Goal: Task Accomplishment & Management: Manage account settings

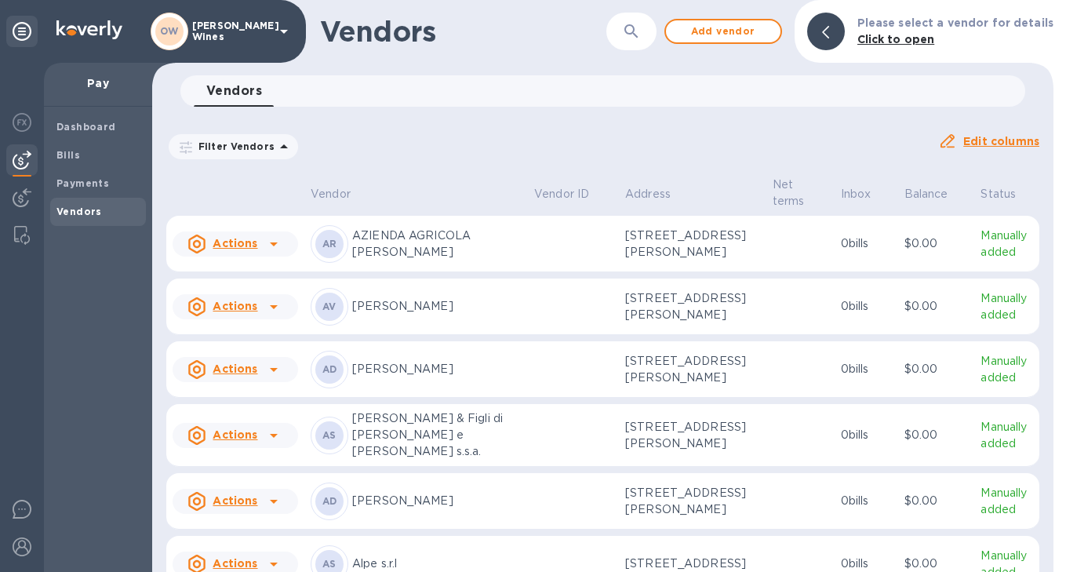
click at [67, 217] on span "Vendors" at bounding box center [78, 212] width 45 height 16
click at [23, 117] on img at bounding box center [22, 122] width 19 height 19
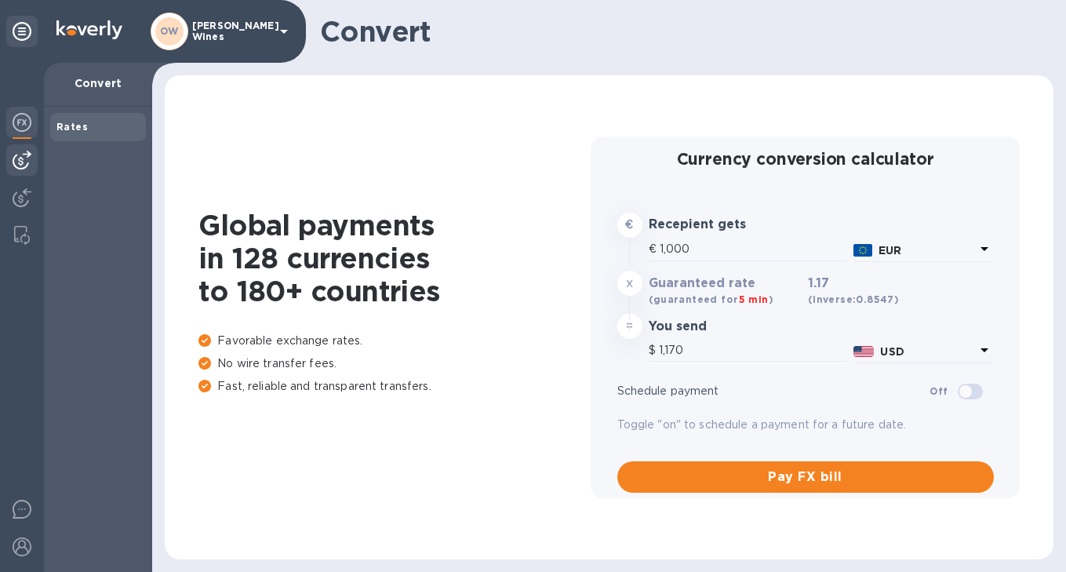
click at [20, 168] on img at bounding box center [22, 160] width 19 height 19
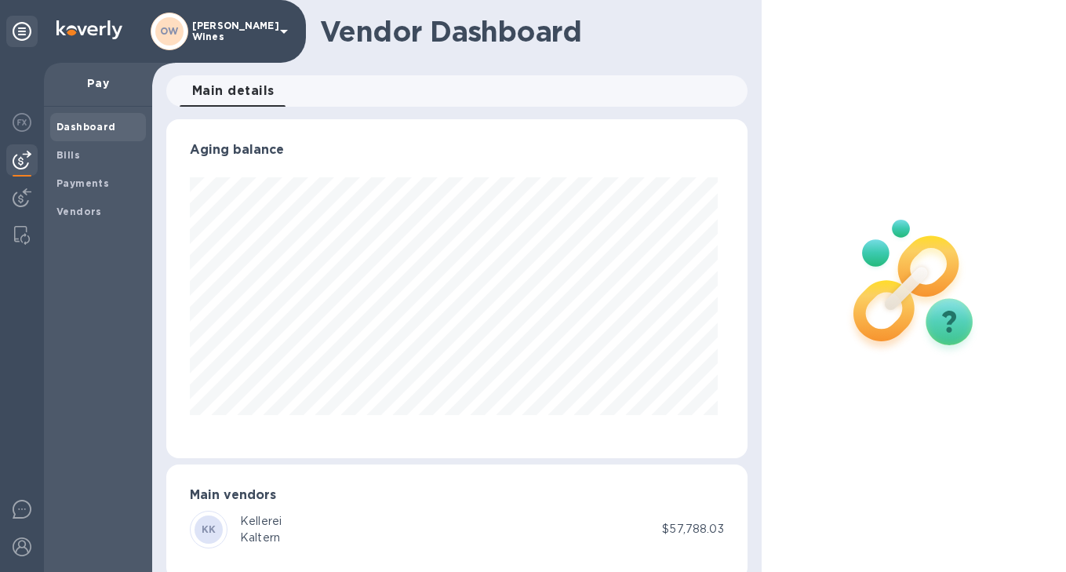
scroll to position [339, 575]
click at [82, 208] on b "Vendors" at bounding box center [78, 211] width 45 height 12
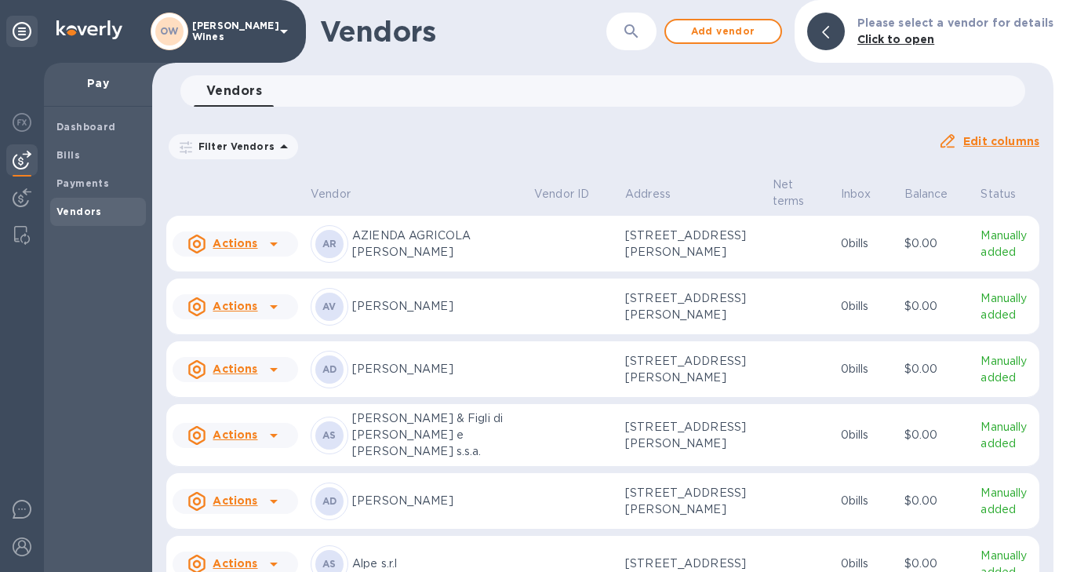
click at [636, 27] on icon "button" at bounding box center [631, 31] width 19 height 19
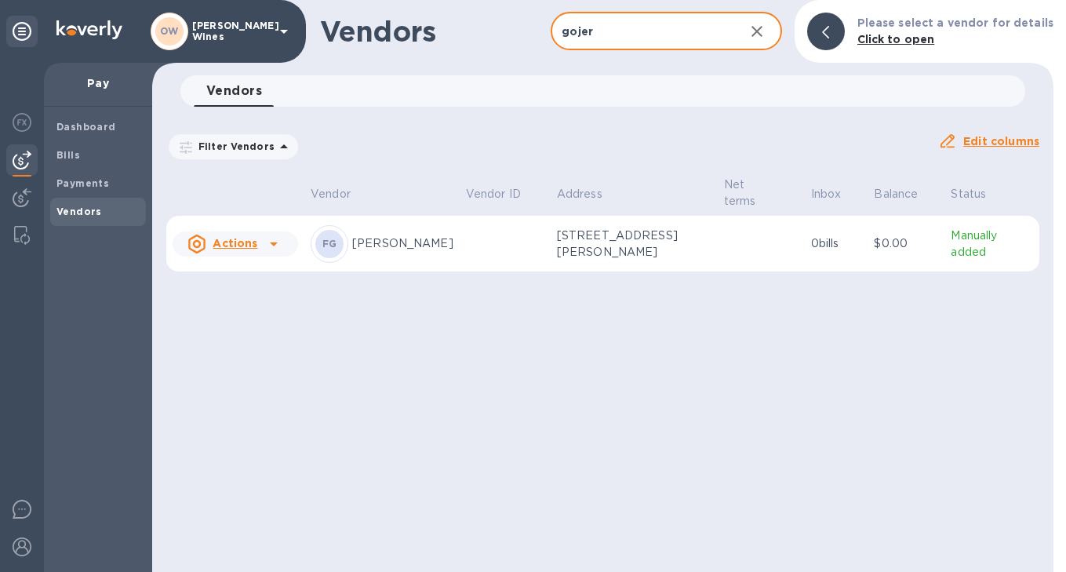
type input "gojer"
click at [277, 242] on icon at bounding box center [273, 244] width 19 height 19
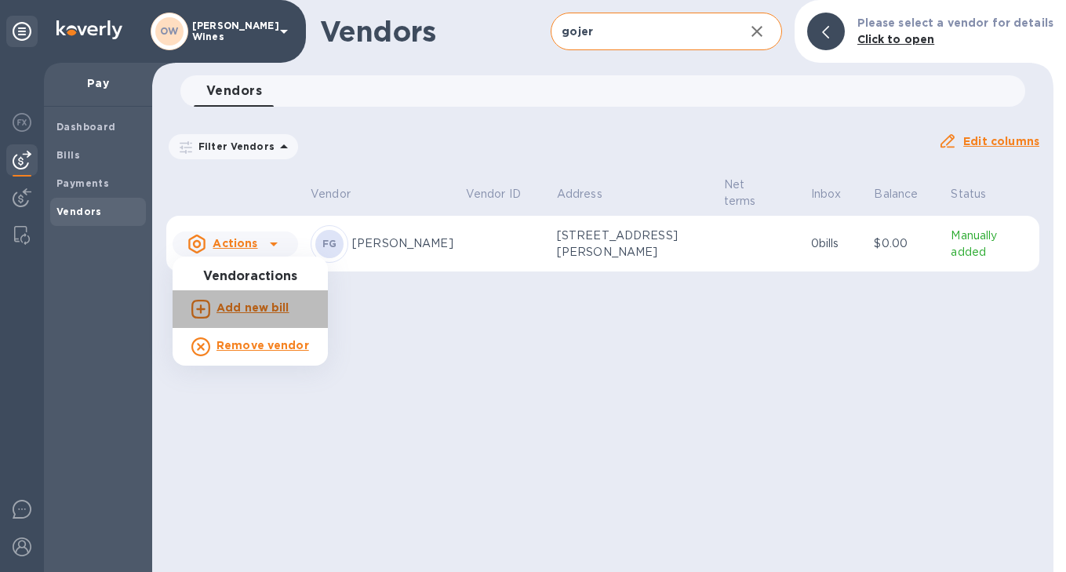
click at [262, 308] on b "Add new bill" at bounding box center [252, 307] width 73 height 13
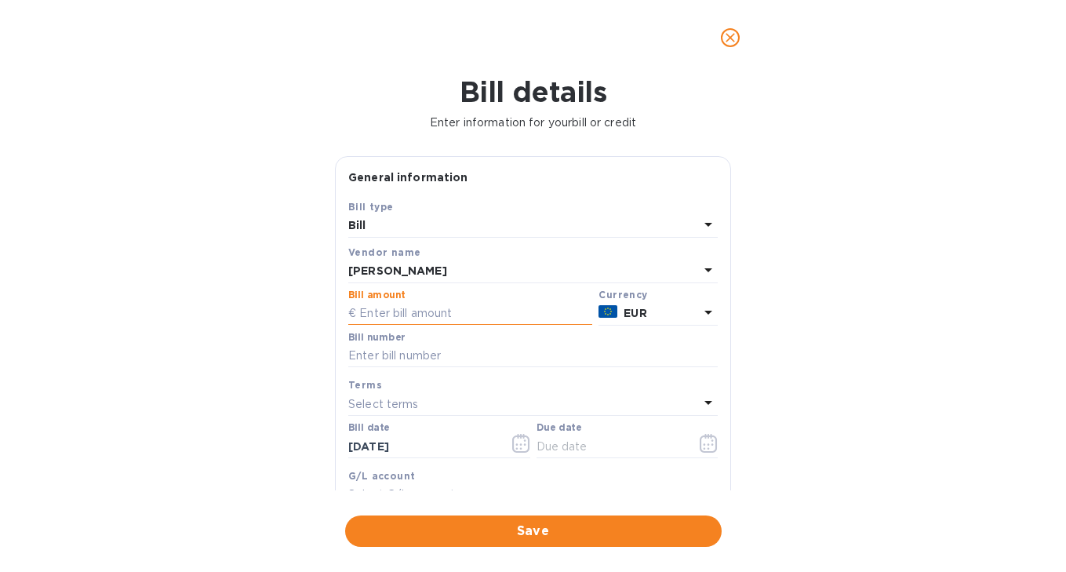
click at [424, 312] on input "text" at bounding box center [470, 314] width 244 height 24
type input "11,037.94"
click at [408, 357] on input "text" at bounding box center [532, 356] width 369 height 24
type input "82/2025"
drag, startPoint x: 458, startPoint y: 445, endPoint x: 321, endPoint y: 431, distance: 138.1
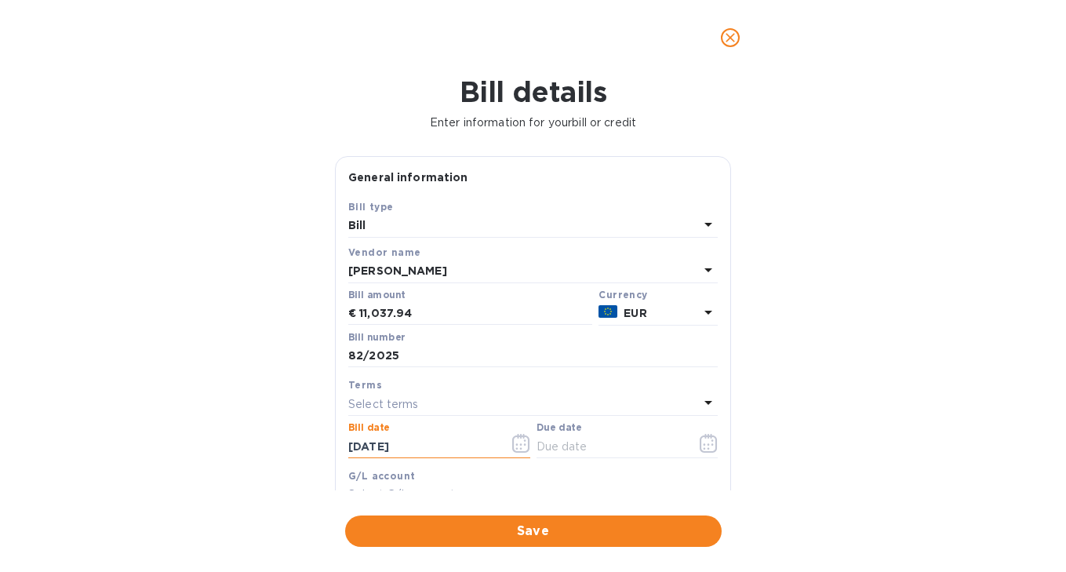
click at [321, 431] on div "Bill details Enter information for your bill or credit General information Save…" at bounding box center [533, 323] width 1066 height 496
type input "[DATE]"
click at [707, 445] on icon "button" at bounding box center [708, 444] width 2 height 2
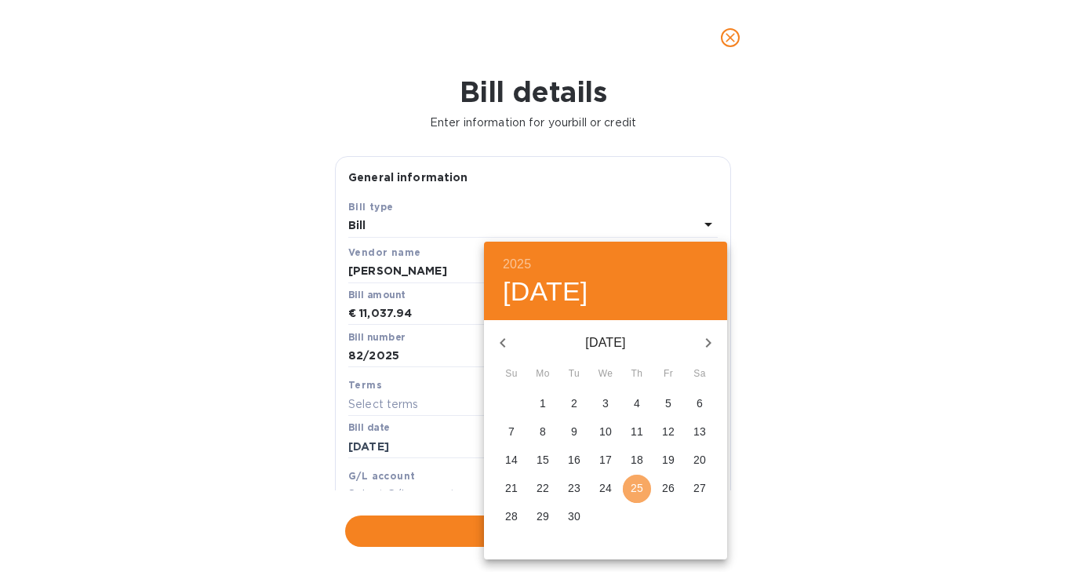
click at [628, 493] on span "25" at bounding box center [637, 488] width 28 height 16
type input "[DATE]"
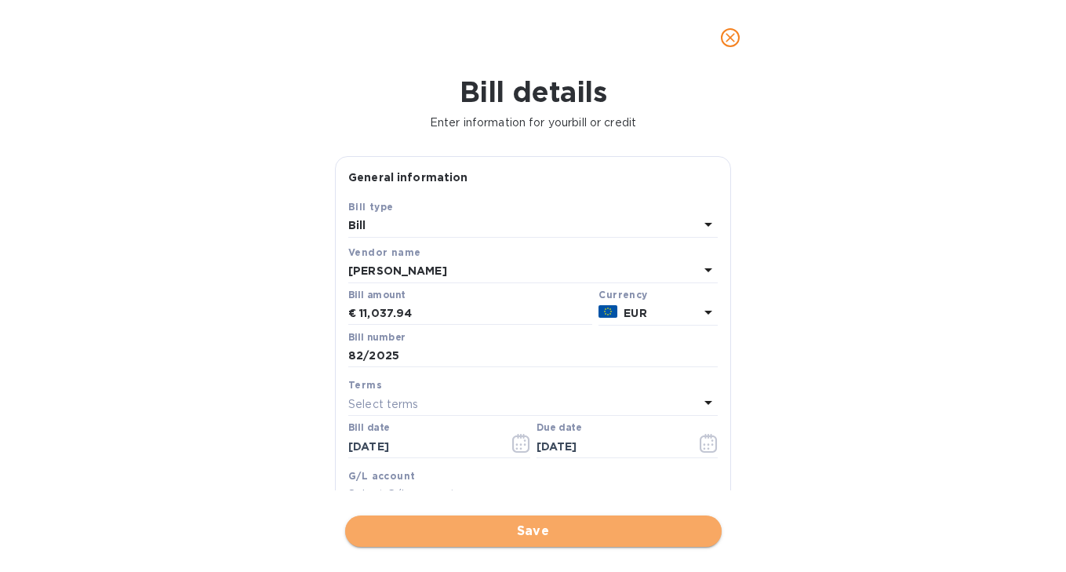
click at [592, 528] on span "Save" at bounding box center [533, 531] width 351 height 19
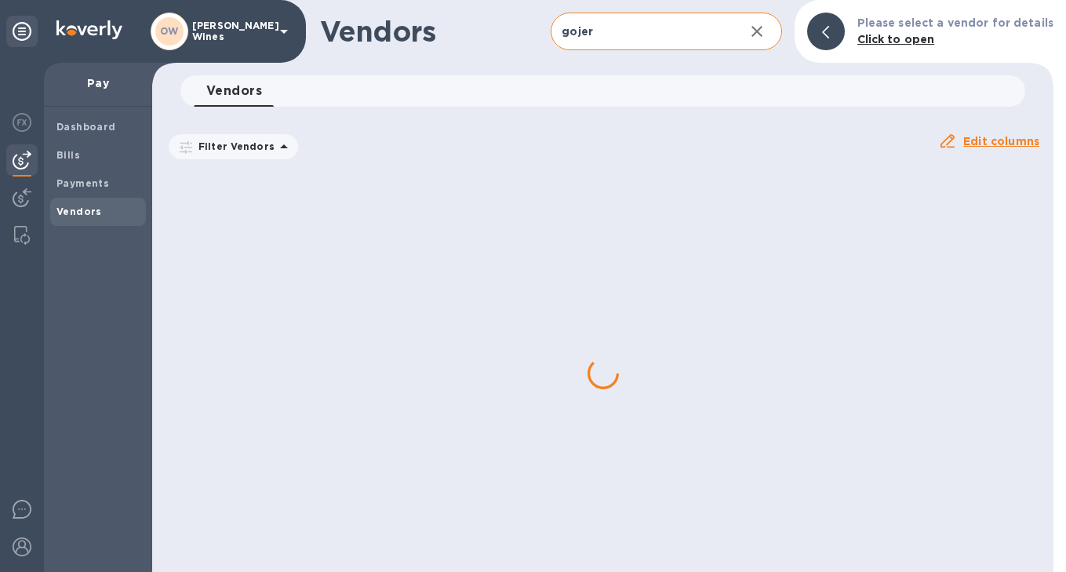
click at [764, 35] on icon "button" at bounding box center [756, 31] width 19 height 19
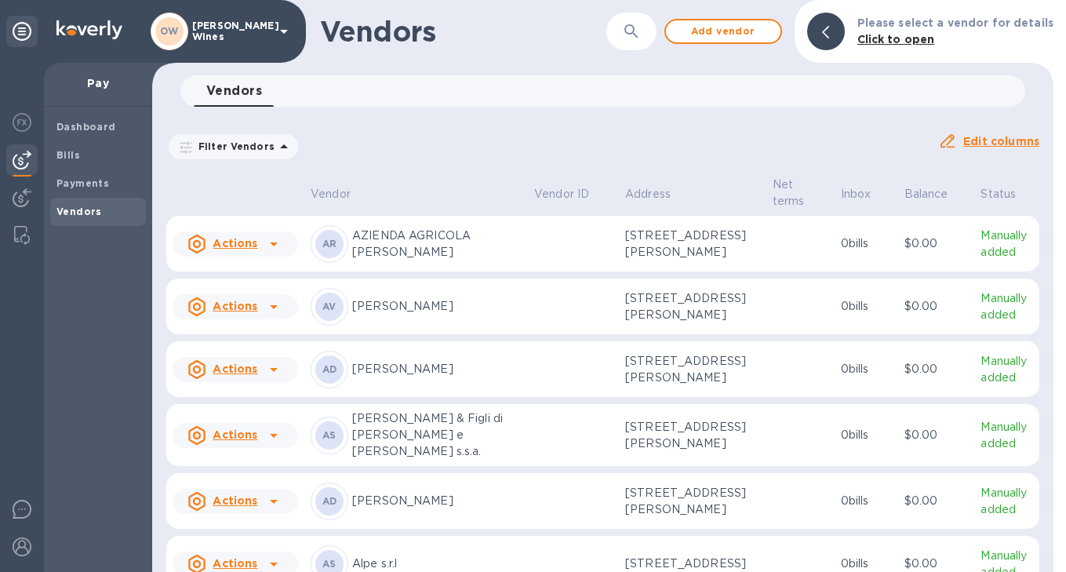
click at [639, 36] on icon "button" at bounding box center [631, 31] width 19 height 19
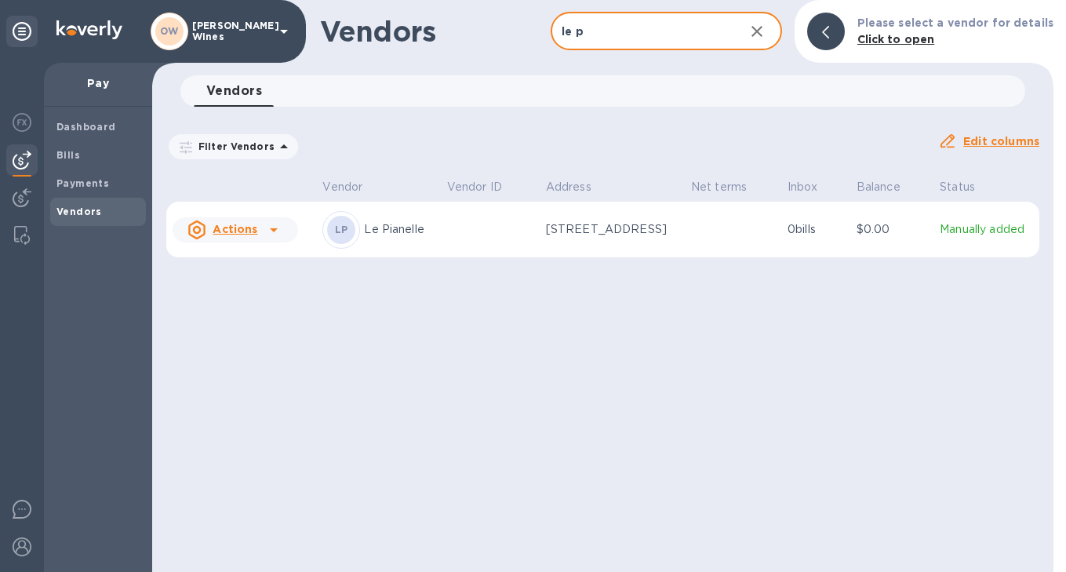
type input "le p"
click at [274, 228] on icon at bounding box center [274, 230] width 8 height 4
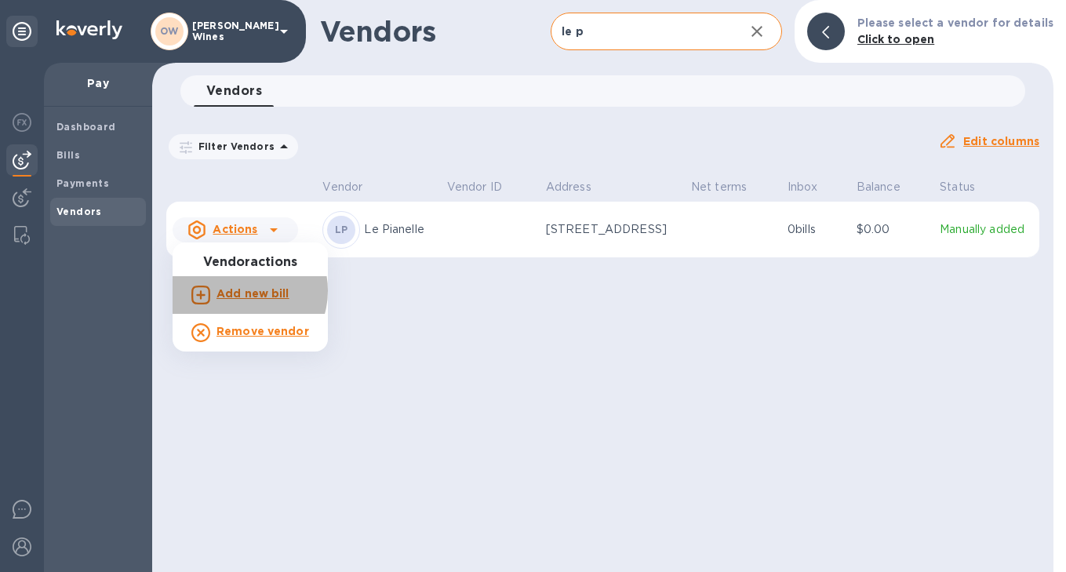
click at [242, 291] on b "Add new bill" at bounding box center [252, 293] width 73 height 13
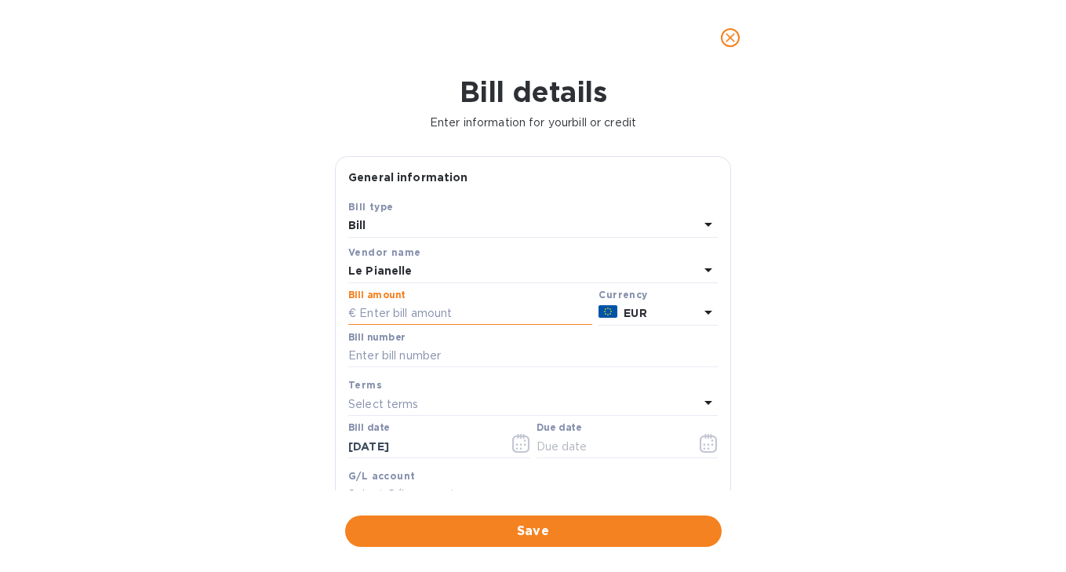
click at [402, 311] on input "text" at bounding box center [470, 314] width 244 height 24
type input "5,130"
click at [399, 359] on input "text" at bounding box center [532, 356] width 369 height 24
type input "9/2025"
drag, startPoint x: 466, startPoint y: 446, endPoint x: 293, endPoint y: 442, distance: 173.4
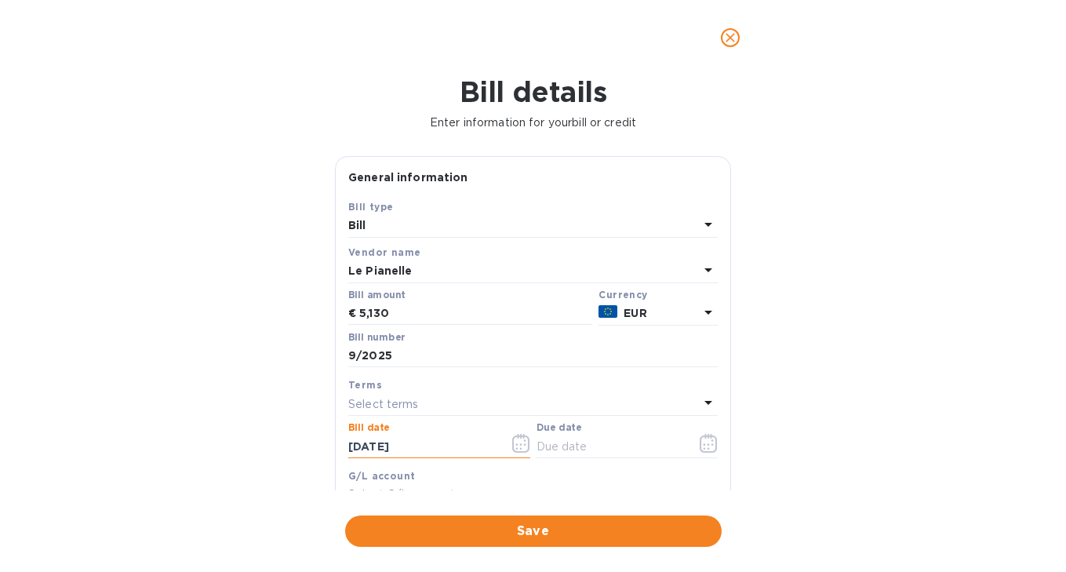
click at [293, 442] on div "Bill details Enter information for your bill or credit General information Save…" at bounding box center [533, 323] width 1066 height 496
type input "[DATE]"
click at [700, 440] on icon "button" at bounding box center [708, 443] width 17 height 19
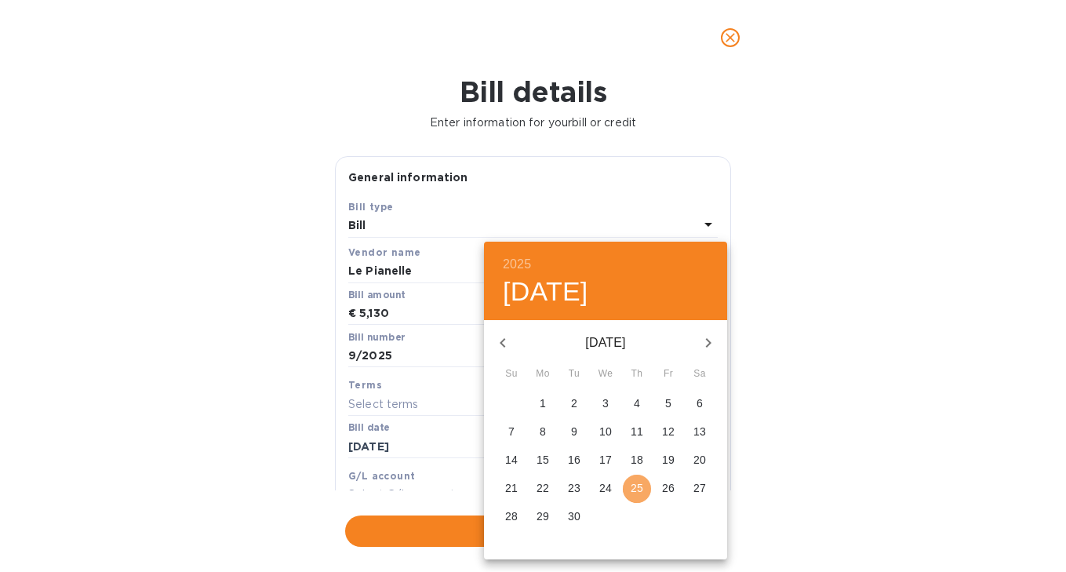
click at [641, 483] on p "25" at bounding box center [637, 488] width 13 height 16
type input "[DATE]"
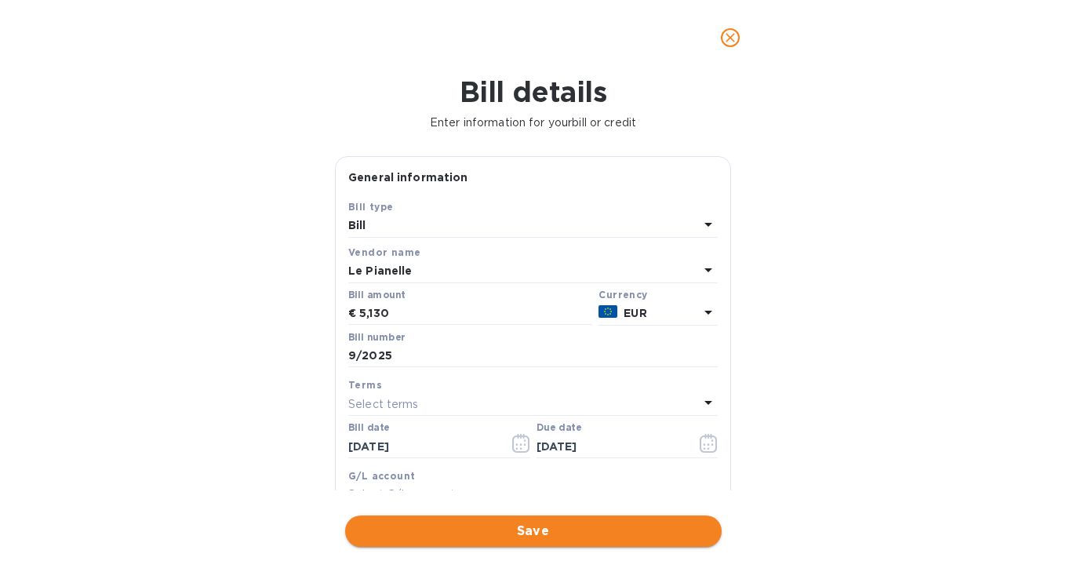
click at [589, 526] on span "Save" at bounding box center [533, 531] width 351 height 19
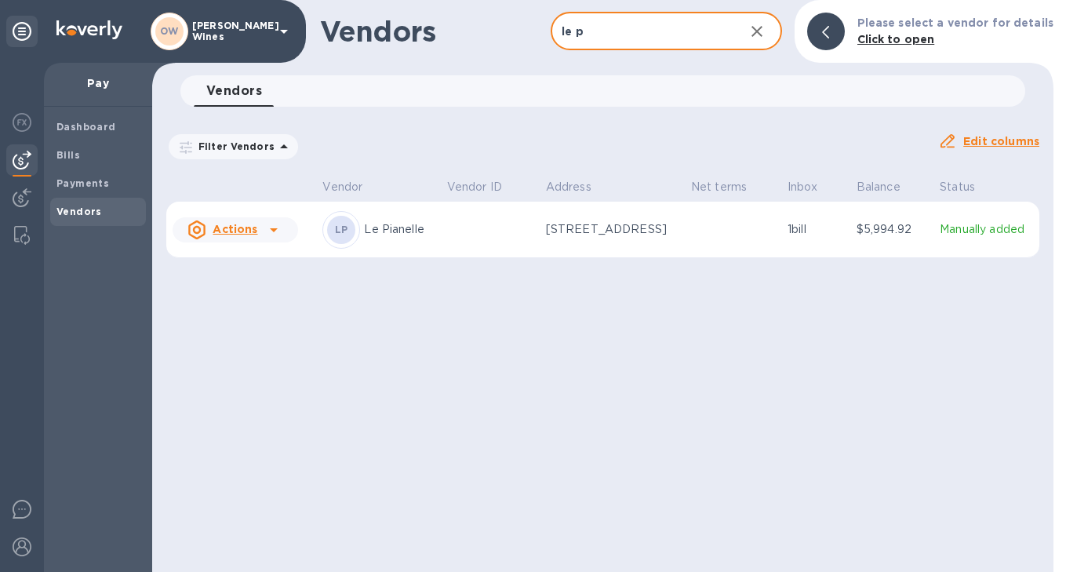
drag, startPoint x: 605, startPoint y: 38, endPoint x: 518, endPoint y: 38, distance: 86.3
click at [518, 38] on div "Vendors le p ​ Add vendor Please select a vendor for details Click to open" at bounding box center [602, 31] width 901 height 63
drag, startPoint x: 600, startPoint y: 36, endPoint x: 544, endPoint y: 36, distance: 55.7
click at [544, 36] on div "Vendors le p ​ Add vendor Please select a vendor for details Click to open" at bounding box center [602, 31] width 901 height 63
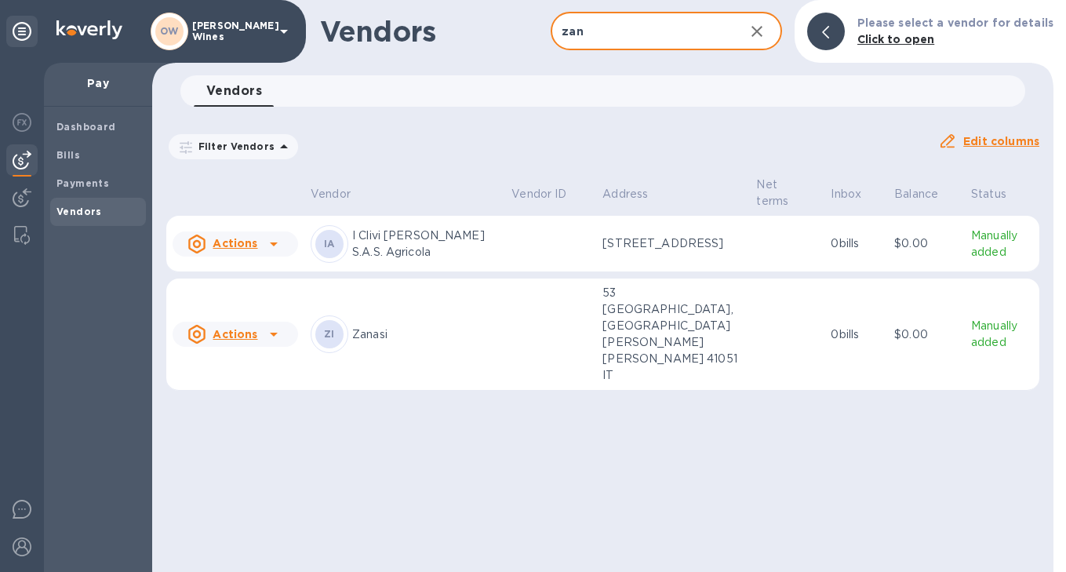
type input "zanasi"
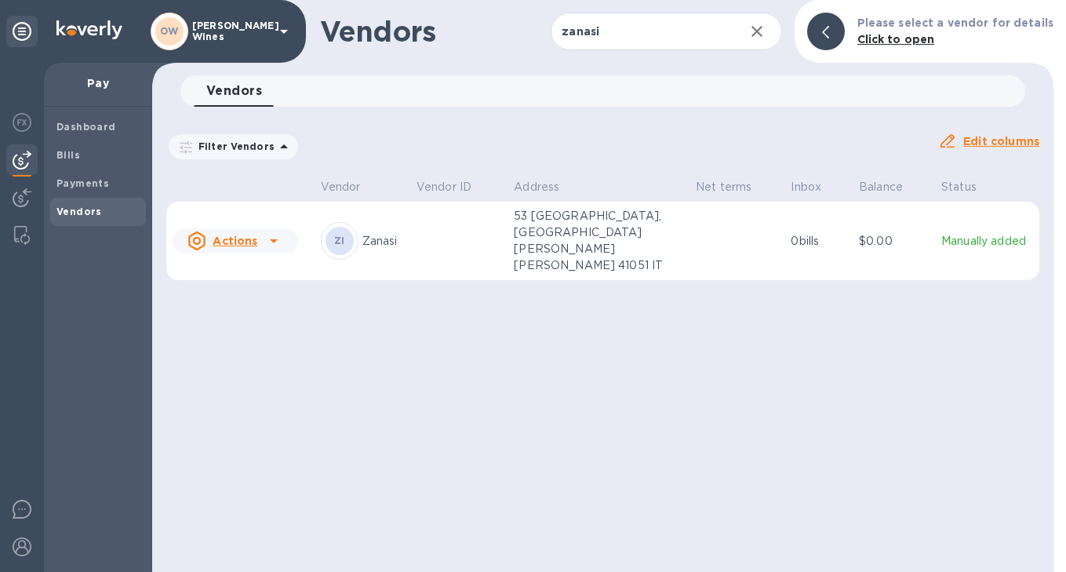
click at [278, 231] on icon at bounding box center [273, 240] width 19 height 19
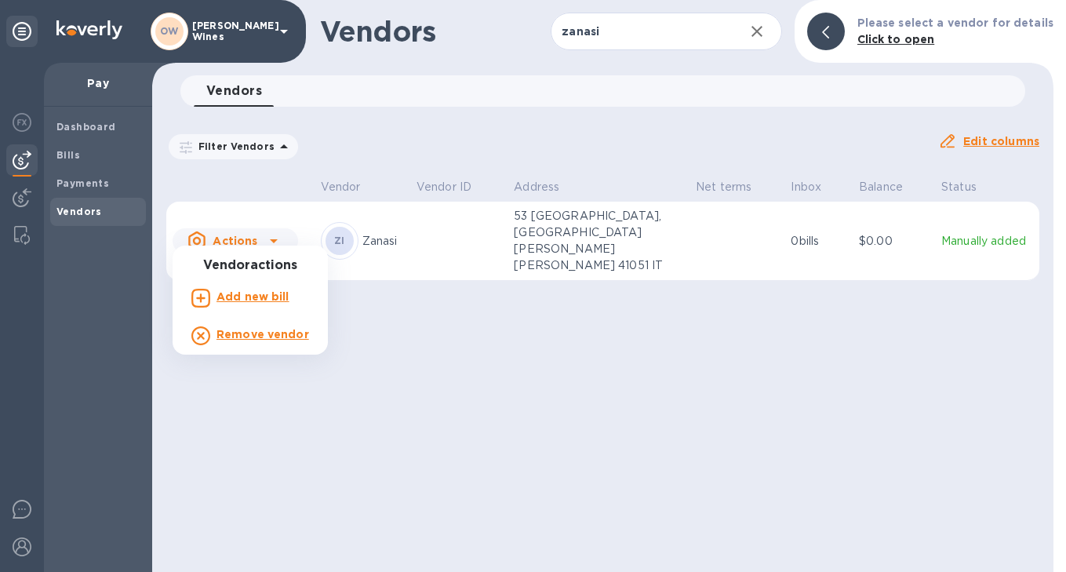
click at [267, 297] on b "Add new bill" at bounding box center [252, 296] width 73 height 13
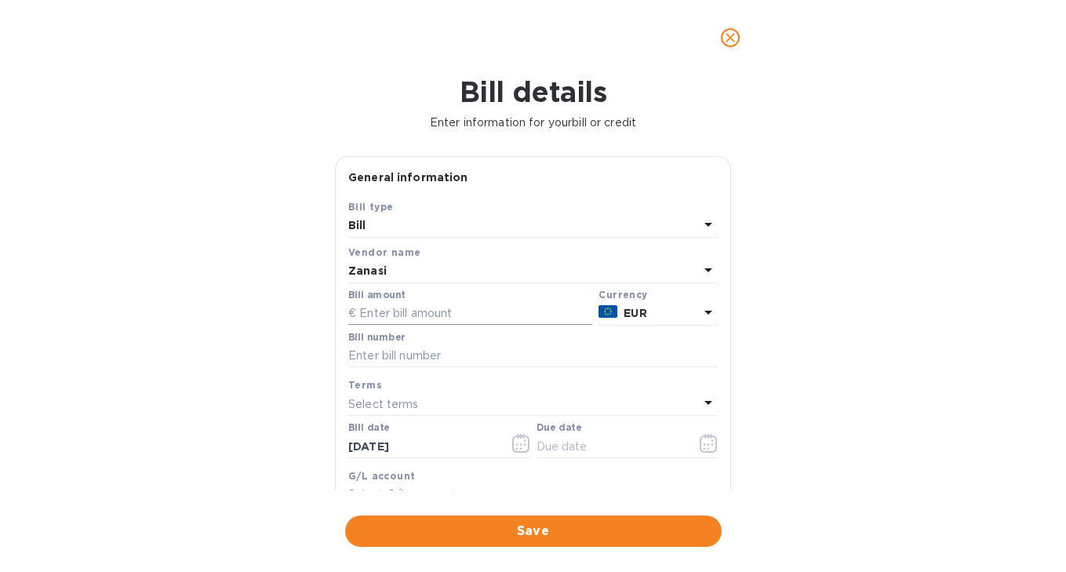
click at [372, 318] on input "text" at bounding box center [470, 314] width 244 height 24
type input "10,545"
click at [388, 362] on input "text" at bounding box center [532, 356] width 369 height 24
click at [372, 358] on input "201.2025" at bounding box center [532, 356] width 369 height 24
type input "201/2025"
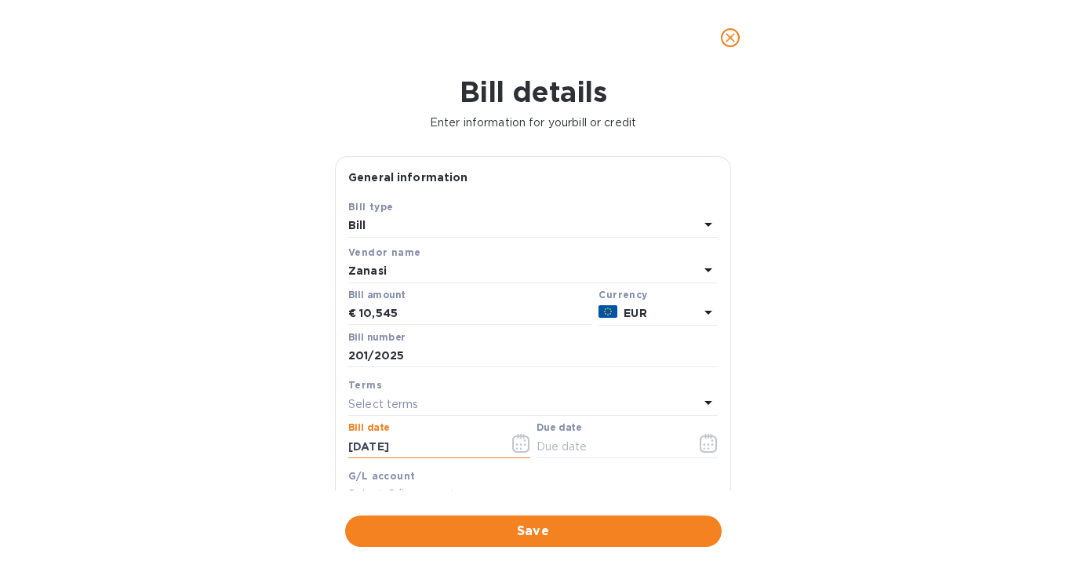
drag, startPoint x: 424, startPoint y: 449, endPoint x: 308, endPoint y: 445, distance: 115.3
click at [308, 445] on div "Bill details Enter information for your bill or credit General information Save…" at bounding box center [533, 323] width 1066 height 496
type input "[DATE]"
click at [700, 445] on icon "button" at bounding box center [709, 443] width 18 height 19
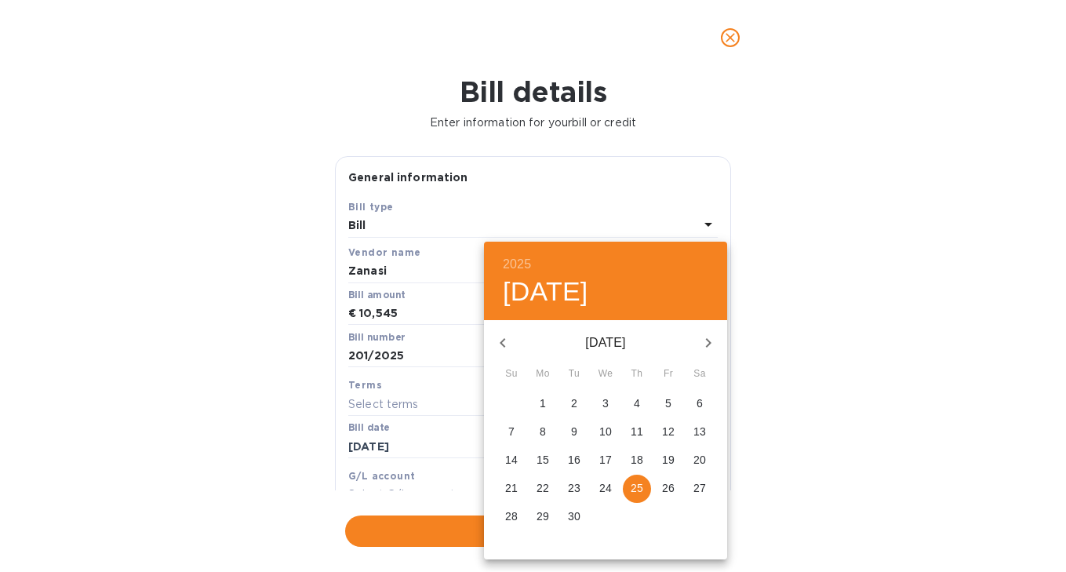
click at [639, 488] on p "25" at bounding box center [637, 488] width 13 height 16
type input "[DATE]"
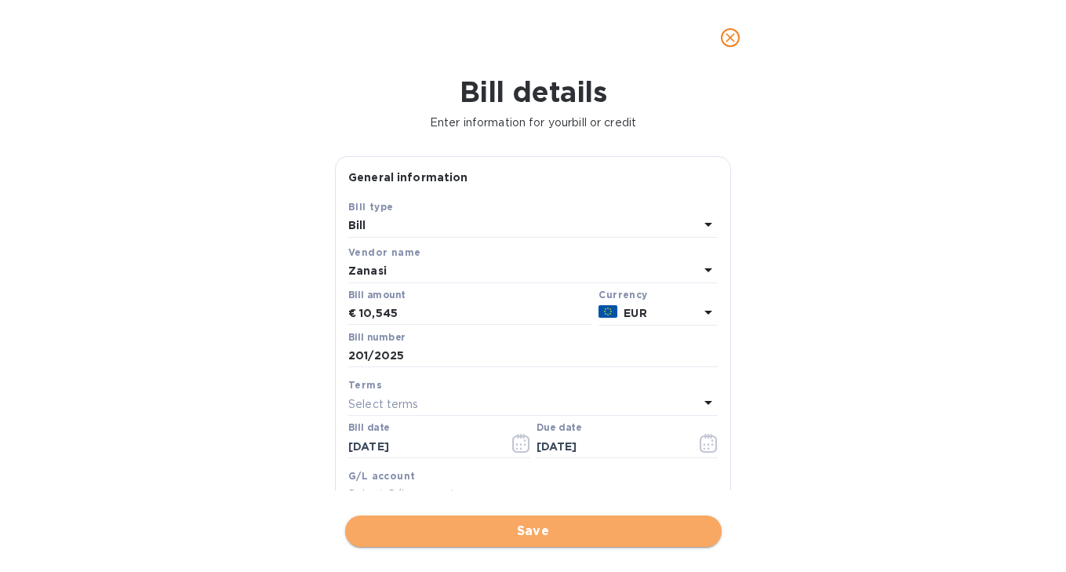
click at [585, 532] on span "Save" at bounding box center [533, 531] width 351 height 19
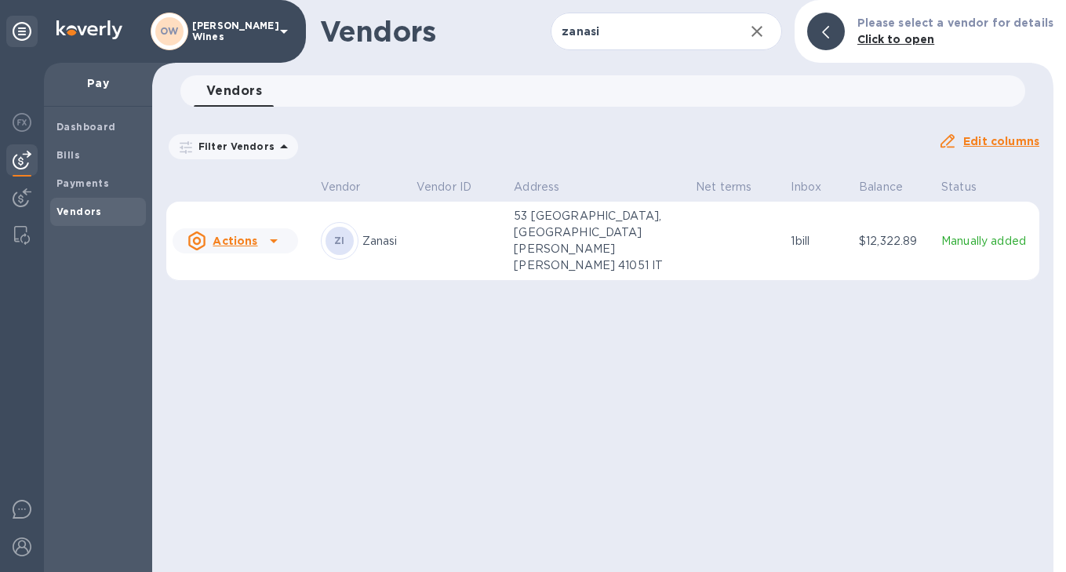
click at [755, 35] on icon "button" at bounding box center [756, 31] width 19 height 19
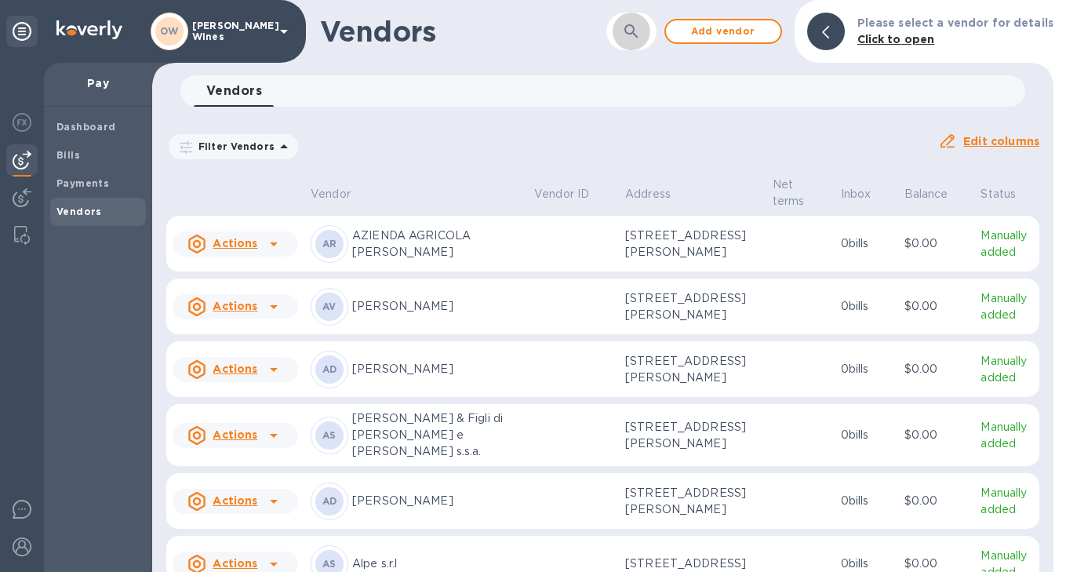
click at [638, 37] on icon "button" at bounding box center [630, 30] width 13 height 13
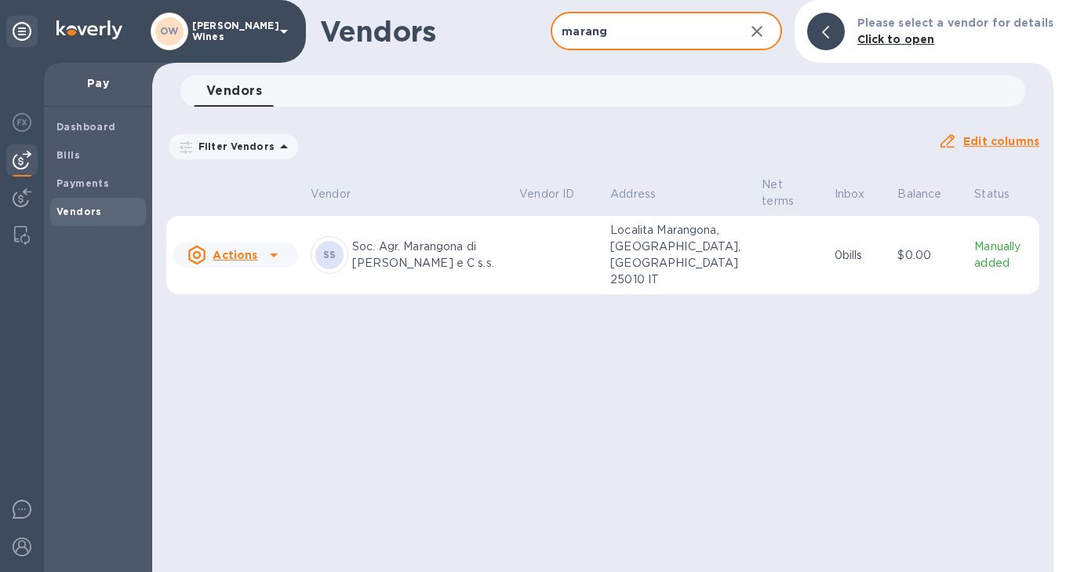
type input "marang"
click at [278, 248] on icon at bounding box center [273, 254] width 19 height 19
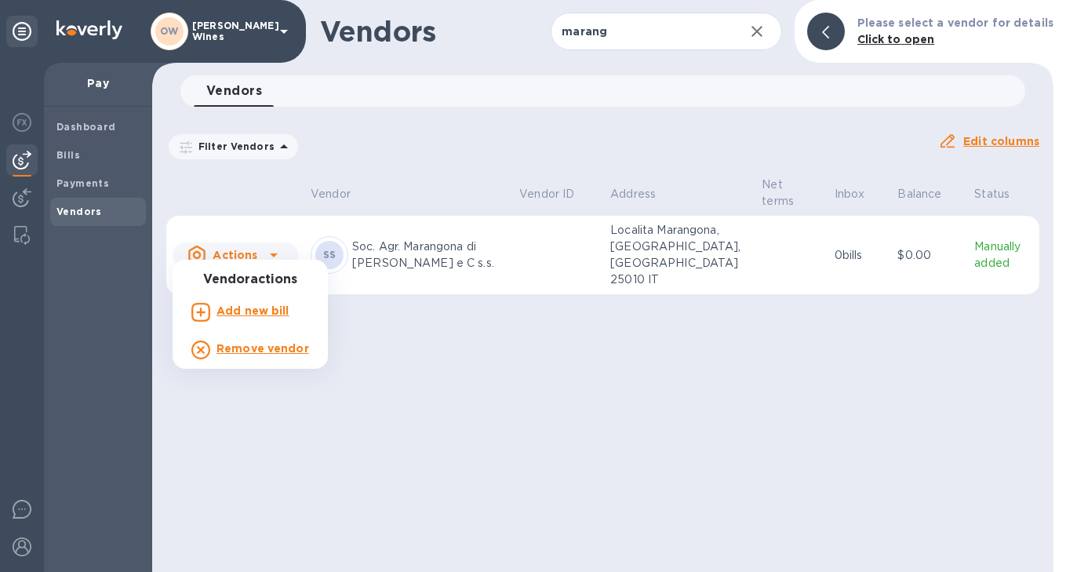
click at [264, 312] on b "Add new bill" at bounding box center [252, 310] width 73 height 13
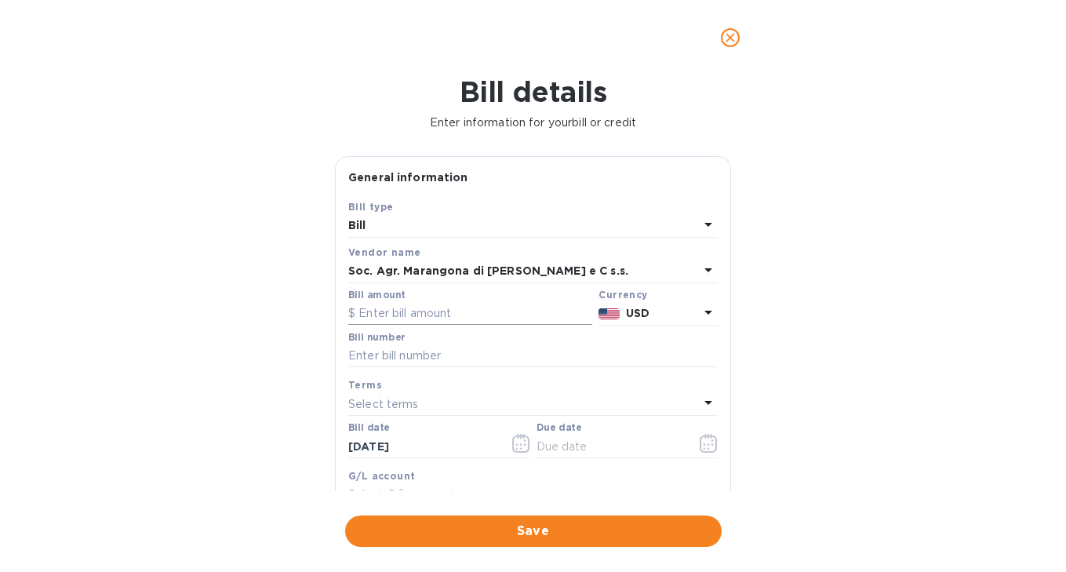
click at [458, 320] on input "text" at bounding box center [470, 314] width 244 height 24
click at [682, 308] on p "USD" at bounding box center [662, 313] width 73 height 16
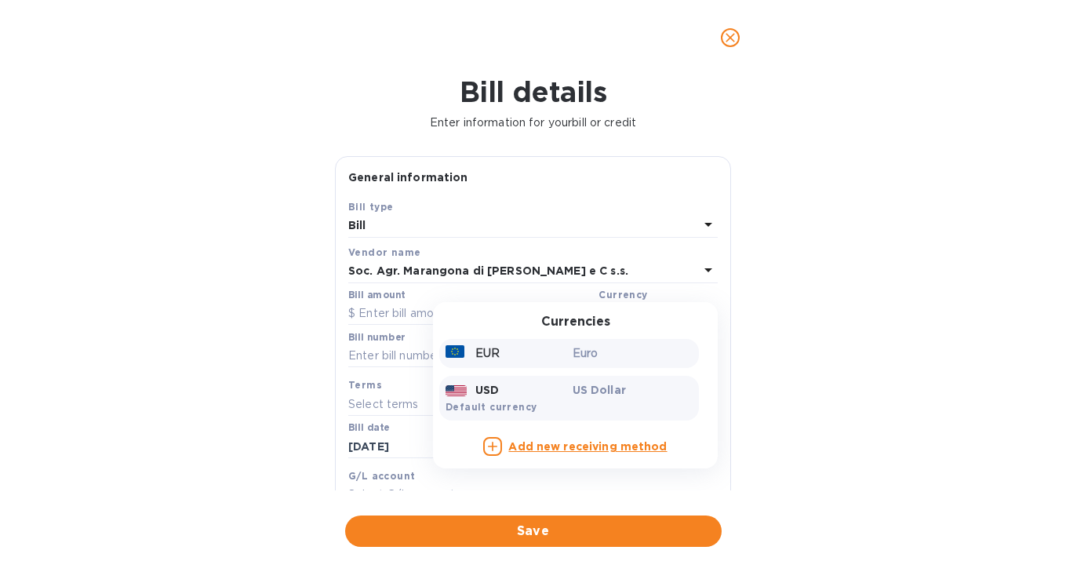
click at [496, 357] on div "EUR" at bounding box center [505, 353] width 127 height 23
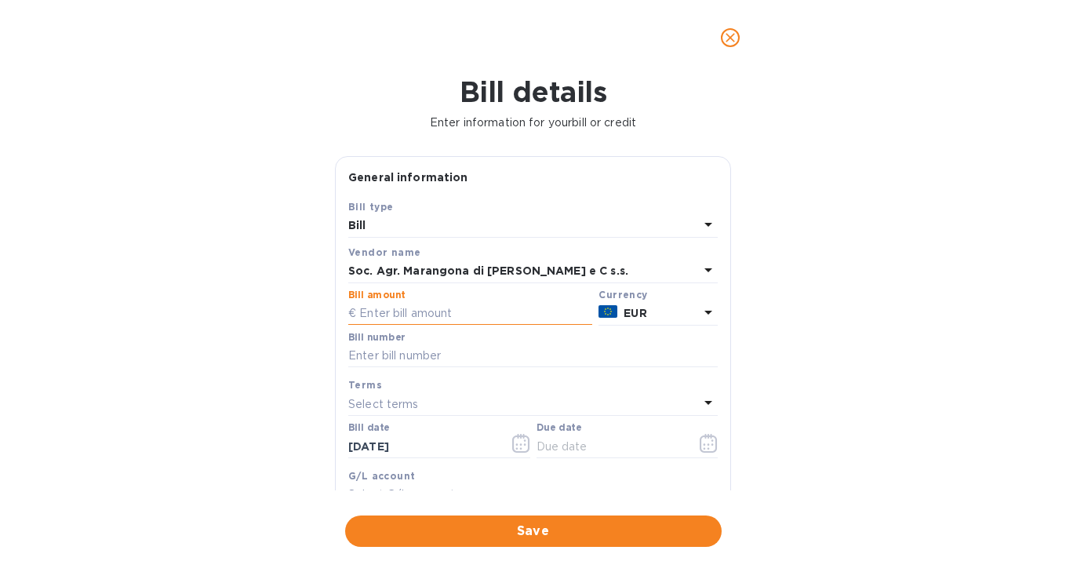
click at [431, 316] on input "text" at bounding box center [470, 314] width 244 height 24
type input "3,090"
click at [406, 363] on input "text" at bounding box center [532, 356] width 369 height 24
type input "151"
drag, startPoint x: 434, startPoint y: 446, endPoint x: 293, endPoint y: 451, distance: 141.3
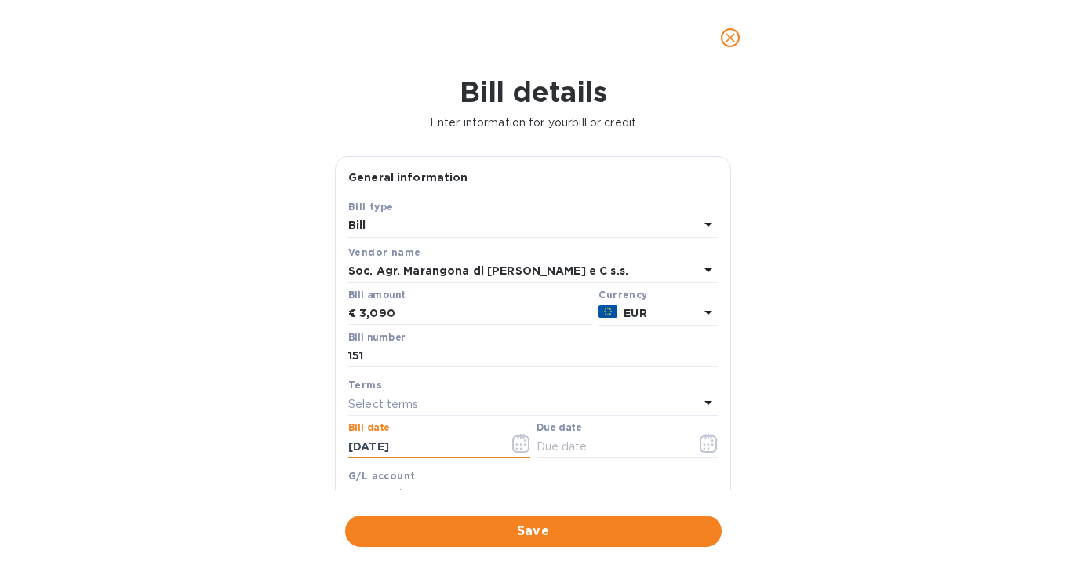
click at [293, 451] on div "Bill details Enter information for your bill or credit General information Save…" at bounding box center [533, 323] width 1066 height 496
type input "[DATE]"
click at [704, 438] on icon "button" at bounding box center [708, 443] width 17 height 19
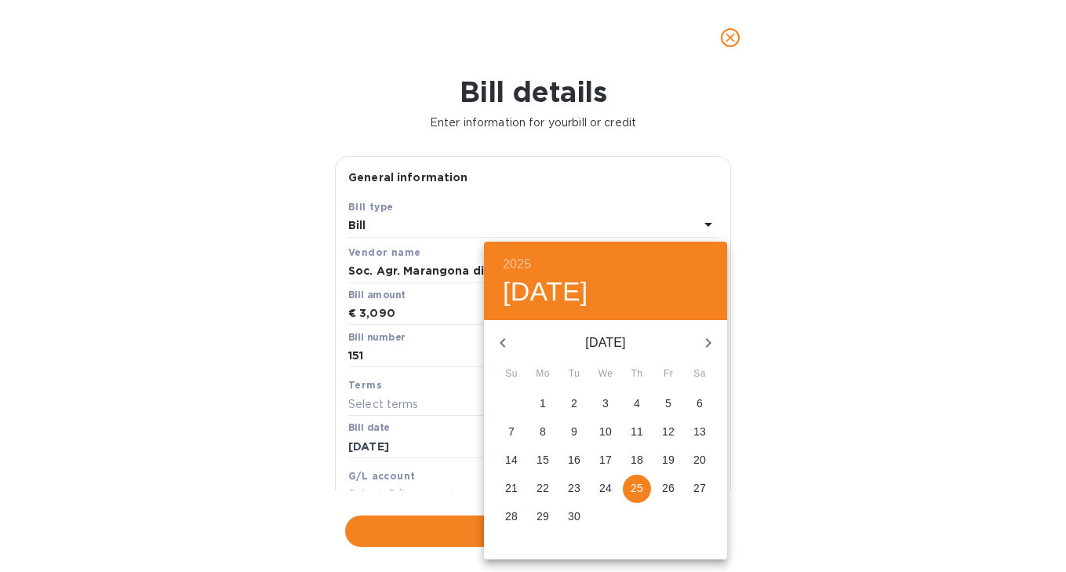
click at [638, 488] on p "25" at bounding box center [637, 488] width 13 height 16
type input "[DATE]"
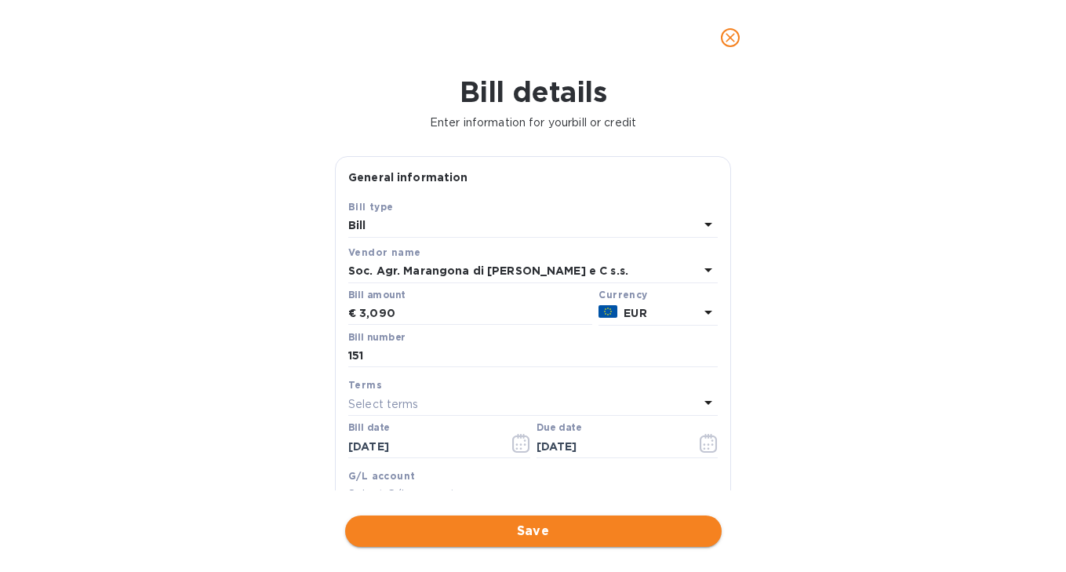
click at [610, 536] on span "Save" at bounding box center [533, 531] width 351 height 19
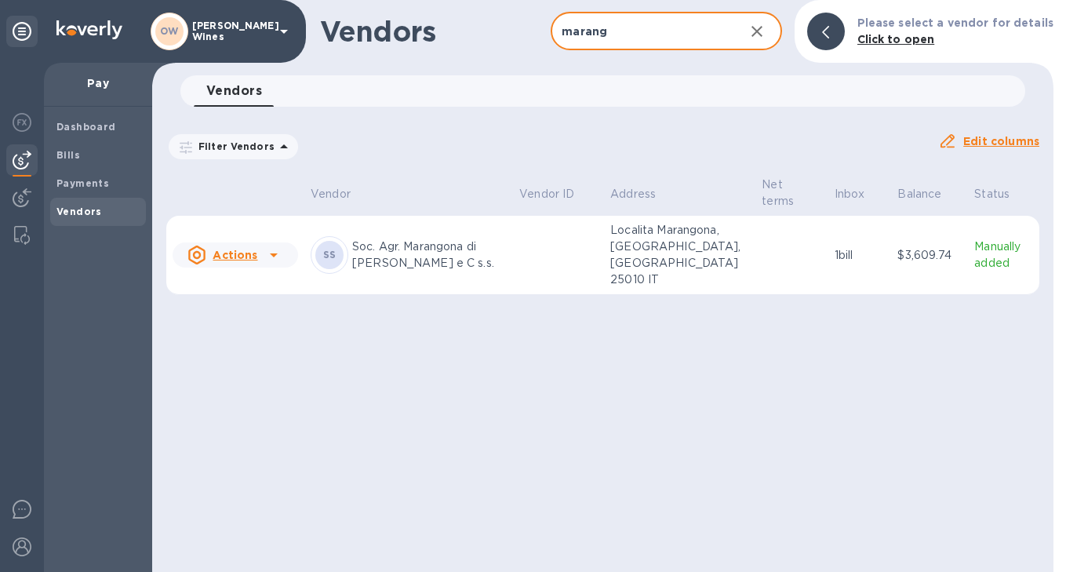
drag, startPoint x: 644, startPoint y: 42, endPoint x: 548, endPoint y: 38, distance: 95.8
click at [548, 38] on div "Vendors marang ​ Add vendor Please select a vendor for details Click to open" at bounding box center [602, 31] width 901 height 63
drag, startPoint x: 610, startPoint y: 36, endPoint x: 544, endPoint y: 33, distance: 66.7
click at [544, 33] on div "Vendors marang ​ Add vendor Please select a vendor for details Click to open" at bounding box center [602, 31] width 901 height 63
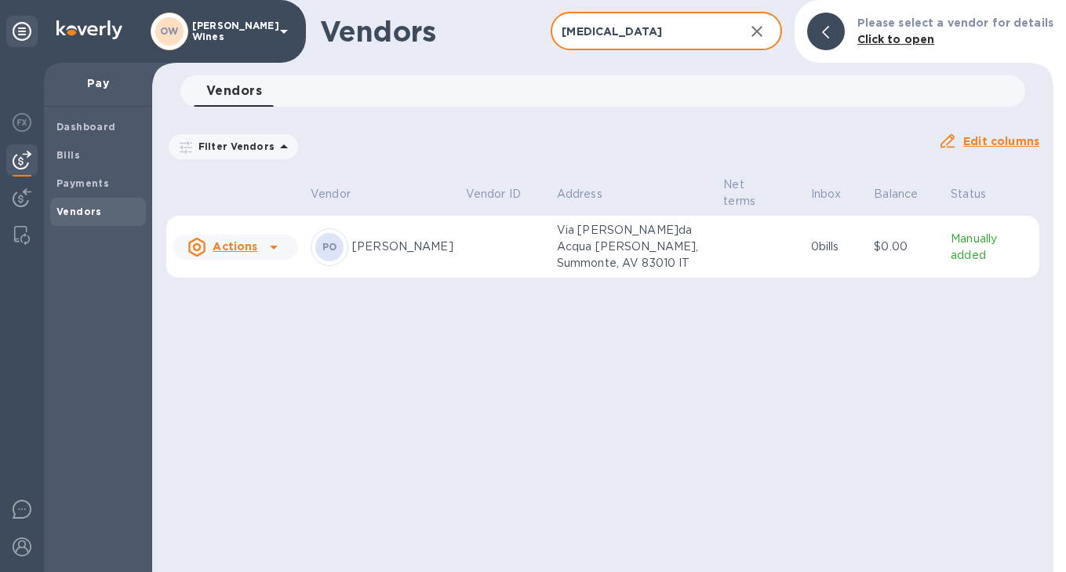
type input "[MEDICAL_DATA]"
click at [277, 238] on icon at bounding box center [273, 247] width 19 height 19
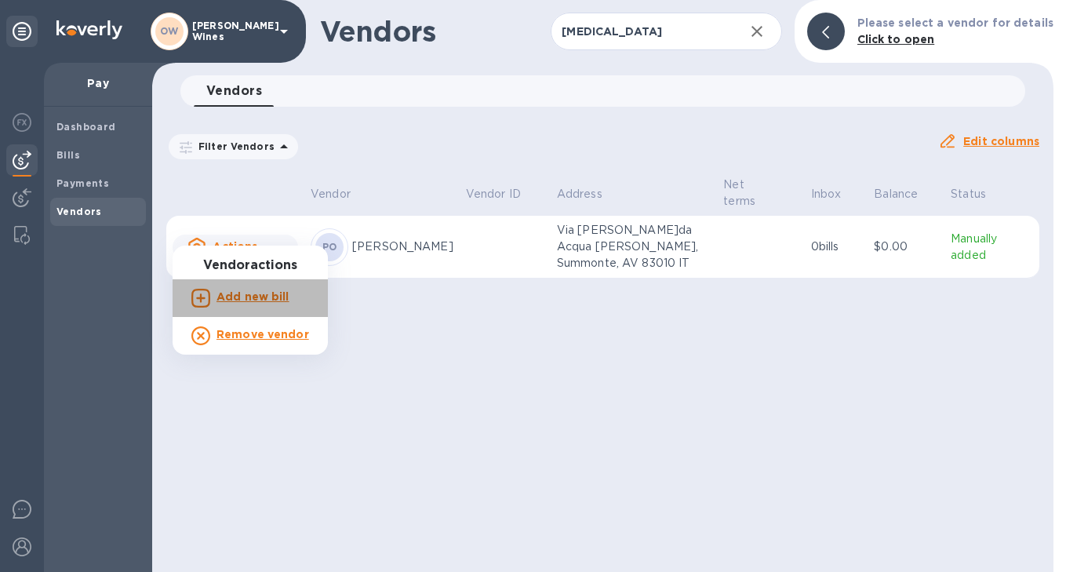
click at [269, 300] on b "Add new bill" at bounding box center [252, 296] width 73 height 13
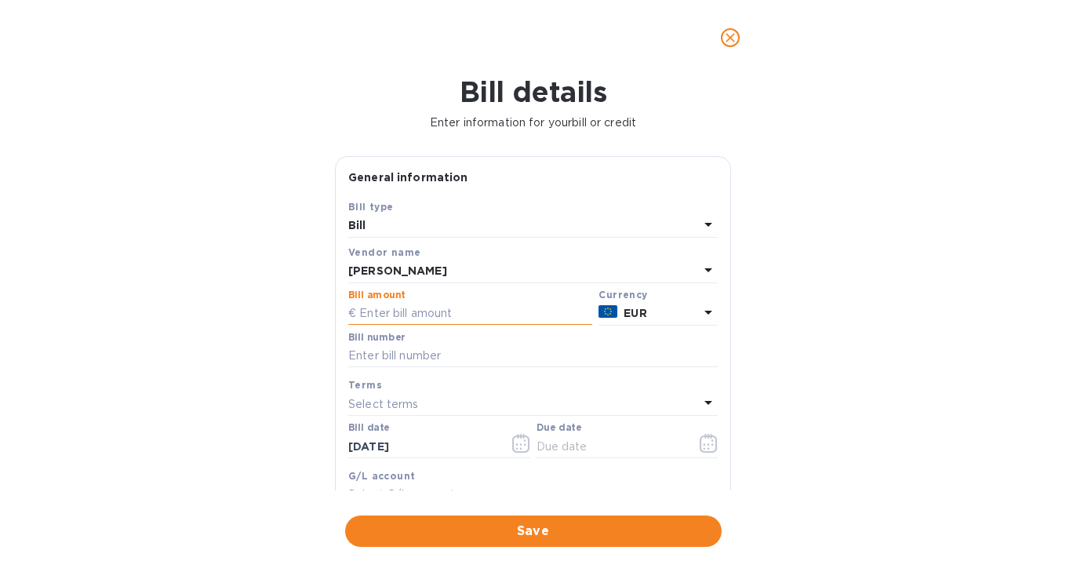
click at [398, 318] on input "text" at bounding box center [470, 314] width 244 height 24
type input "4,368"
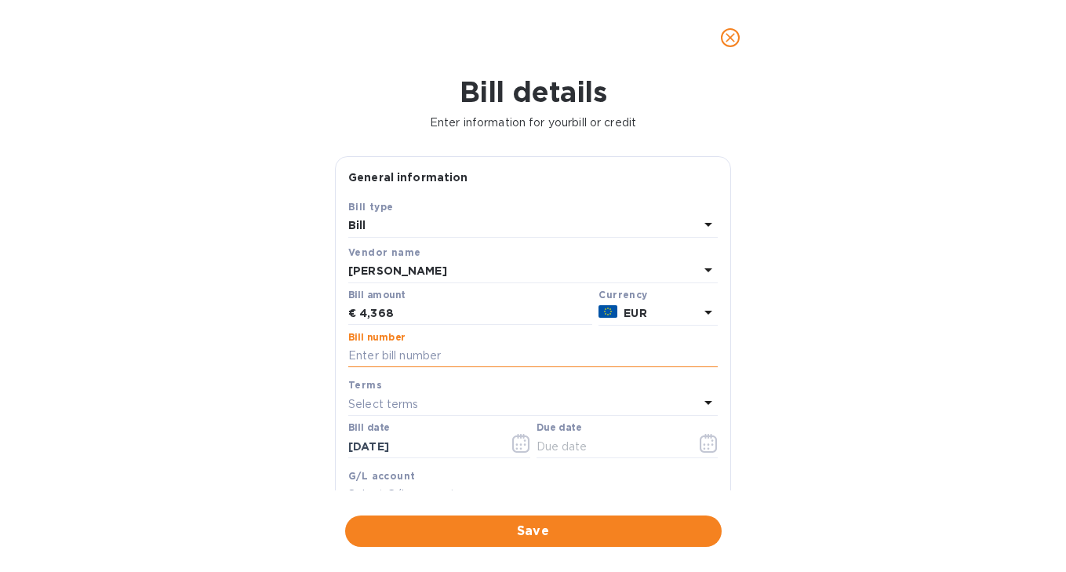
click at [413, 363] on input "text" at bounding box center [532, 356] width 369 height 24
type input "D/25/25"
drag, startPoint x: 474, startPoint y: 446, endPoint x: 323, endPoint y: 441, distance: 150.7
click at [323, 441] on div "Bill details Enter information for your bill or credit General information Save…" at bounding box center [533, 323] width 1066 height 496
type input "[DATE]"
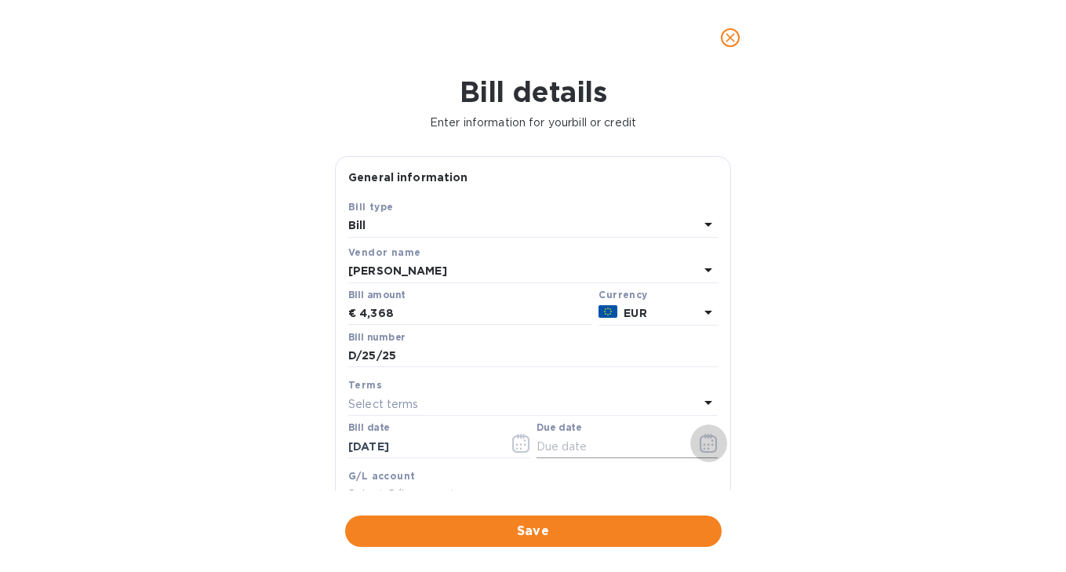
click at [707, 446] on icon "button" at bounding box center [709, 443] width 18 height 19
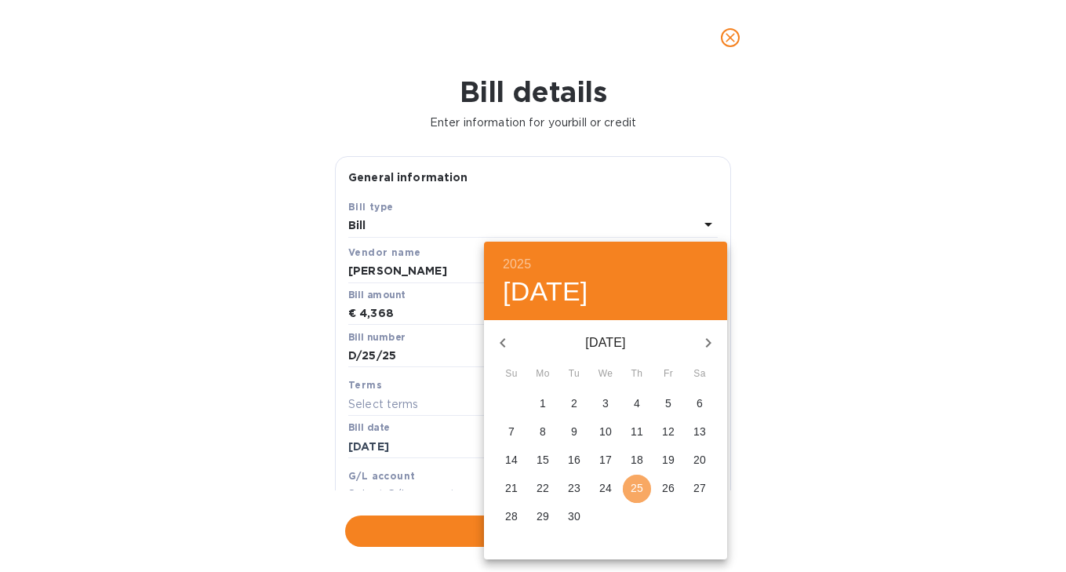
click at [641, 488] on p "25" at bounding box center [637, 488] width 13 height 16
type input "[DATE]"
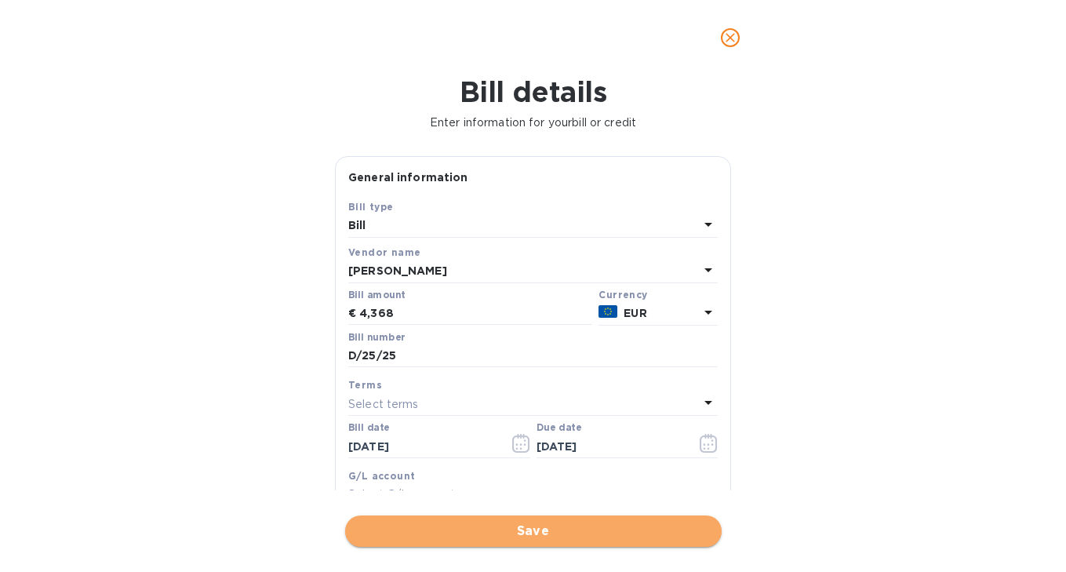
click at [601, 533] on span "Save" at bounding box center [533, 531] width 351 height 19
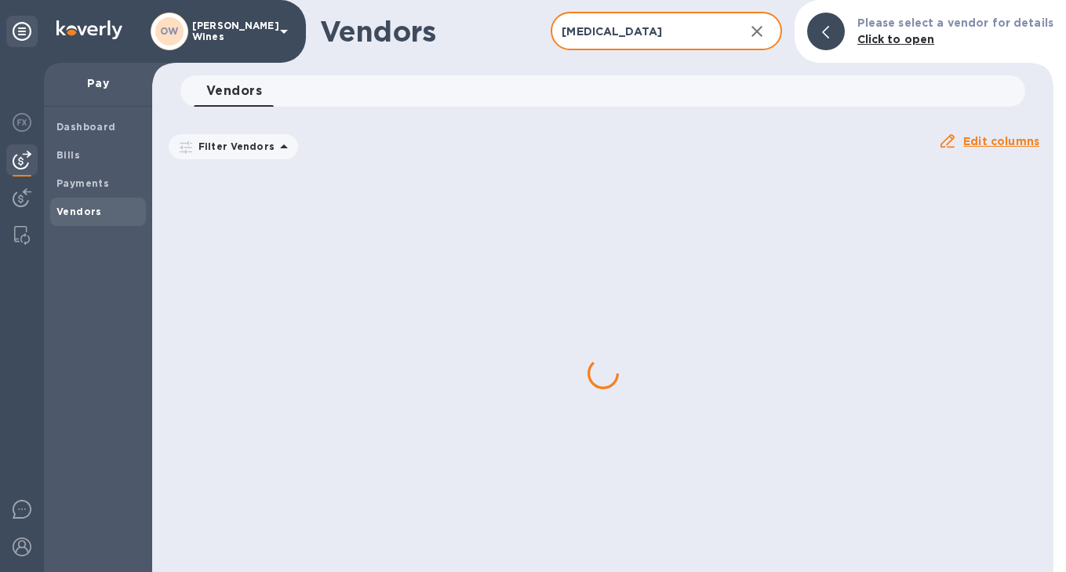
drag, startPoint x: 595, startPoint y: 32, endPoint x: 563, endPoint y: 31, distance: 31.4
click at [563, 31] on input "[MEDICAL_DATA]" at bounding box center [641, 32] width 180 height 38
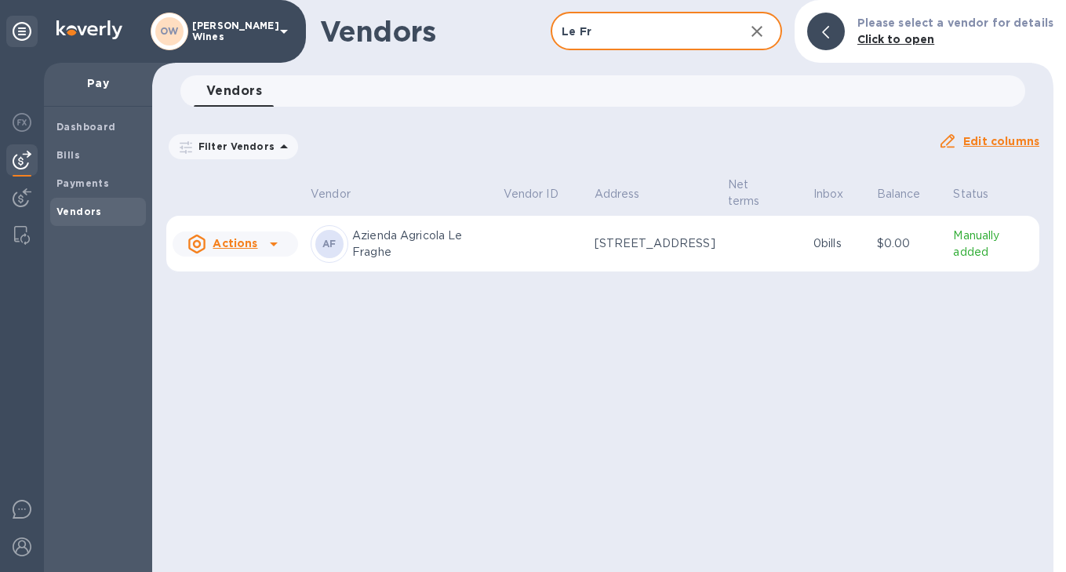
type input "Le Fr"
click at [279, 245] on icon at bounding box center [273, 244] width 19 height 19
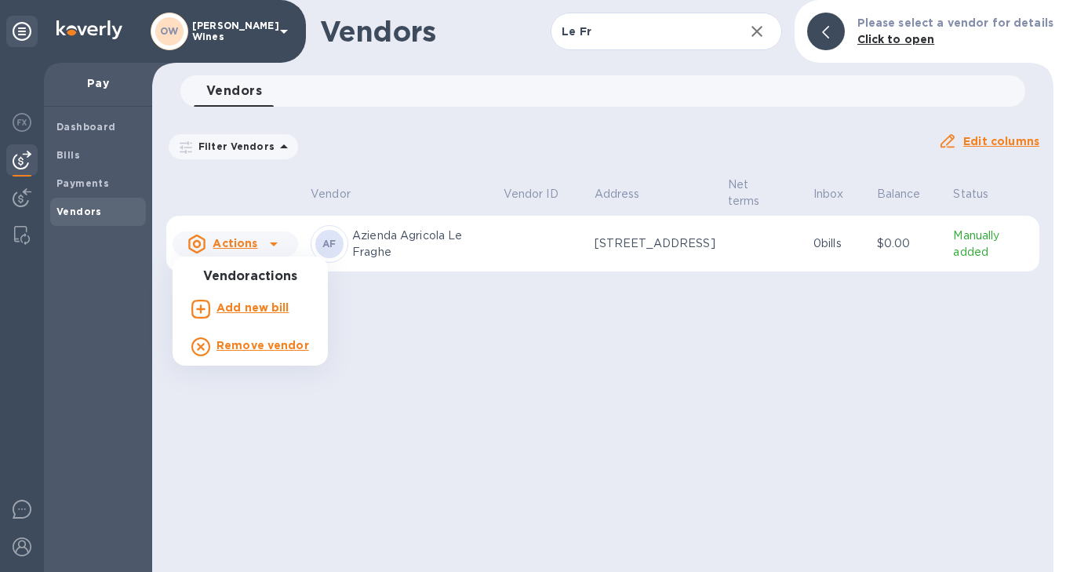
click at [248, 314] on p "Add new bill" at bounding box center [252, 308] width 73 height 16
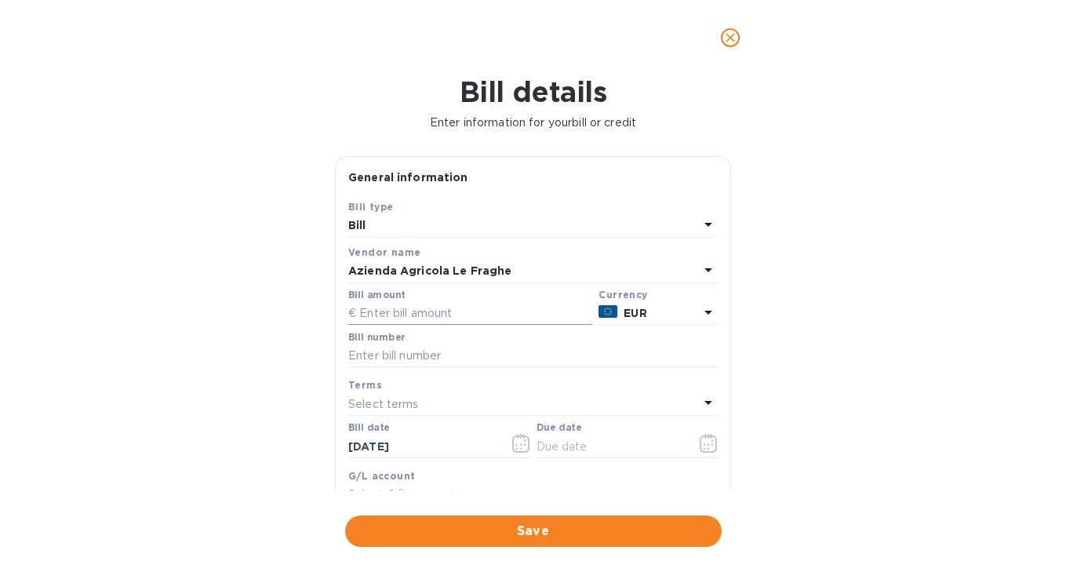
click at [446, 318] on input "text" at bounding box center [470, 314] width 244 height 24
type input "9,684.48"
click at [430, 355] on input "text" at bounding box center [532, 356] width 369 height 24
type input "179"
click at [437, 449] on input "[DATE]" at bounding box center [422, 447] width 148 height 24
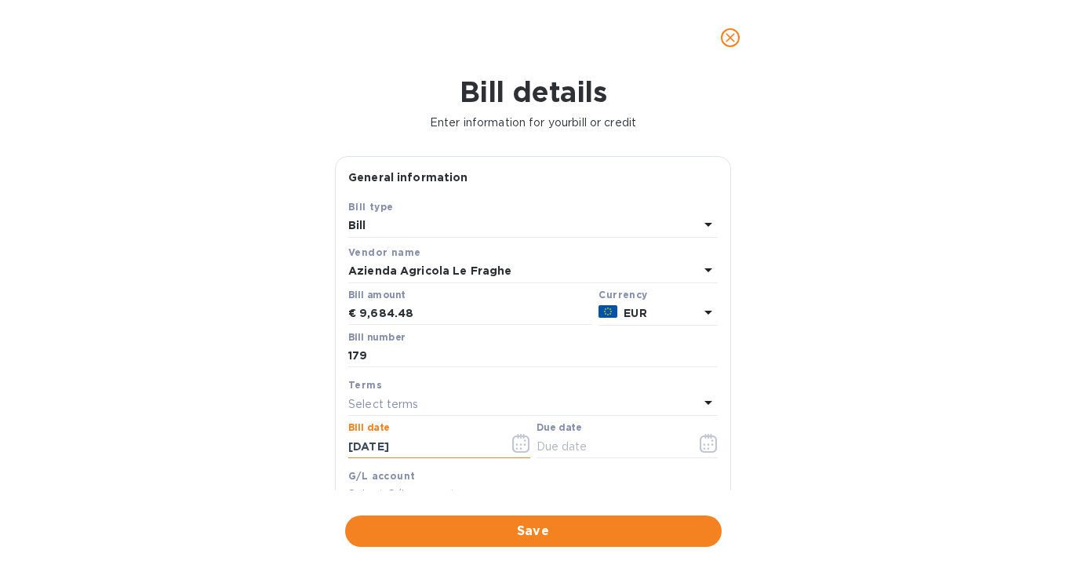
drag, startPoint x: 437, startPoint y: 449, endPoint x: 300, endPoint y: 446, distance: 137.3
click at [300, 446] on div "Bill details Enter information for your bill or credit General information Save…" at bounding box center [533, 323] width 1066 height 496
type input "[DATE]"
click at [703, 449] on icon "button" at bounding box center [709, 443] width 18 height 19
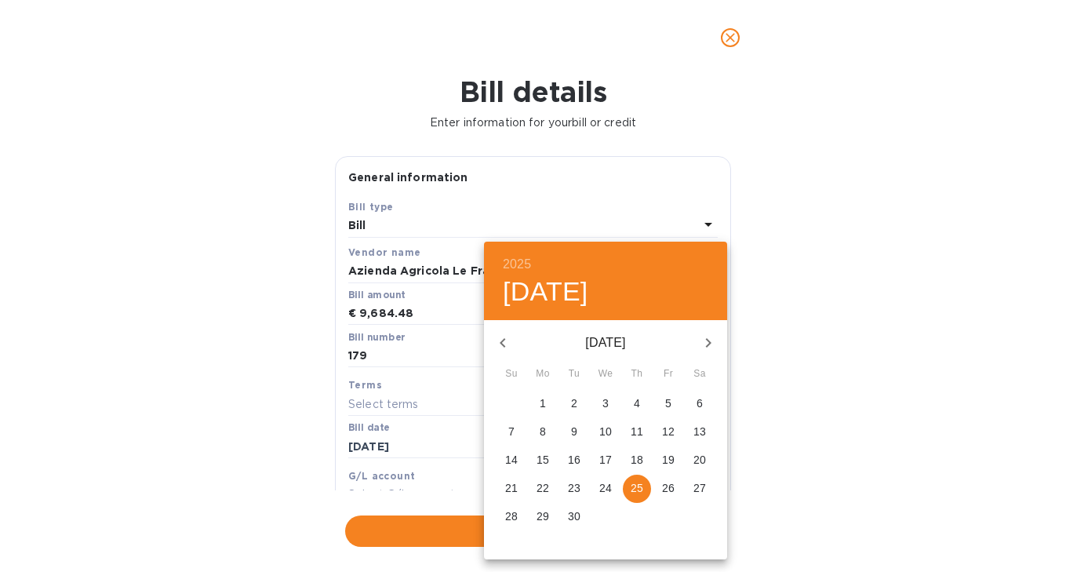
click at [640, 490] on p "25" at bounding box center [637, 488] width 13 height 16
type input "[DATE]"
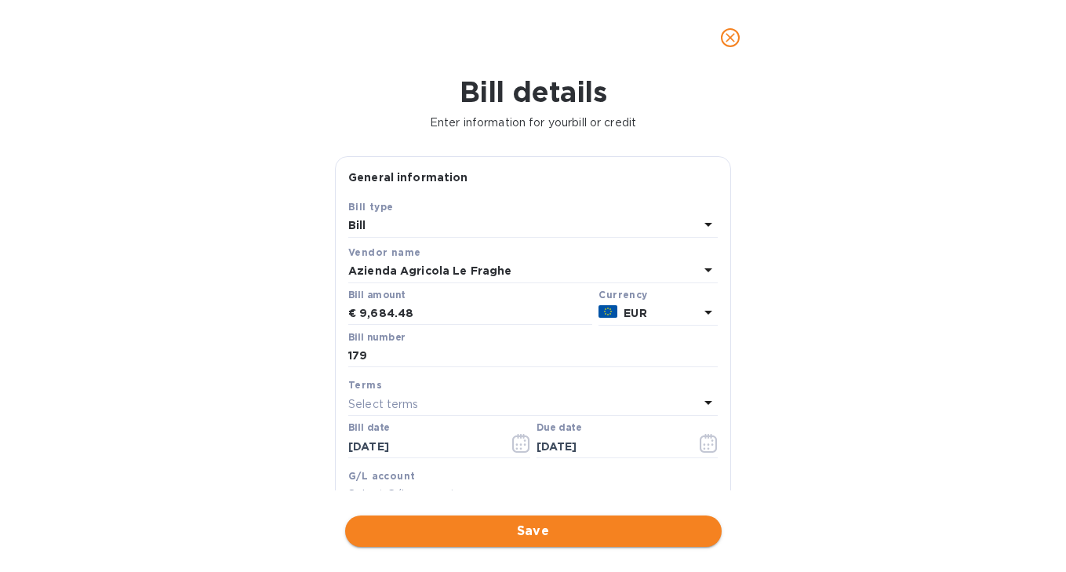
click at [624, 523] on span "Save" at bounding box center [533, 531] width 351 height 19
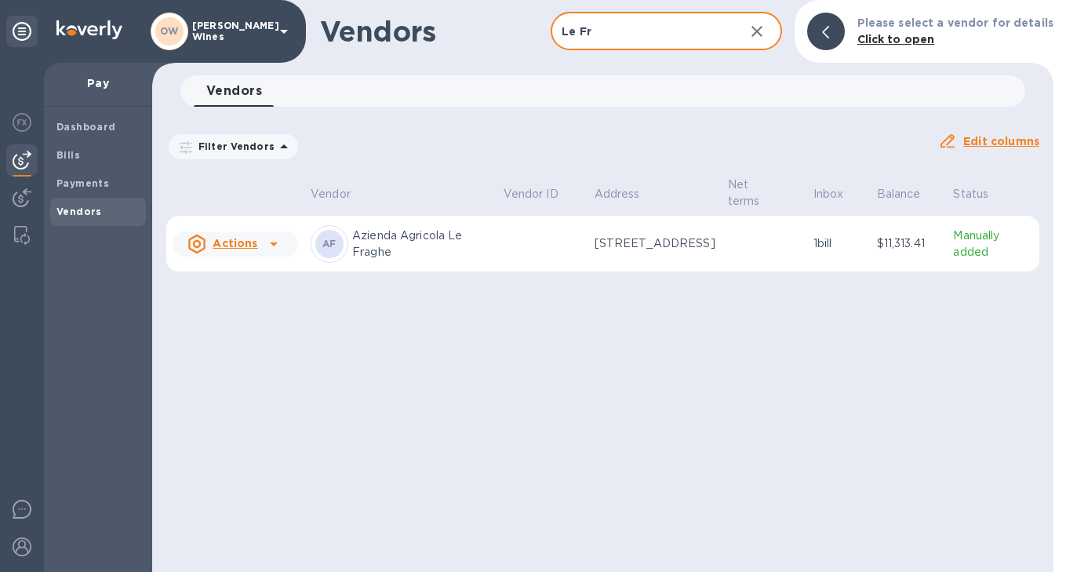
drag, startPoint x: 605, startPoint y: 30, endPoint x: 555, endPoint y: 24, distance: 51.3
click at [555, 29] on input "Le Fr" at bounding box center [641, 32] width 180 height 38
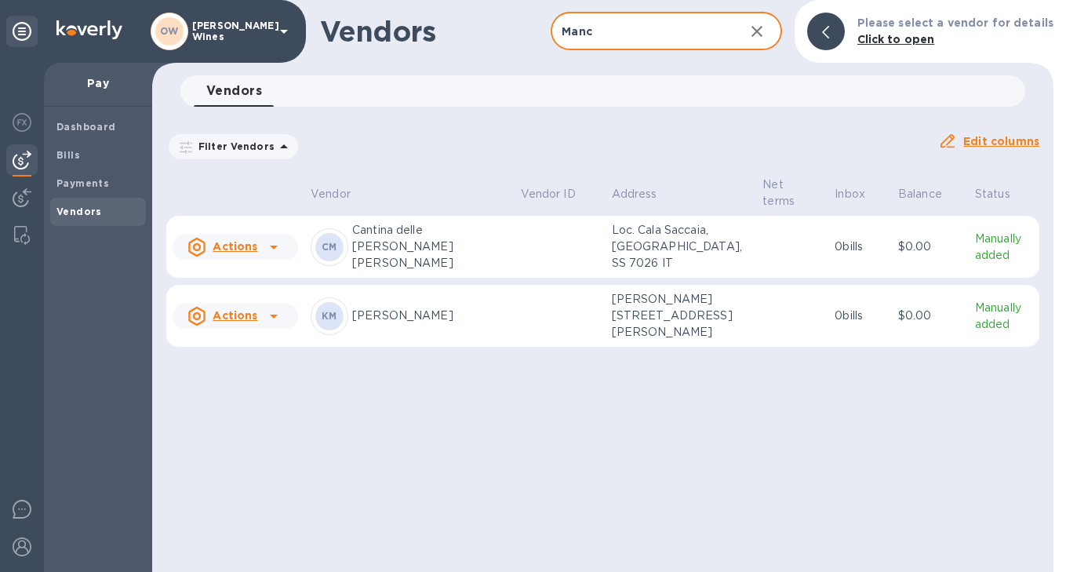
type input "Manc"
click at [269, 249] on icon at bounding box center [273, 247] width 19 height 19
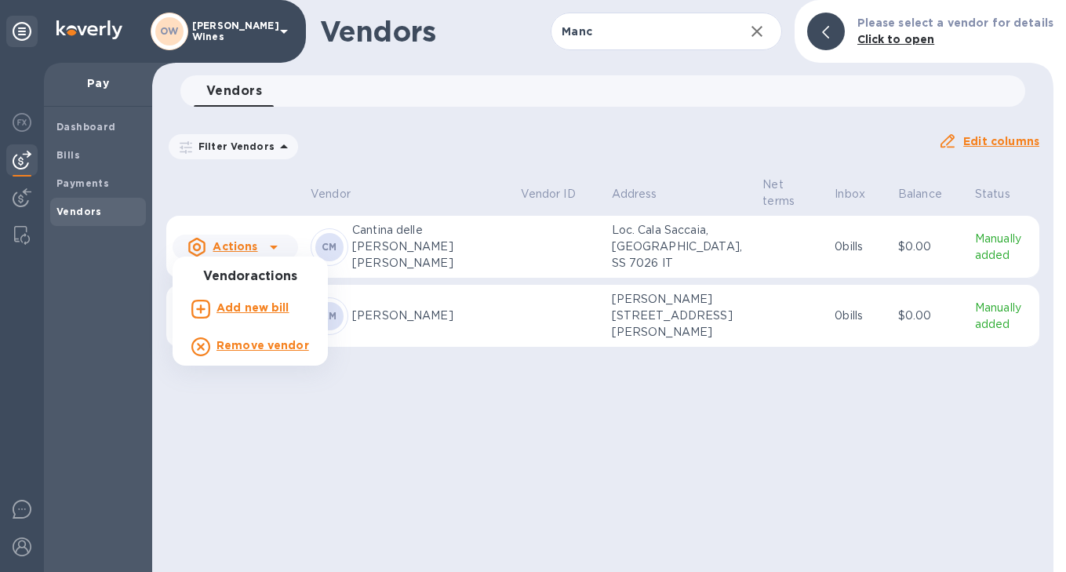
click at [254, 310] on b "Add new bill" at bounding box center [252, 307] width 73 height 13
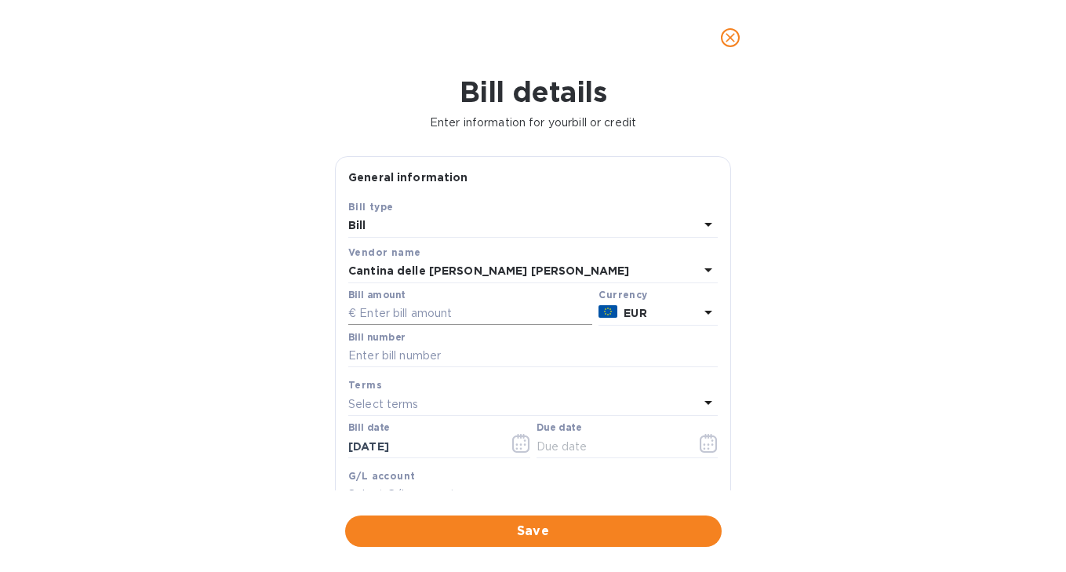
click at [396, 318] on input "text" at bounding box center [470, 314] width 244 height 24
type input "12,987.45"
click at [409, 357] on input "text" at bounding box center [532, 356] width 369 height 24
type input "851, less credit for 683.55"
drag, startPoint x: 429, startPoint y: 447, endPoint x: 285, endPoint y: 441, distance: 144.5
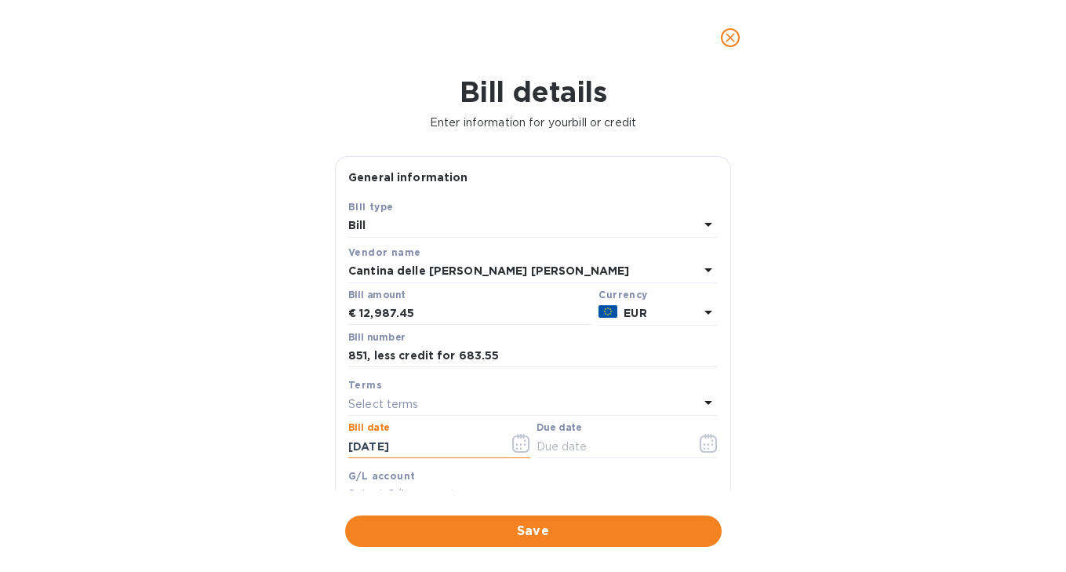
click at [285, 441] on div "Bill details Enter information for your bill or credit General information Save…" at bounding box center [533, 323] width 1066 height 496
type input "[DATE]"
click at [700, 445] on icon "button" at bounding box center [709, 443] width 18 height 19
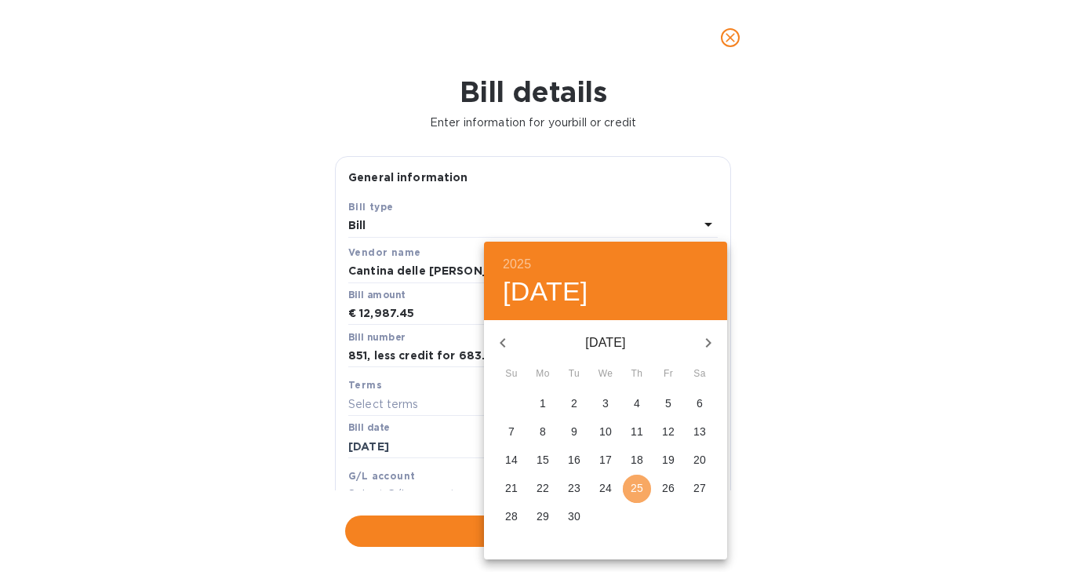
click at [637, 485] on p "25" at bounding box center [637, 488] width 13 height 16
type input "[DATE]"
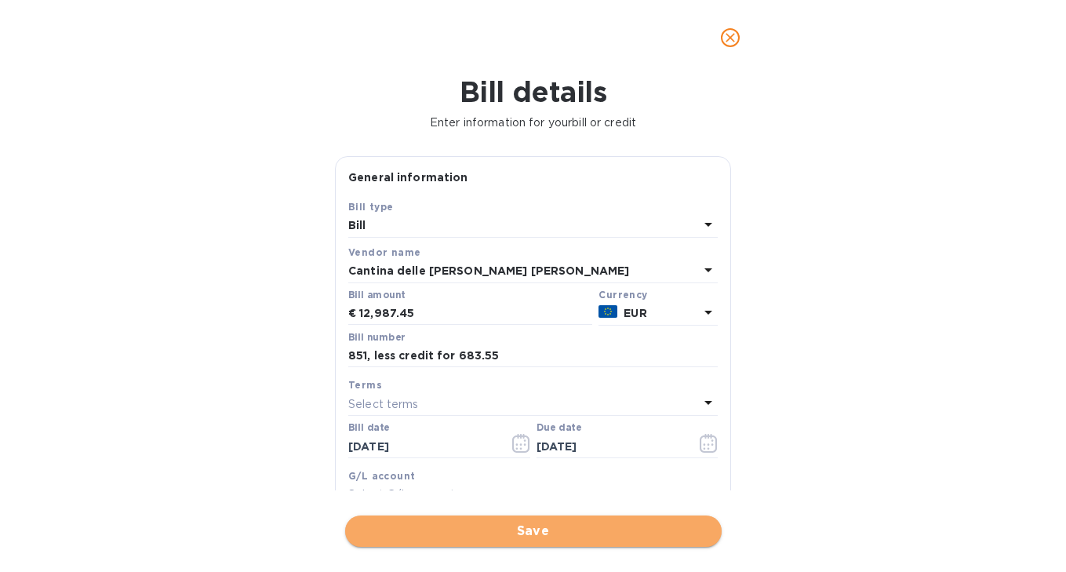
click at [611, 533] on span "Save" at bounding box center [533, 531] width 351 height 19
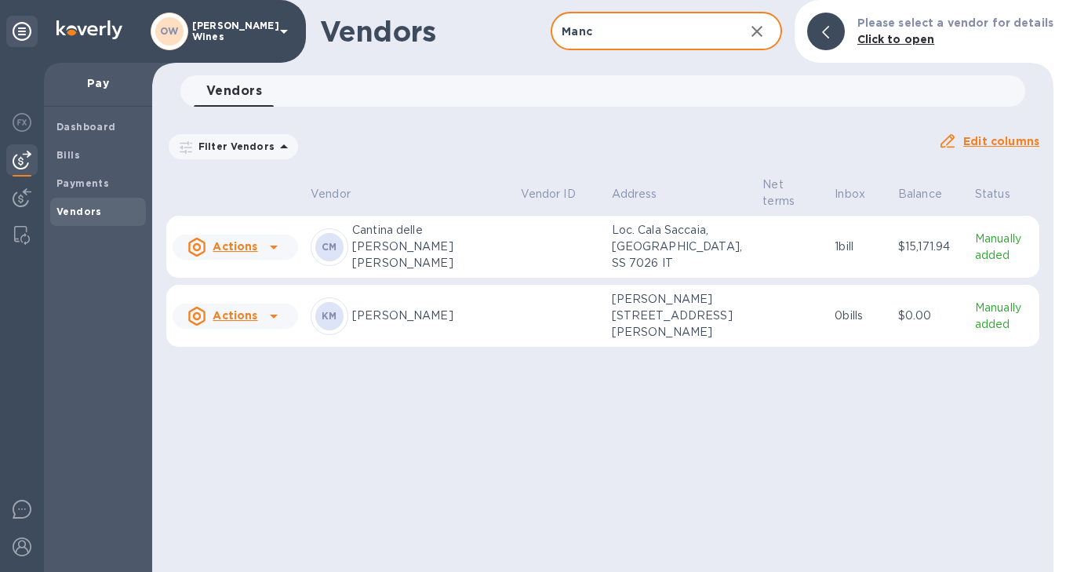
drag, startPoint x: 607, startPoint y: 38, endPoint x: 538, endPoint y: 38, distance: 69.0
click at [538, 38] on div "Vendors Manc ​ Add vendor Please select a vendor for details Click to open" at bounding box center [602, 31] width 901 height 63
drag, startPoint x: 606, startPoint y: 34, endPoint x: 561, endPoint y: 34, distance: 45.5
click at [561, 34] on input "Manc" at bounding box center [641, 32] width 180 height 38
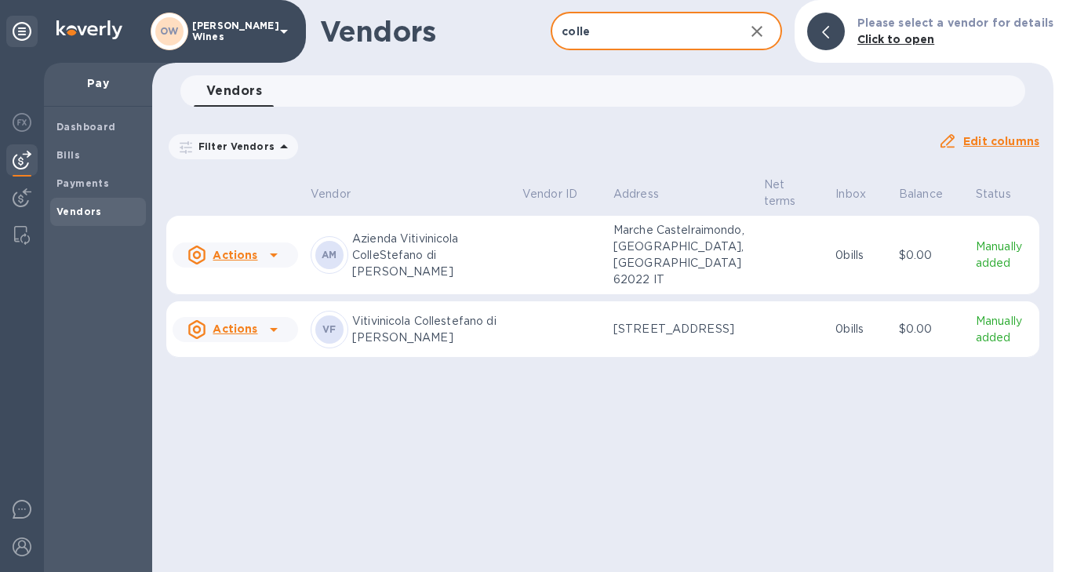
type input "colle"
click at [282, 255] on div at bounding box center [273, 254] width 25 height 25
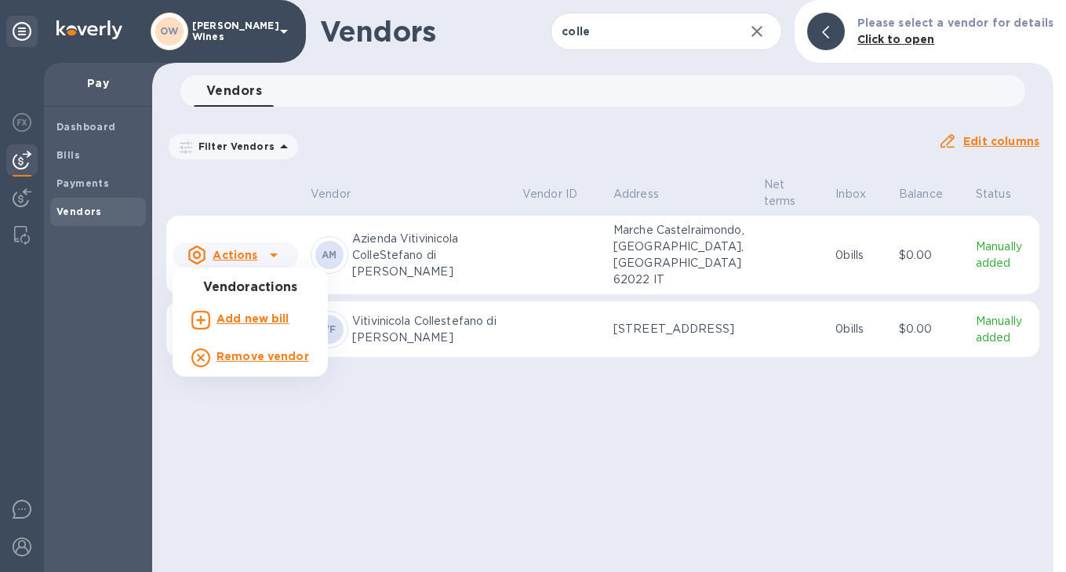
click at [251, 325] on p "Add new bill" at bounding box center [252, 319] width 73 height 16
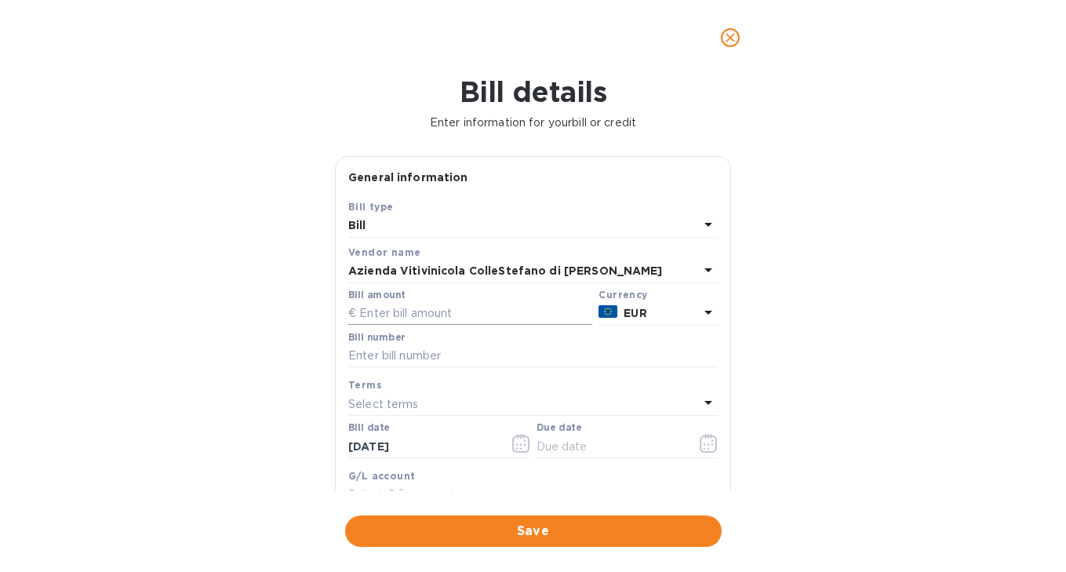
click at [435, 317] on input "text" at bounding box center [470, 314] width 244 height 24
type input "4"
type input "6,224.40"
click at [424, 356] on input "text" at bounding box center [532, 356] width 369 height 24
type input "2025-RFN-00000130"
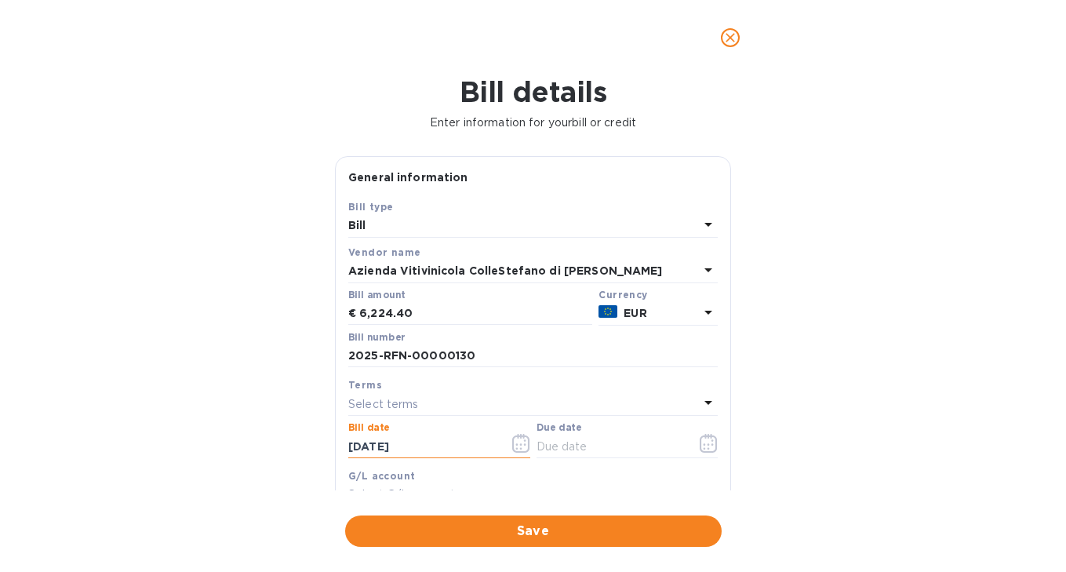
drag, startPoint x: 420, startPoint y: 451, endPoint x: 307, endPoint y: 451, distance: 112.2
click at [307, 451] on div "Bill details Enter information for your bill or credit General information Save…" at bounding box center [533, 323] width 1066 height 496
type input "[DATE]"
click at [710, 447] on icon "button" at bounding box center [708, 443] width 17 height 19
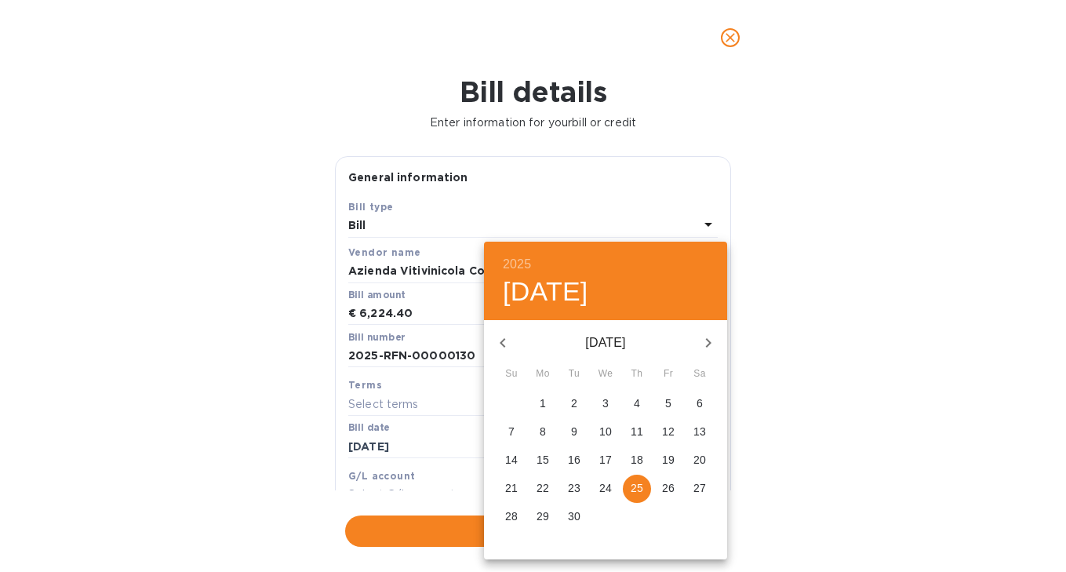
click at [632, 491] on p "25" at bounding box center [637, 488] width 13 height 16
type input "[DATE]"
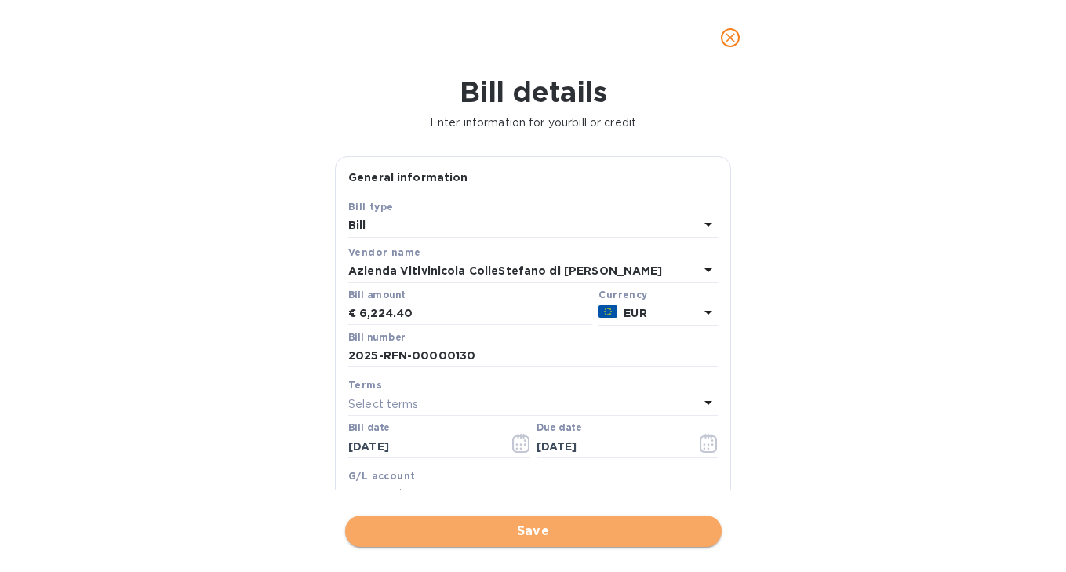
click at [598, 530] on span "Save" at bounding box center [533, 531] width 351 height 19
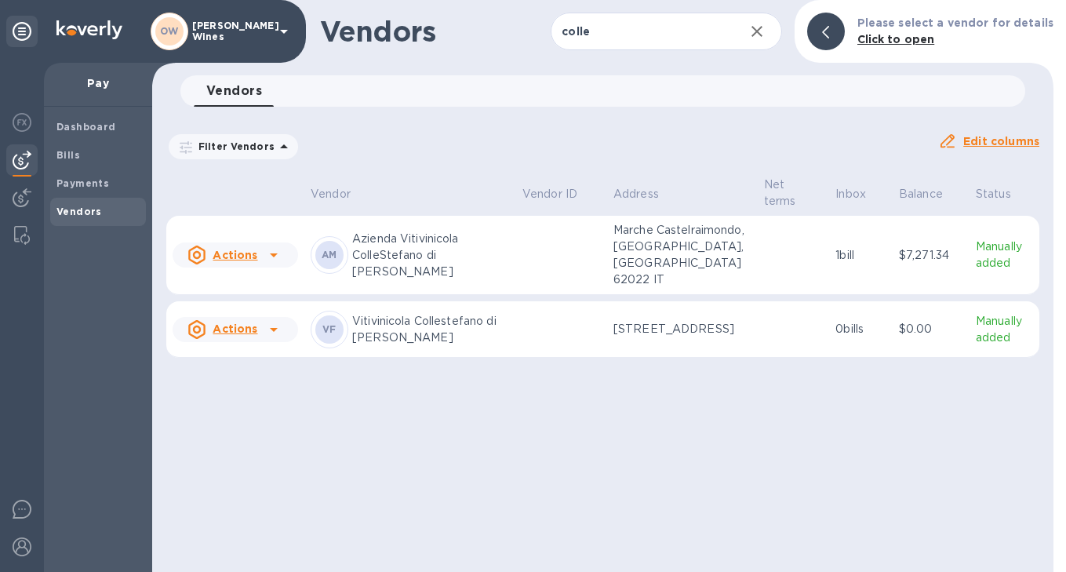
click at [759, 33] on icon "button" at bounding box center [756, 31] width 19 height 19
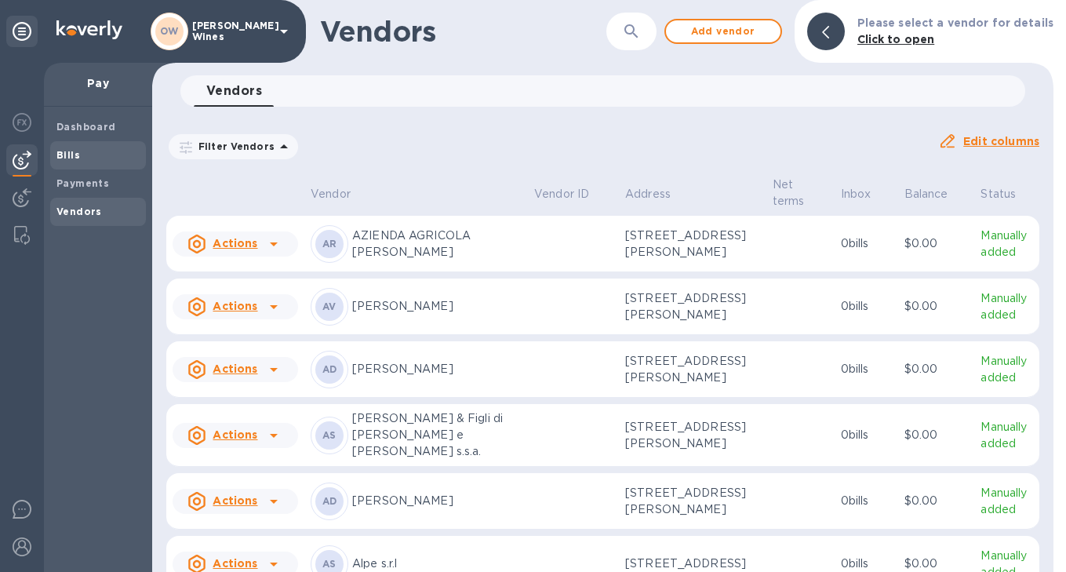
click at [54, 154] on div "Bills" at bounding box center [98, 155] width 96 height 28
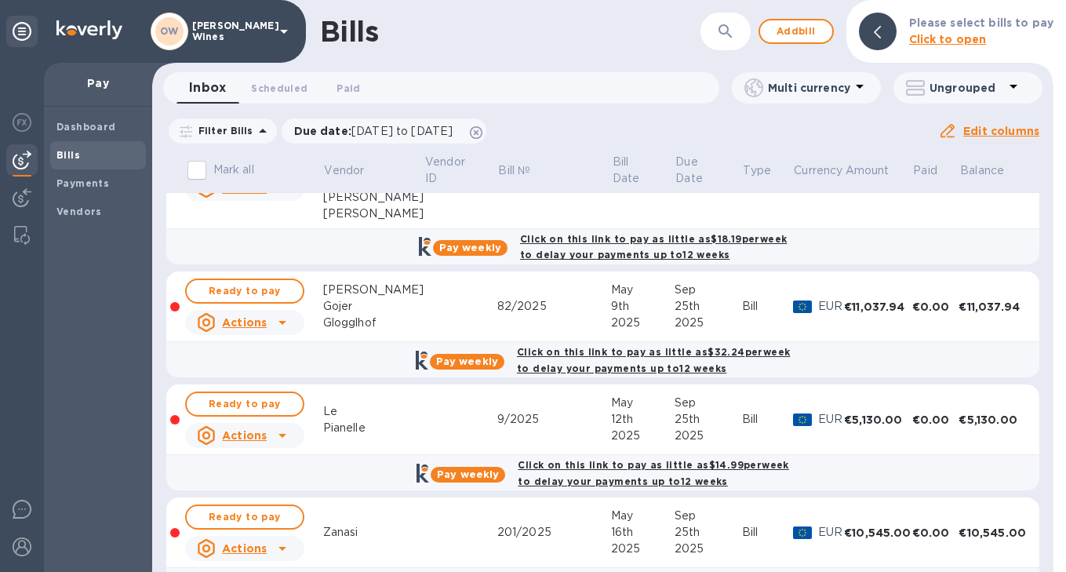
scroll to position [211, 0]
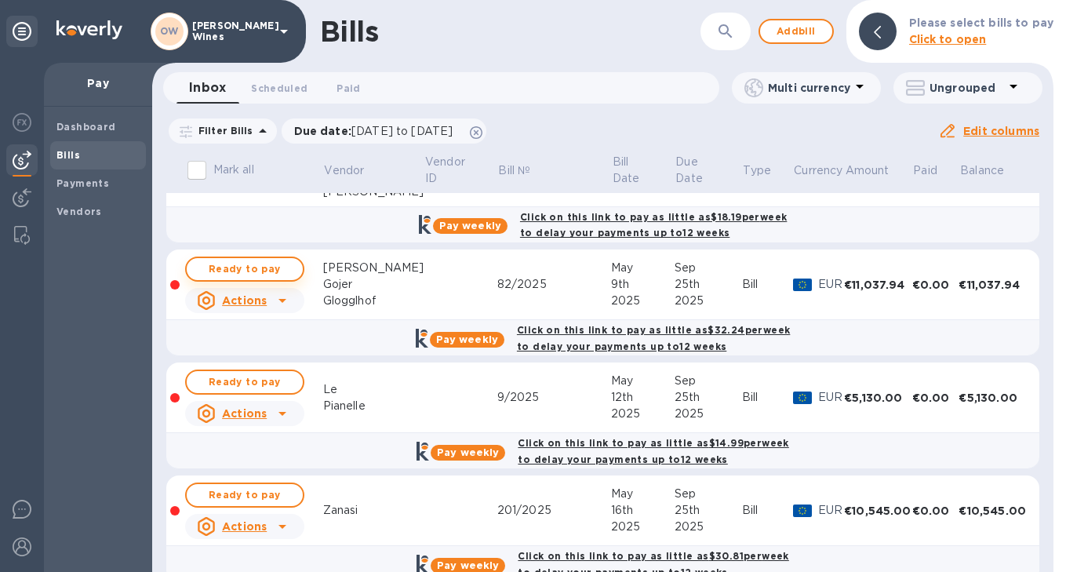
click at [259, 273] on span "Ready to pay" at bounding box center [244, 269] width 91 height 19
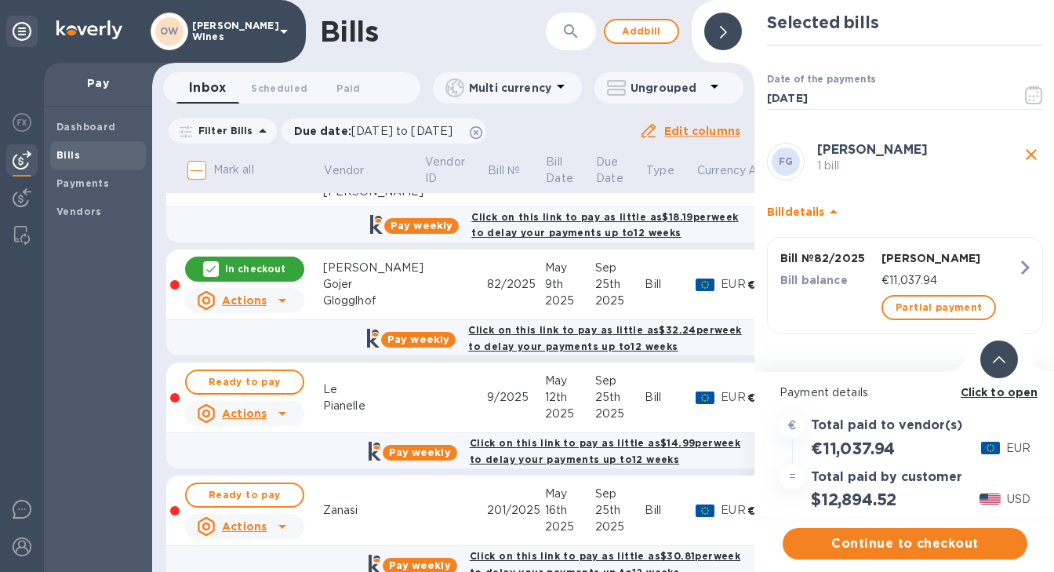
click at [1017, 395] on b "Click to open" at bounding box center [1000, 392] width 78 height 13
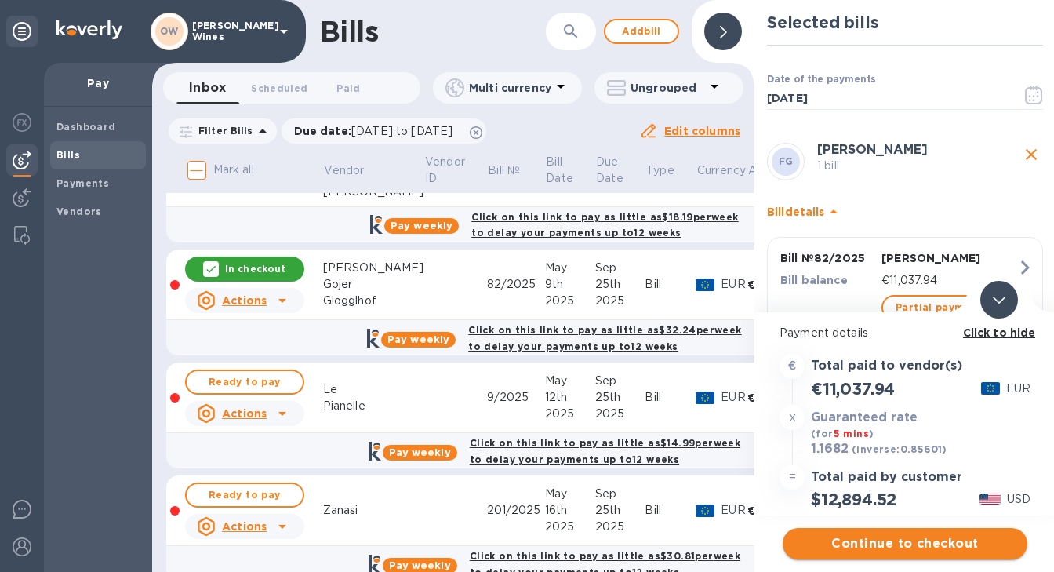
click at [878, 538] on span "Continue to checkout" at bounding box center [905, 543] width 220 height 19
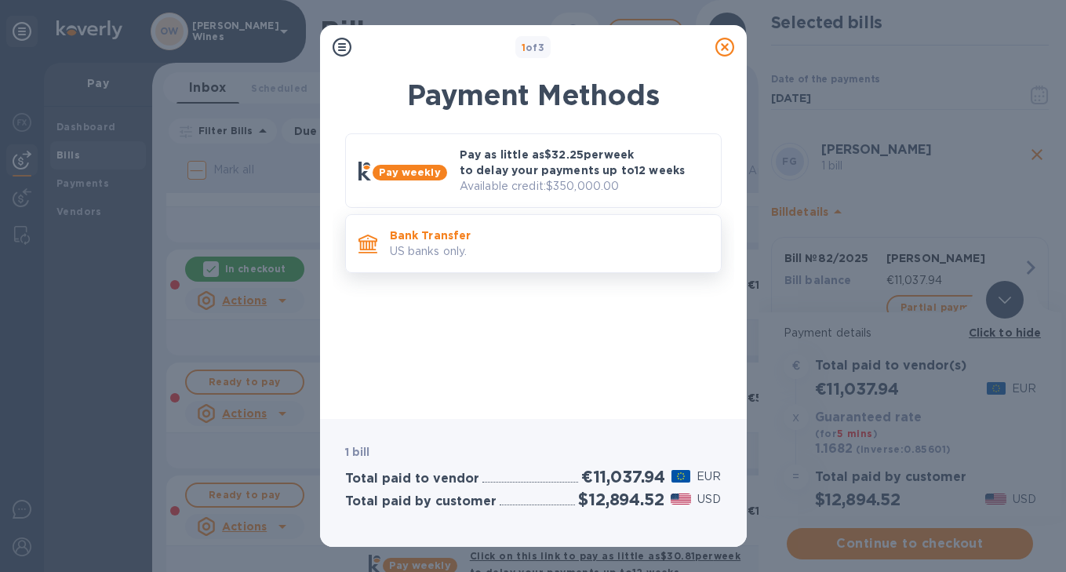
click at [429, 260] on div "Bank Transfer US banks only." at bounding box center [549, 243] width 331 height 45
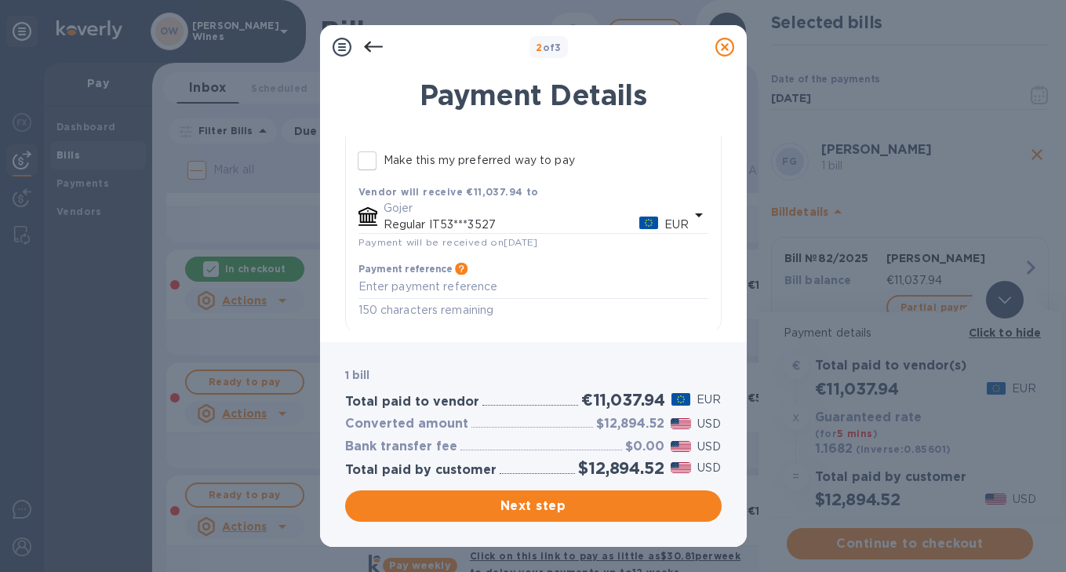
scroll to position [190, 0]
click at [543, 511] on span "Next step" at bounding box center [533, 505] width 351 height 19
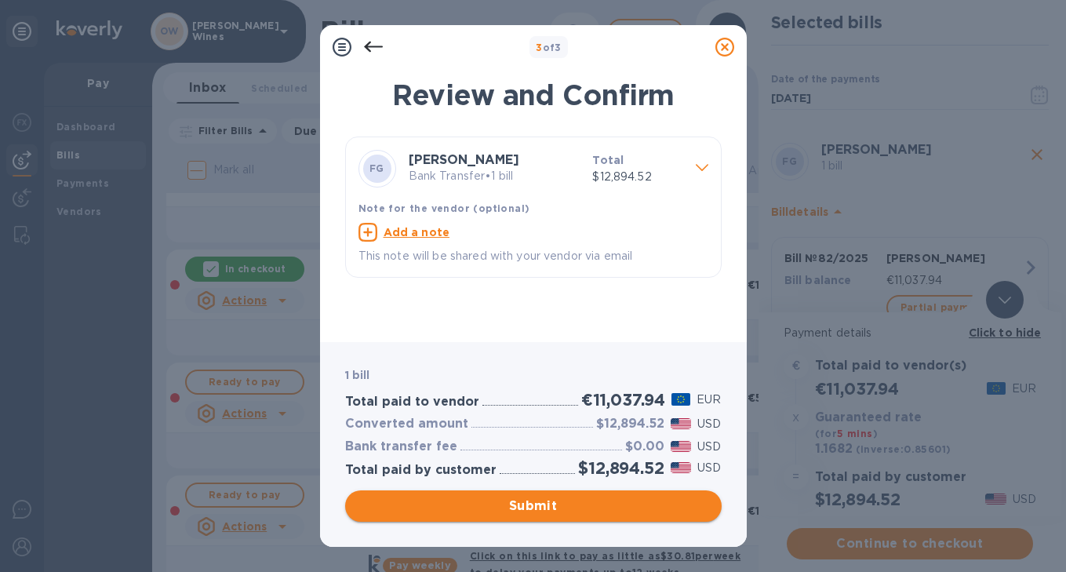
click at [542, 511] on span "Submit" at bounding box center [533, 505] width 351 height 19
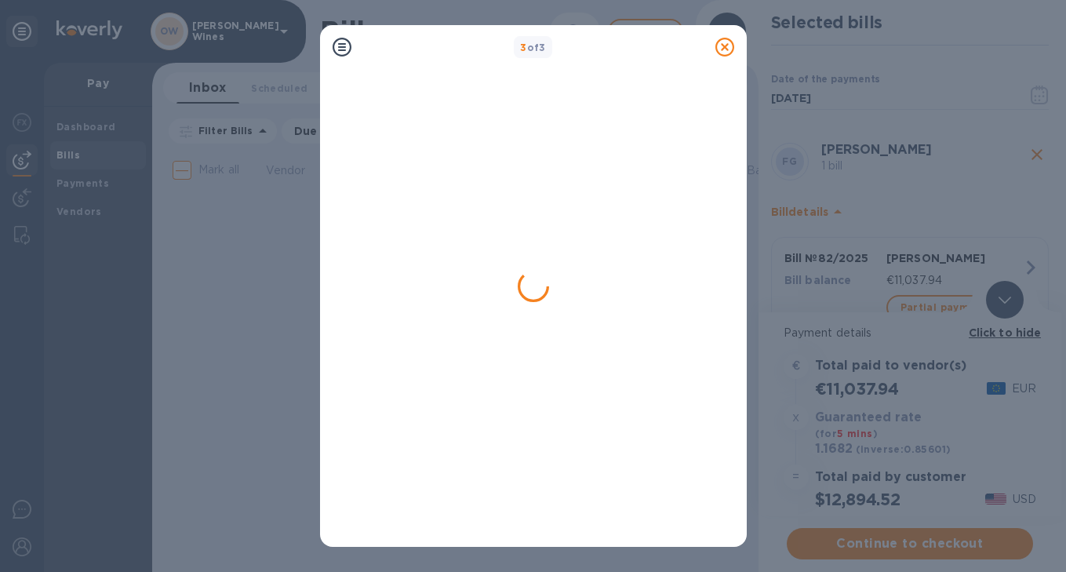
scroll to position [0, 0]
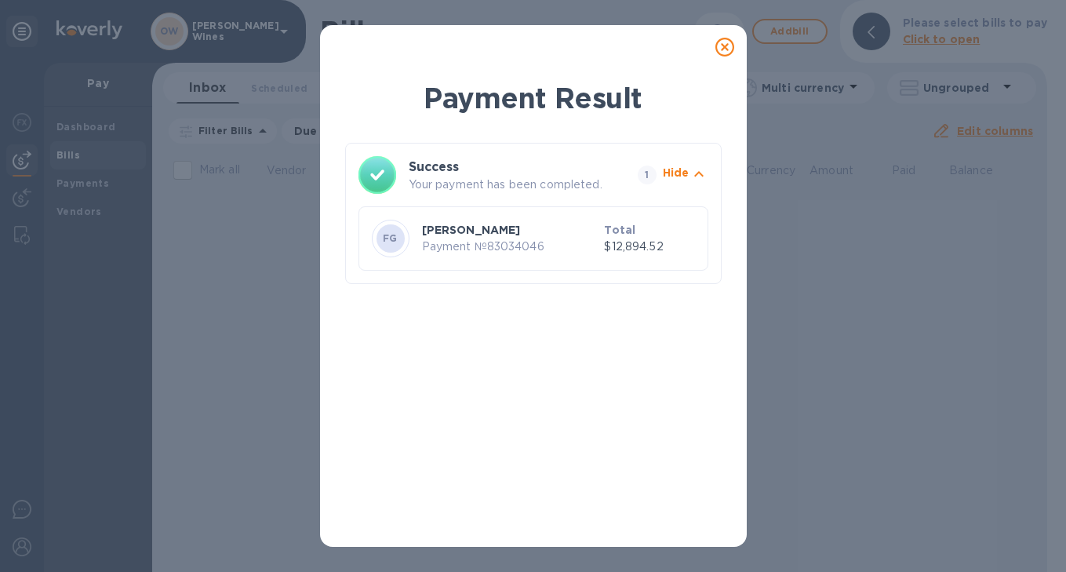
click at [725, 48] on icon at bounding box center [724, 47] width 19 height 19
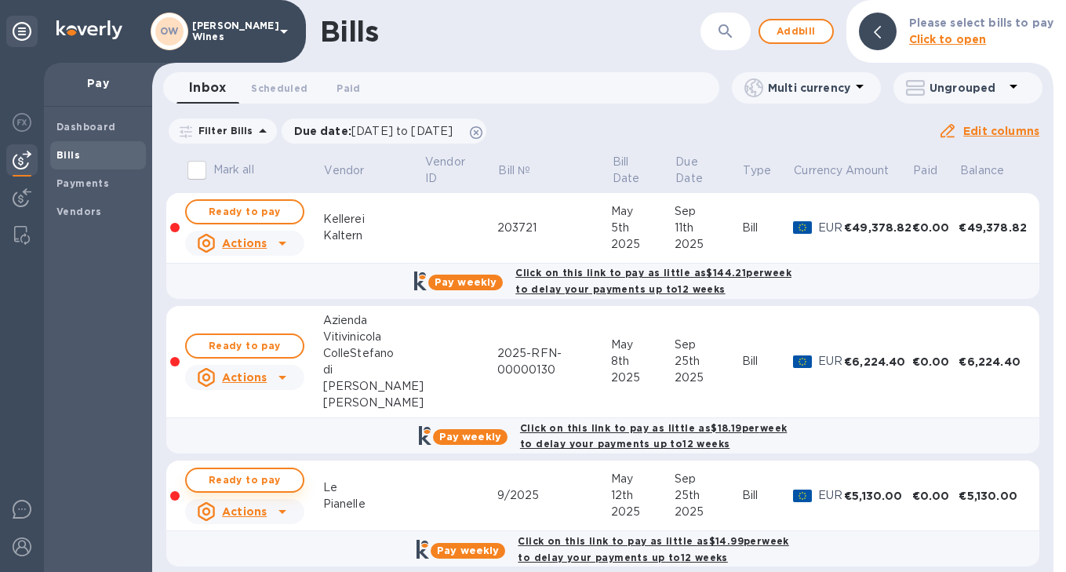
click at [263, 478] on span "Ready to pay" at bounding box center [244, 480] width 91 height 19
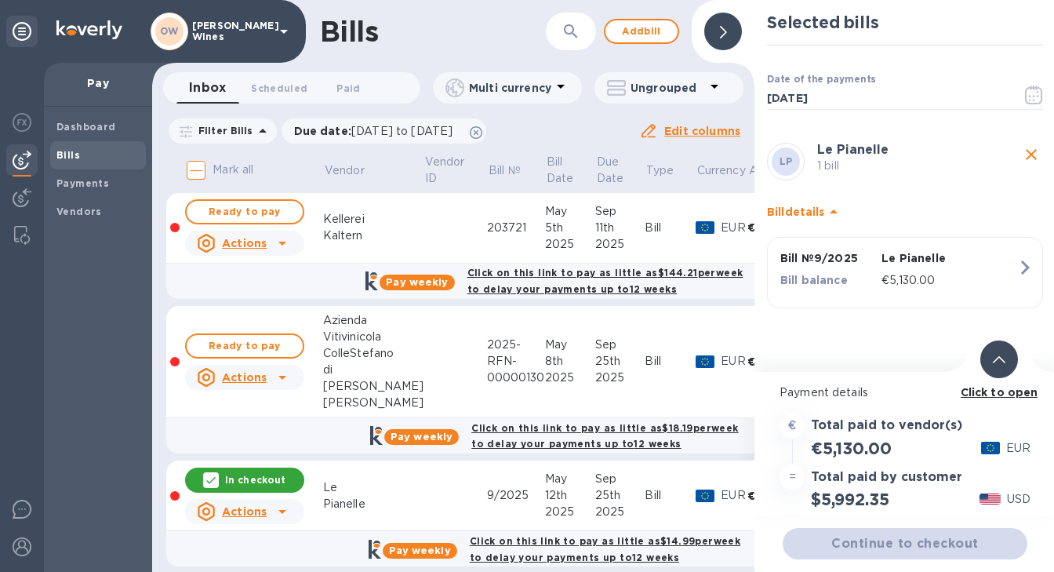
click at [992, 395] on b "Click to open" at bounding box center [1000, 392] width 78 height 13
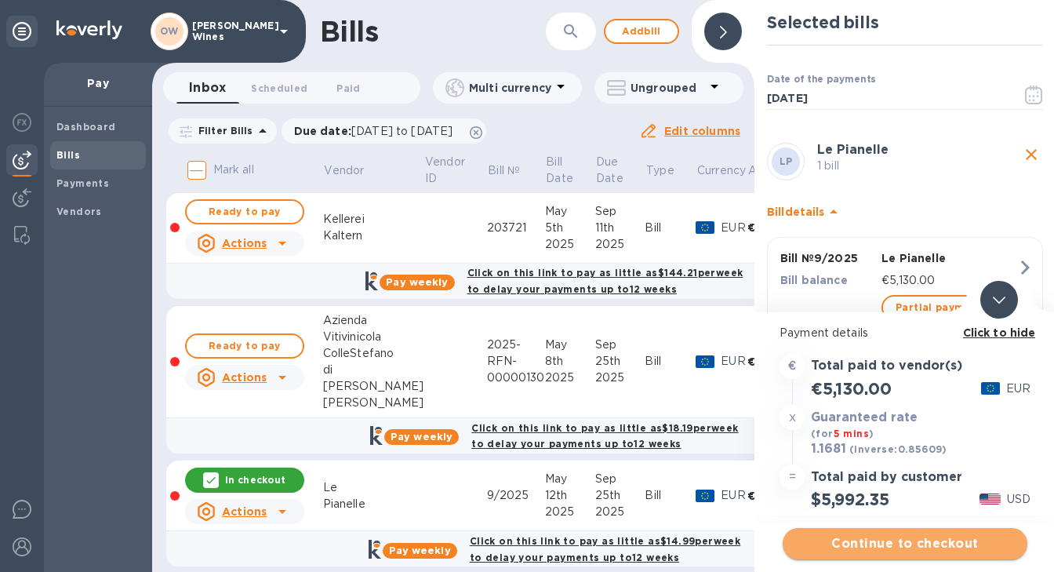
click at [922, 533] on button "Continue to checkout" at bounding box center [905, 543] width 245 height 31
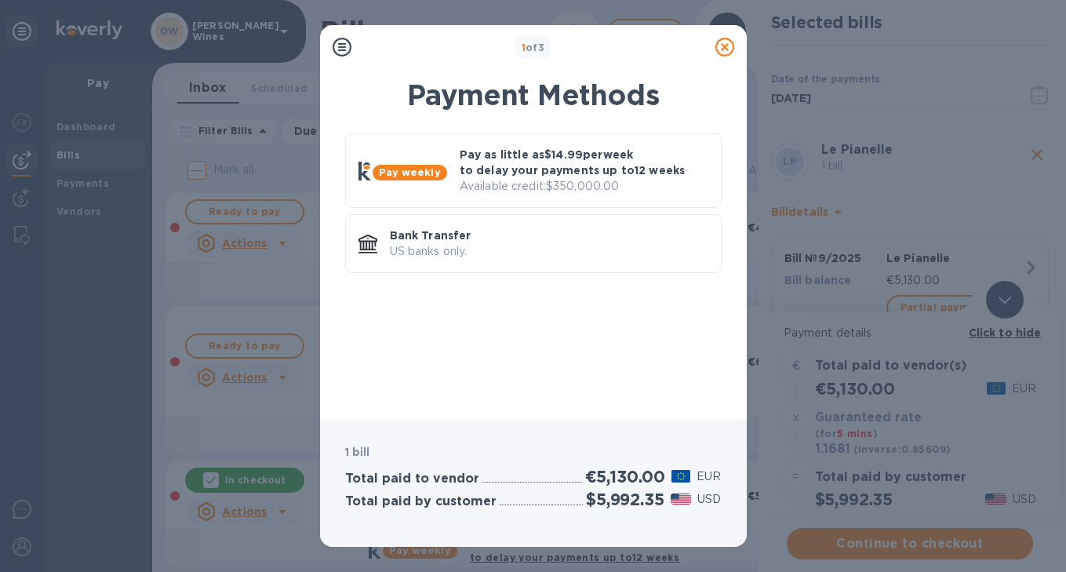
click at [511, 212] on div "Pay weekly Pay as little as $14.99 per week to delay your payments up to 12 wee…" at bounding box center [533, 206] width 376 height 146
click at [508, 243] on p "US banks only." at bounding box center [549, 251] width 318 height 16
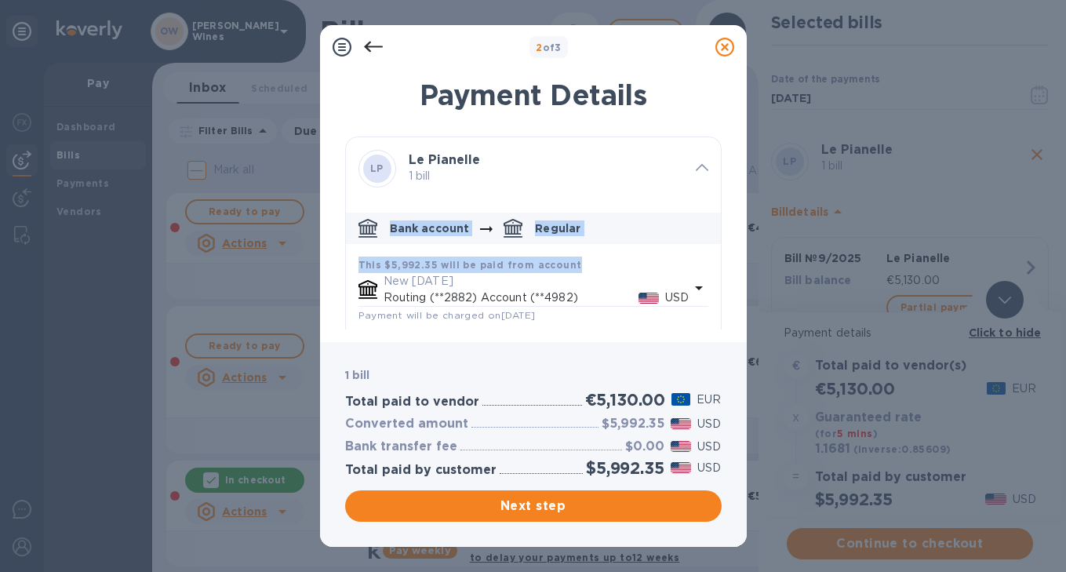
drag, startPoint x: 715, startPoint y: 191, endPoint x: 713, endPoint y: 261, distance: 70.6
click at [713, 261] on div "LP Le Pianelle 1 bill Bank account Regular This $5,992.35 will be paid from acc…" at bounding box center [533, 326] width 376 height 381
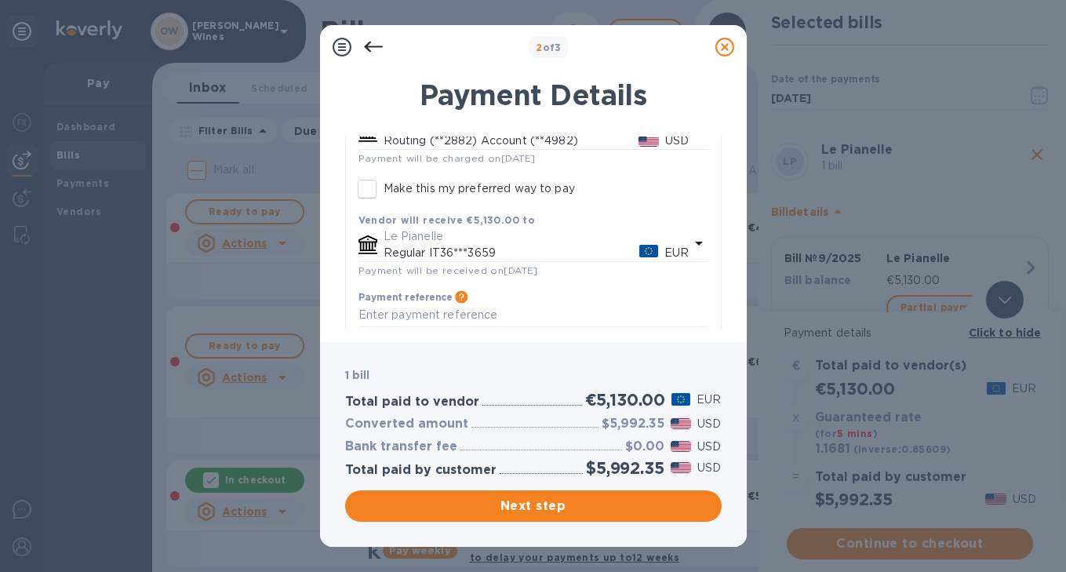
scroll to position [163, 0]
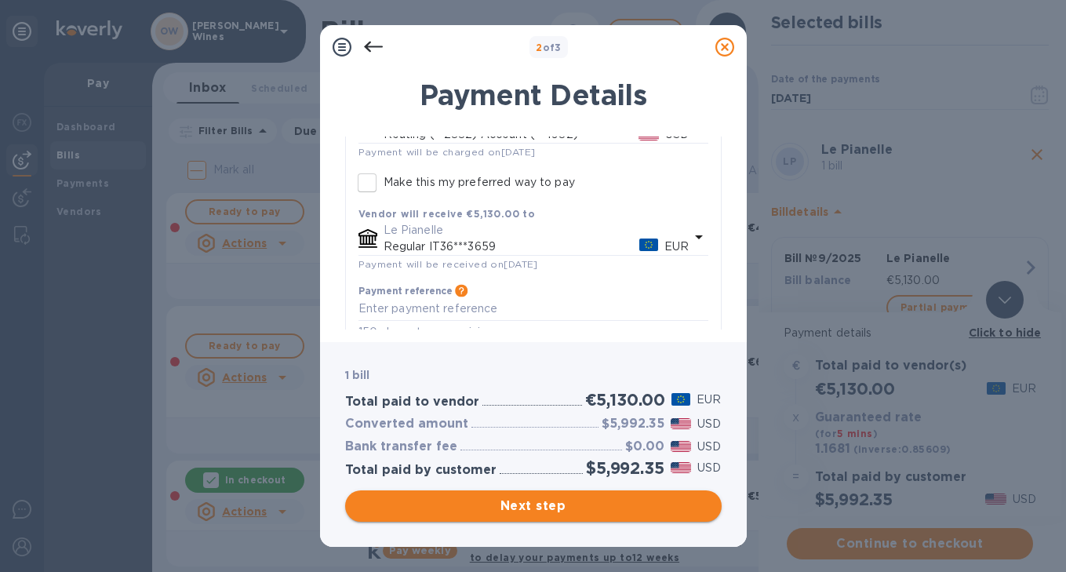
click at [609, 507] on span "Next step" at bounding box center [533, 505] width 351 height 19
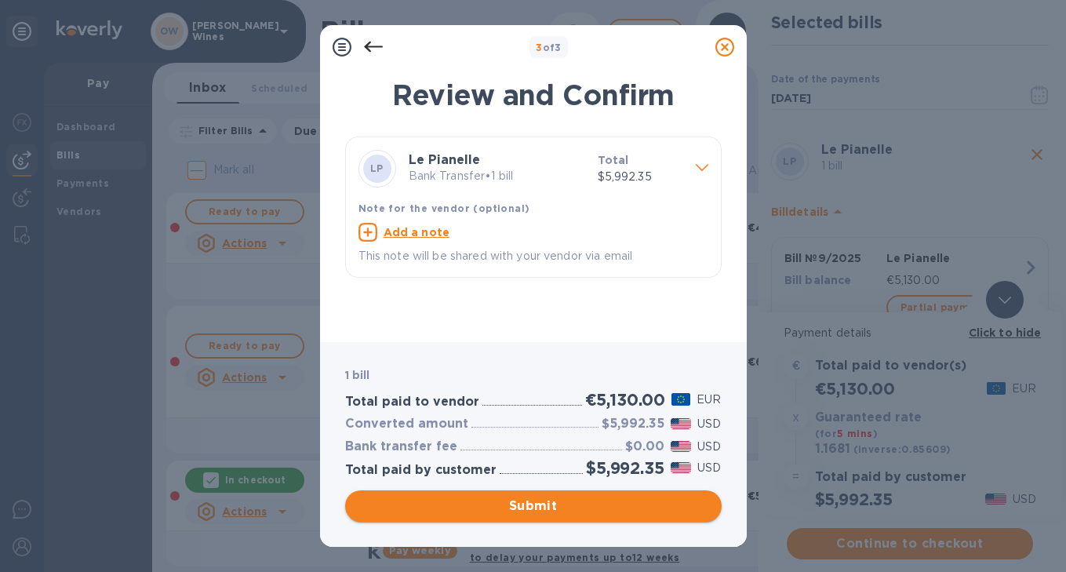
click at [622, 508] on span "Submit" at bounding box center [533, 505] width 351 height 19
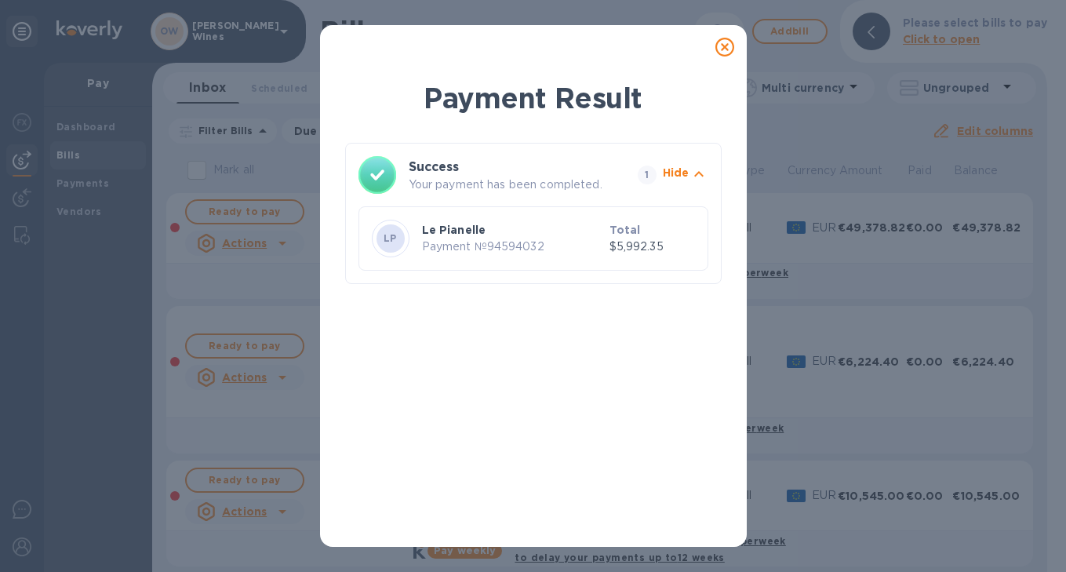
click at [725, 47] on icon at bounding box center [724, 47] width 19 height 19
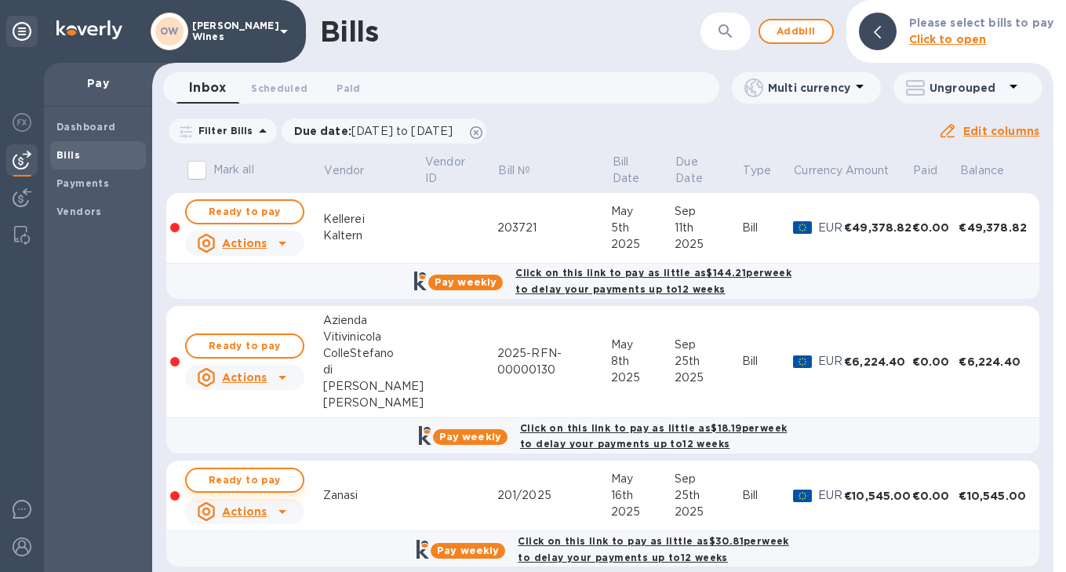
click at [254, 479] on span "Ready to pay" at bounding box center [244, 480] width 91 height 19
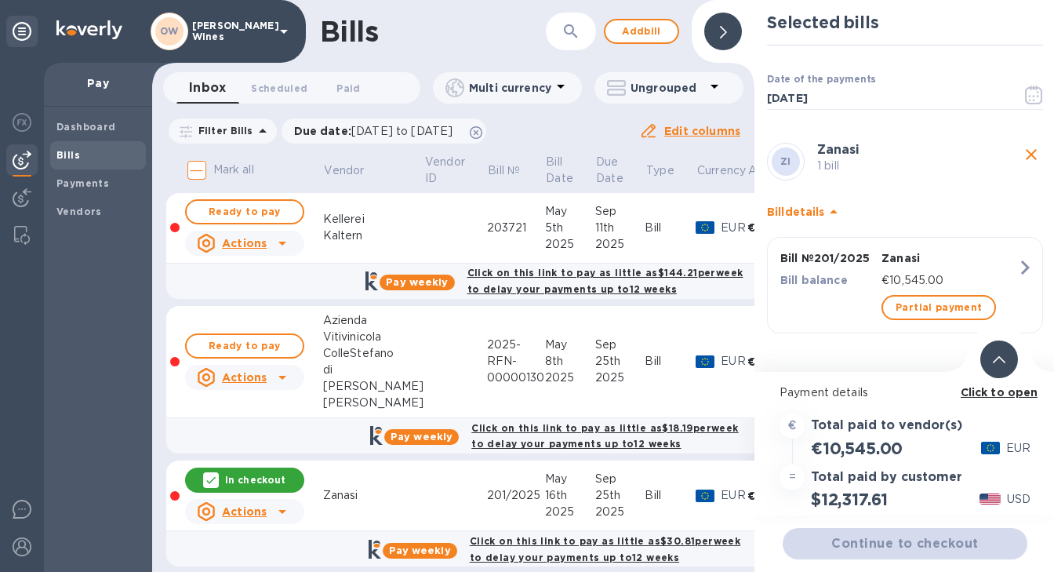
click at [998, 395] on b "Click to open" at bounding box center [1000, 392] width 78 height 13
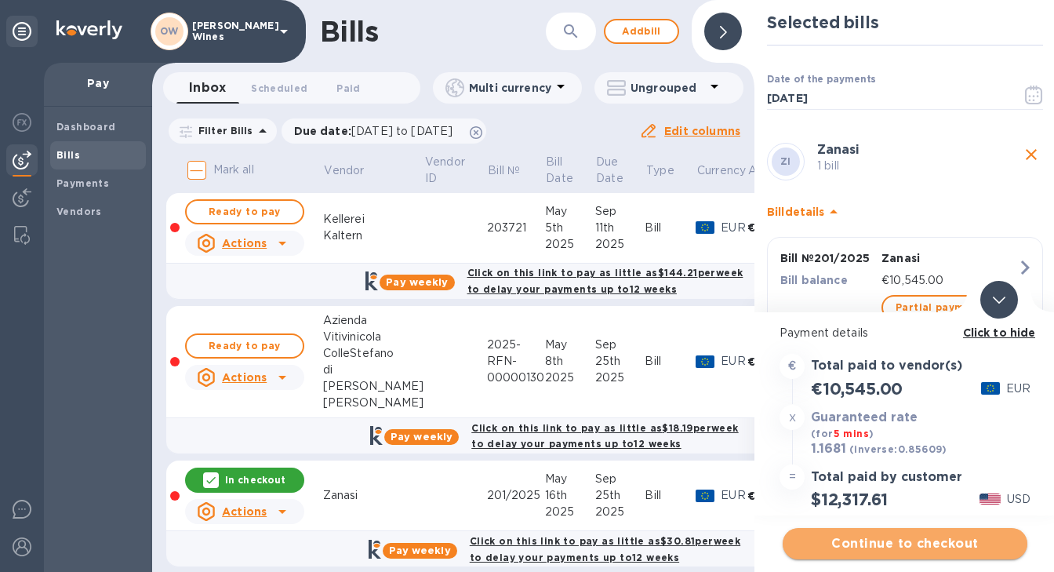
click at [878, 536] on span "Continue to checkout" at bounding box center [905, 543] width 220 height 19
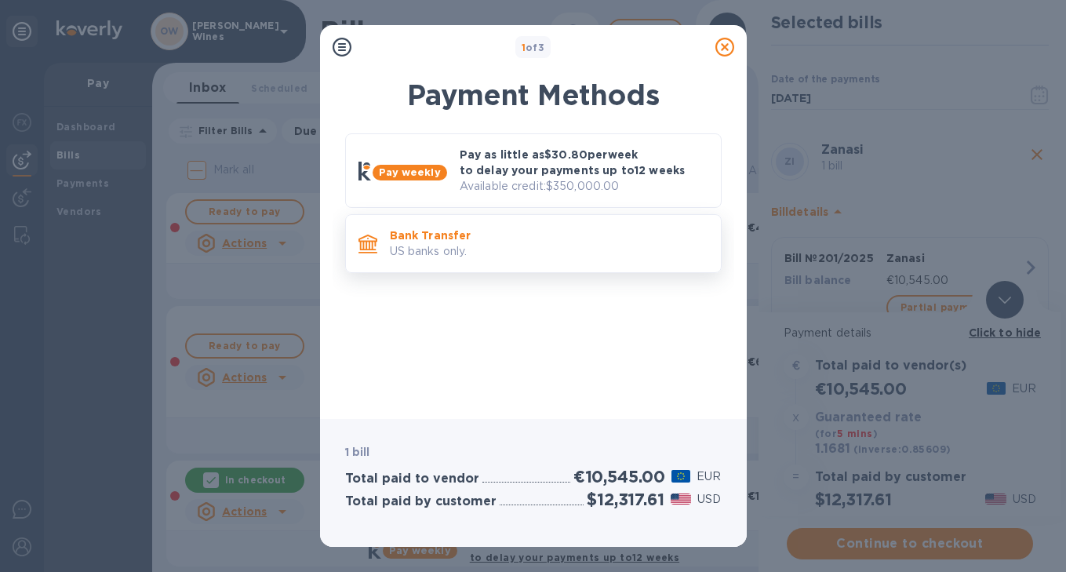
click at [510, 245] on p "US banks only." at bounding box center [549, 251] width 318 height 16
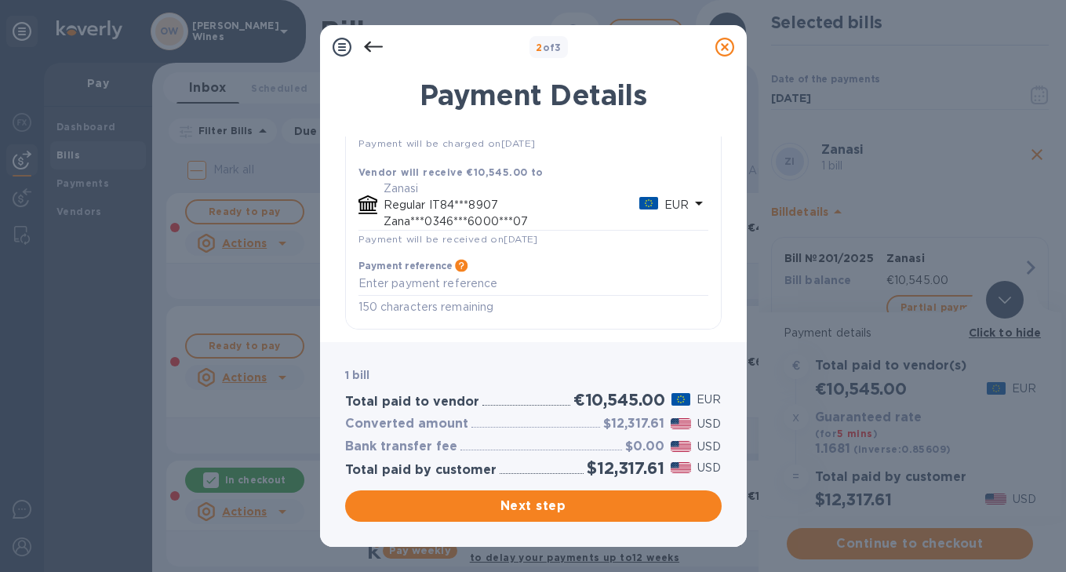
scroll to position [169, 0]
click at [608, 510] on span "Next step" at bounding box center [533, 505] width 351 height 19
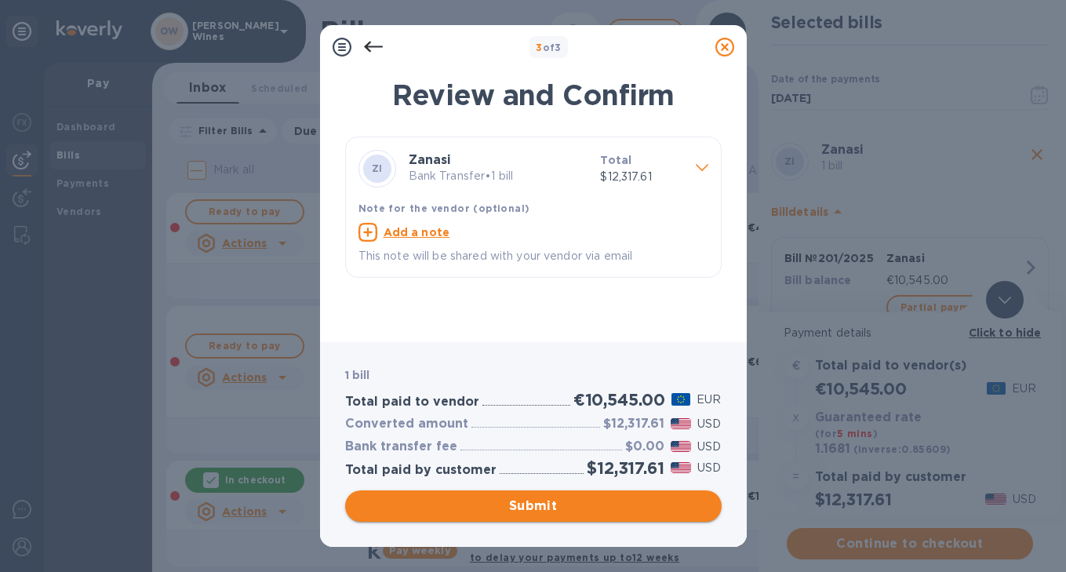
click at [601, 504] on span "Submit" at bounding box center [533, 505] width 351 height 19
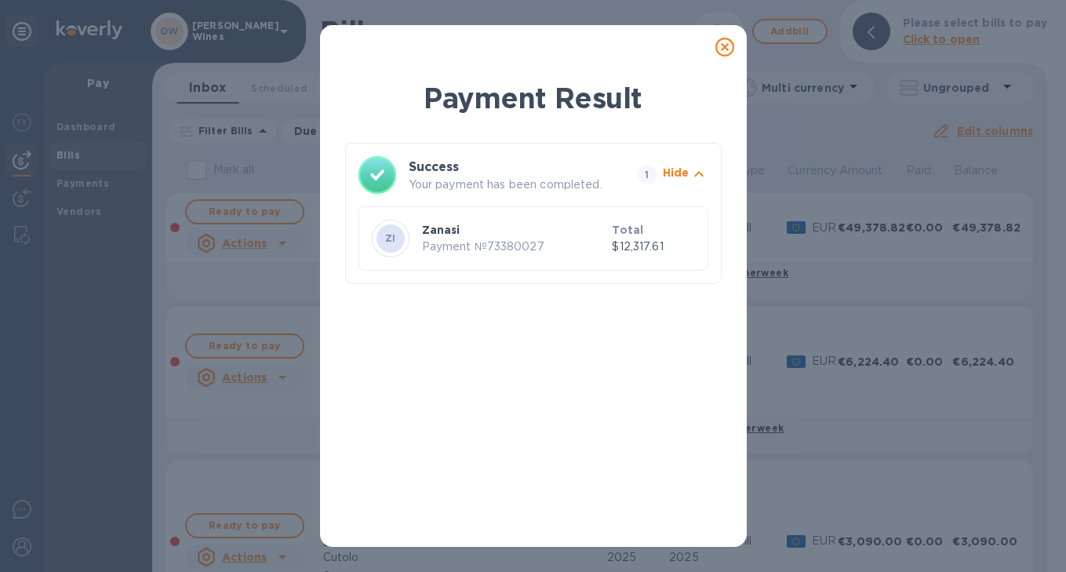
click at [720, 45] on icon at bounding box center [724, 47] width 19 height 19
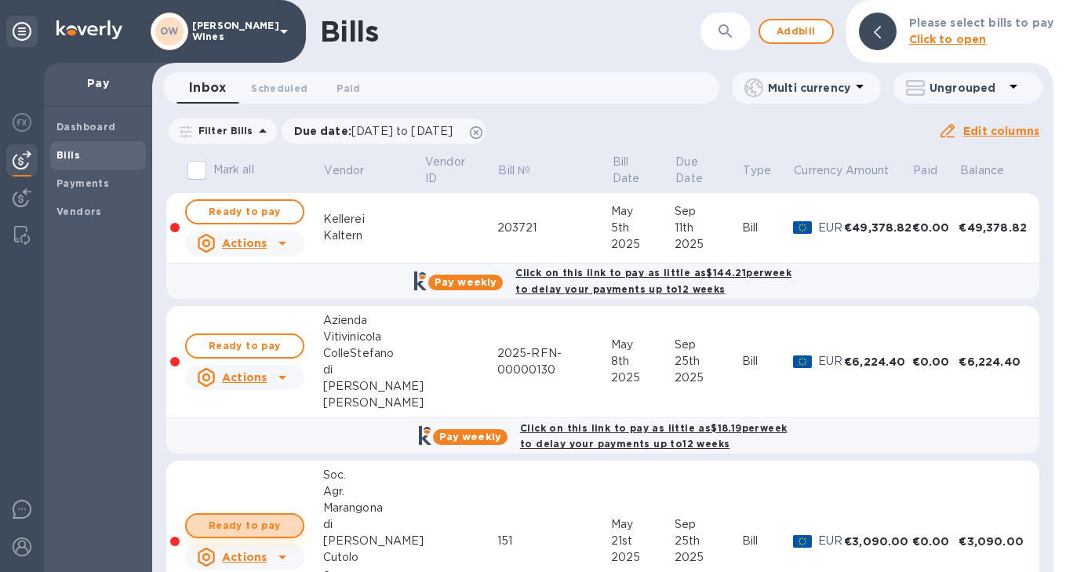
click at [251, 525] on span "Ready to pay" at bounding box center [244, 525] width 91 height 19
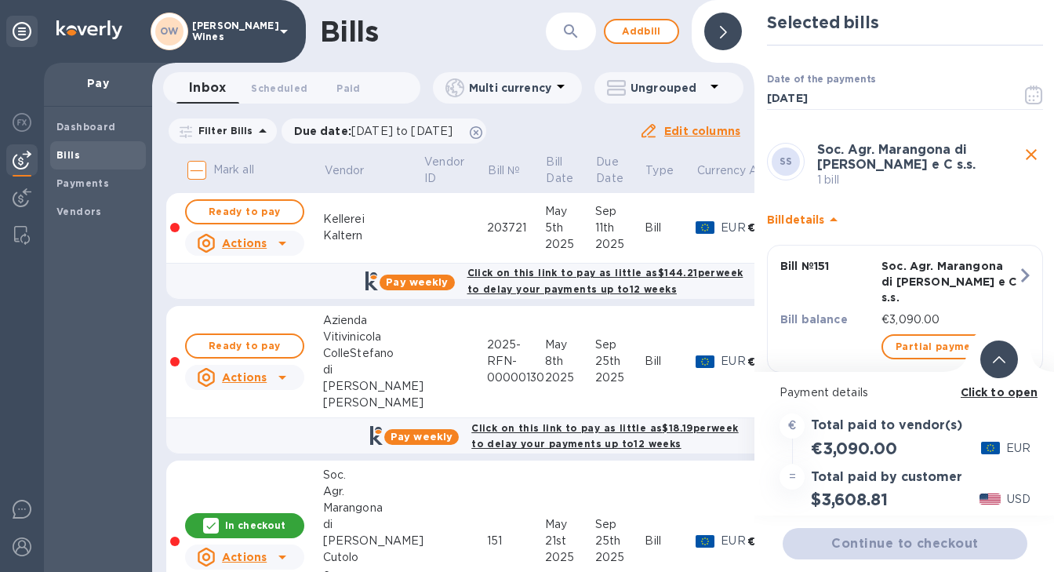
click at [1006, 394] on b "Click to open" at bounding box center [1000, 392] width 78 height 13
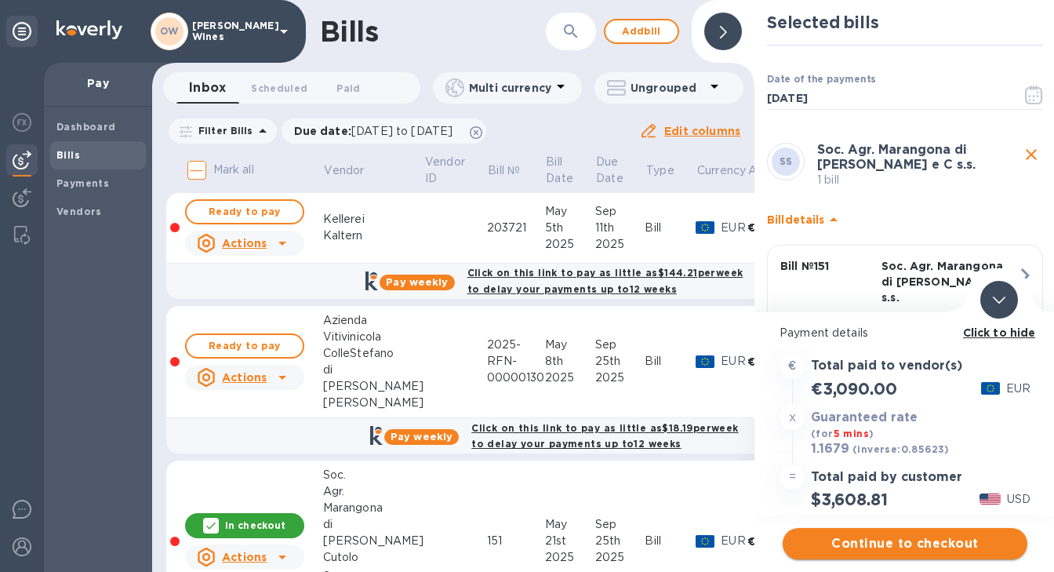
click at [935, 544] on span "Continue to checkout" at bounding box center [905, 543] width 220 height 19
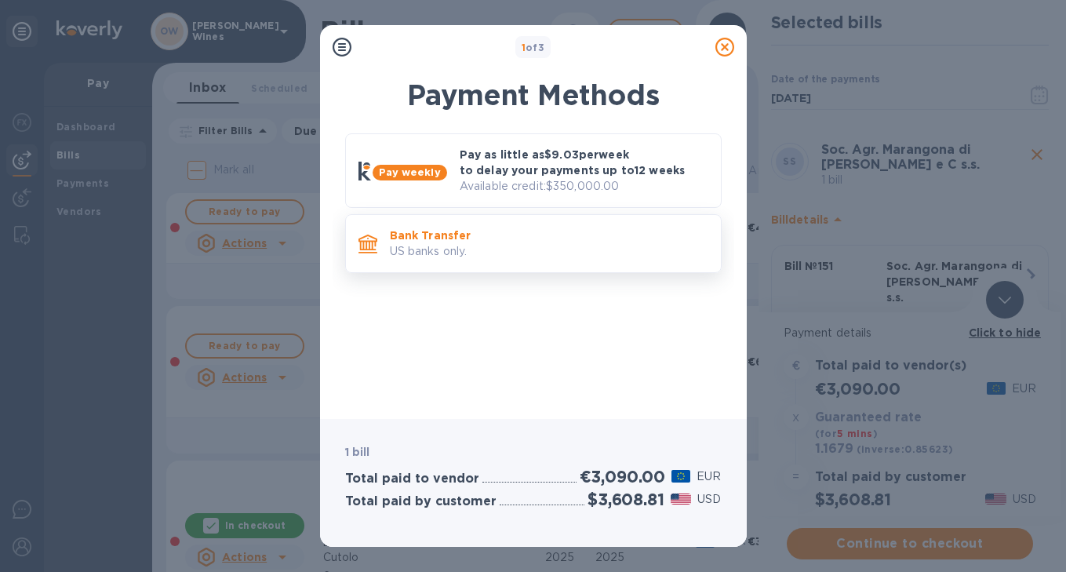
click at [610, 248] on p "US banks only." at bounding box center [549, 251] width 318 height 16
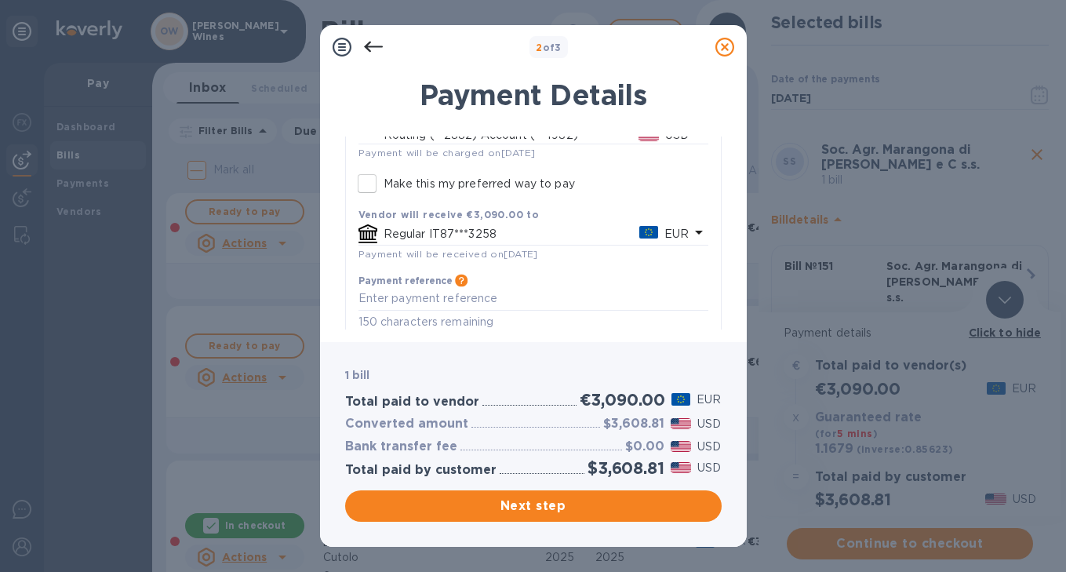
scroll to position [187, 0]
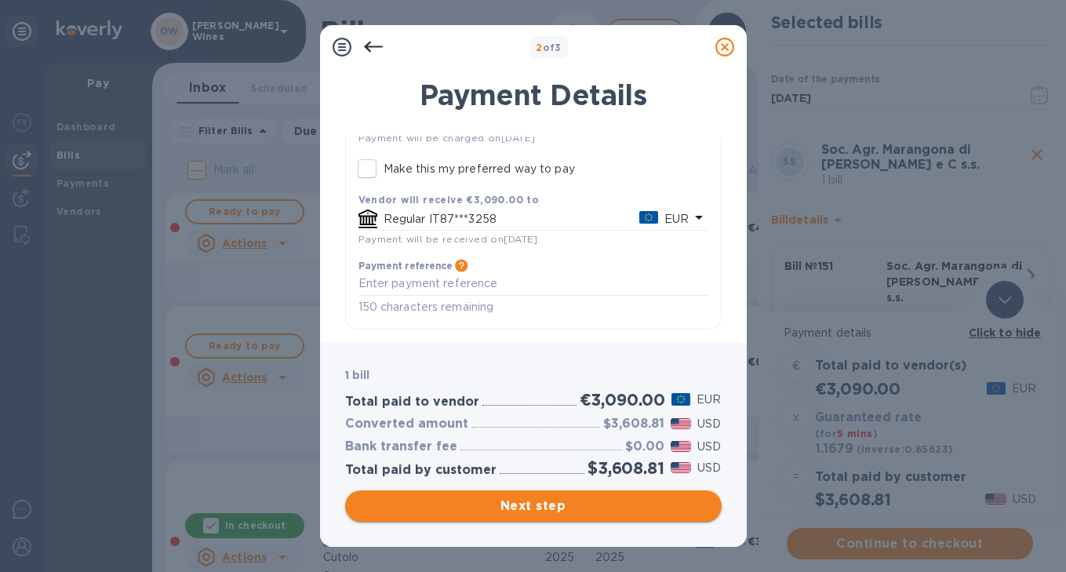
click at [557, 500] on span "Next step" at bounding box center [533, 505] width 351 height 19
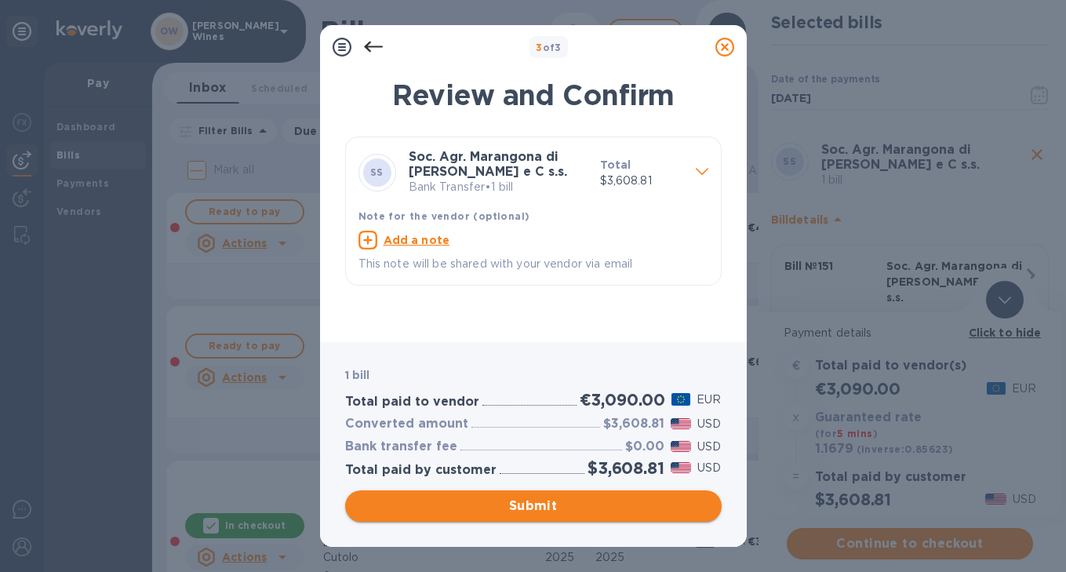
click at [615, 510] on span "Submit" at bounding box center [533, 505] width 351 height 19
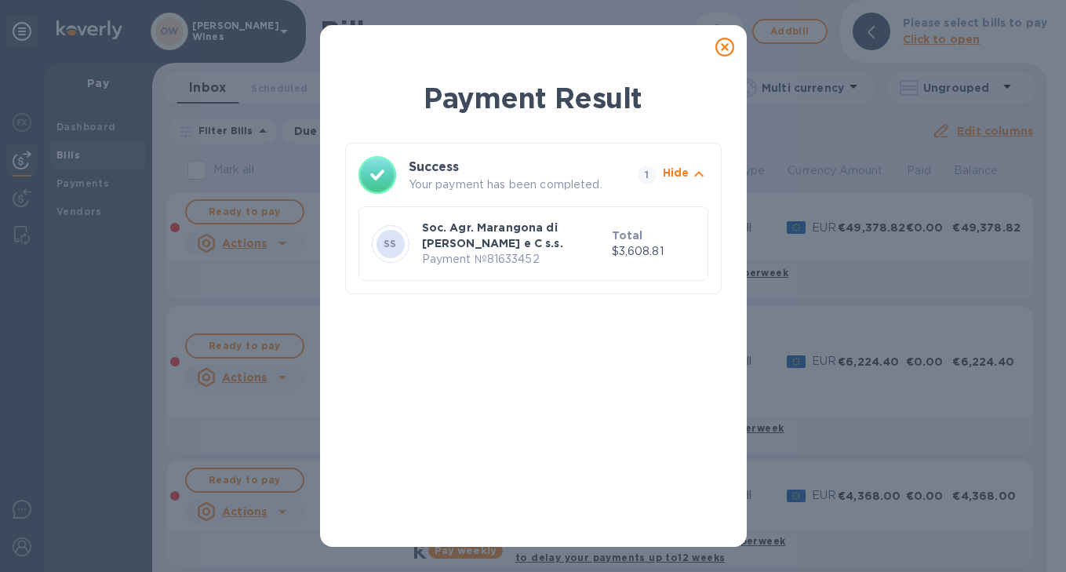
click at [724, 35] on div at bounding box center [724, 46] width 31 height 31
click at [723, 55] on icon at bounding box center [724, 47] width 19 height 19
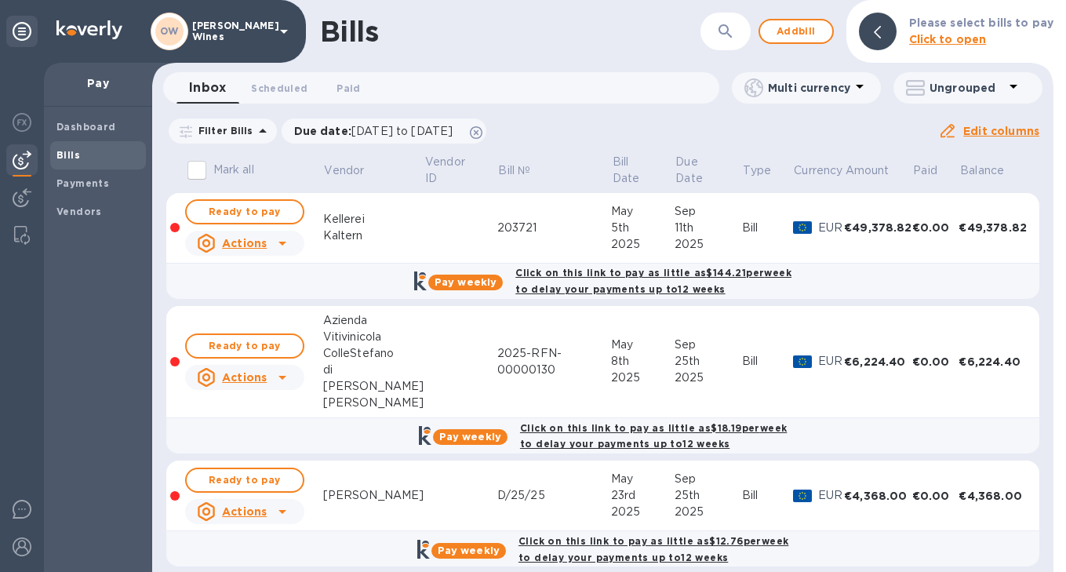
click at [722, 47] on button "button" at bounding box center [726, 32] width 38 height 38
click at [250, 481] on span "Ready to pay" at bounding box center [244, 480] width 91 height 19
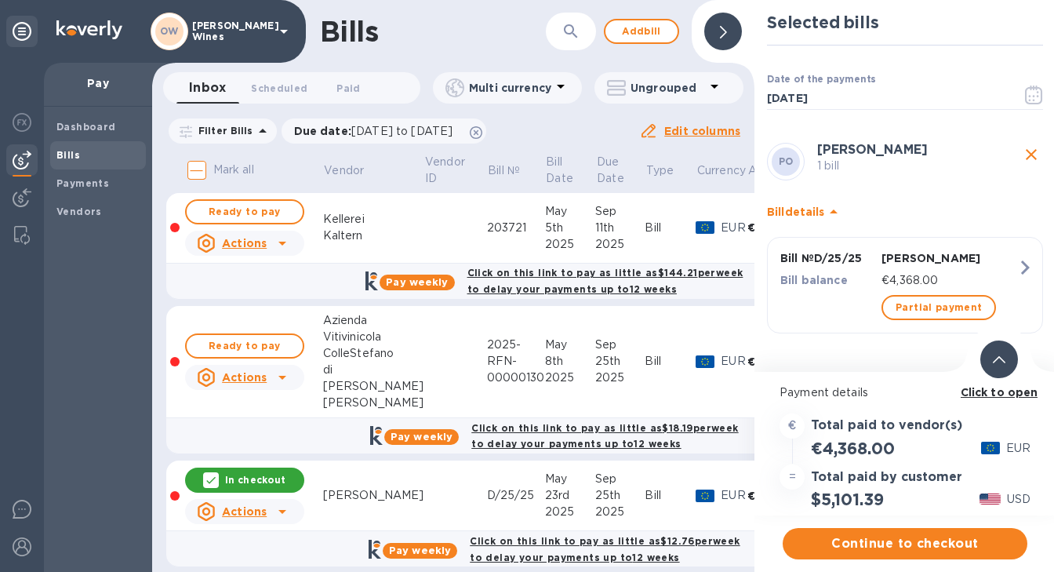
click at [984, 392] on b "Click to open" at bounding box center [1000, 392] width 78 height 13
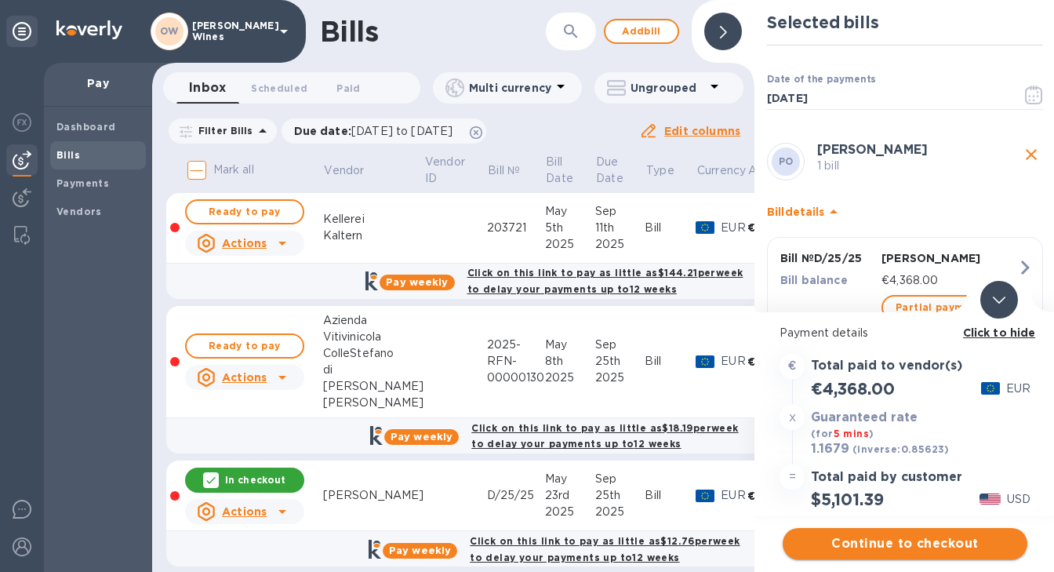
click at [862, 540] on span "Continue to checkout" at bounding box center [905, 543] width 220 height 19
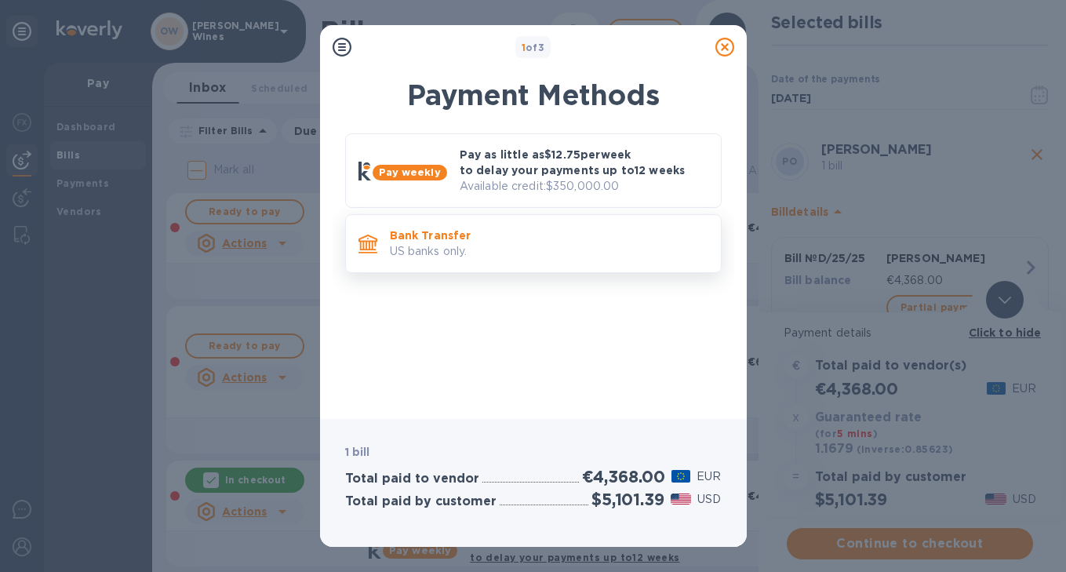
click at [484, 249] on p "US banks only." at bounding box center [549, 251] width 318 height 16
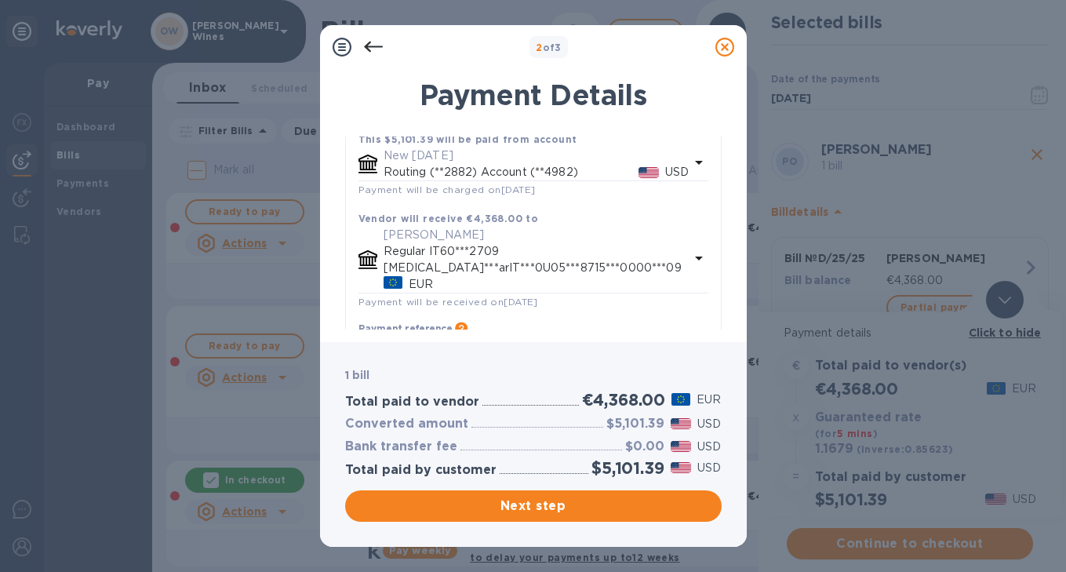
scroll to position [173, 0]
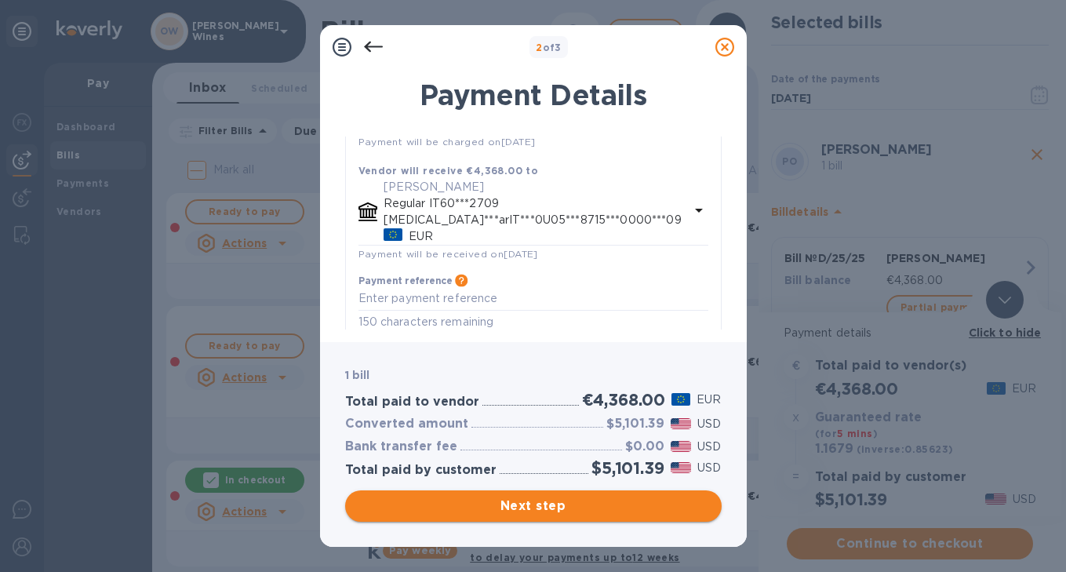
click at [559, 504] on span "Next step" at bounding box center [533, 505] width 351 height 19
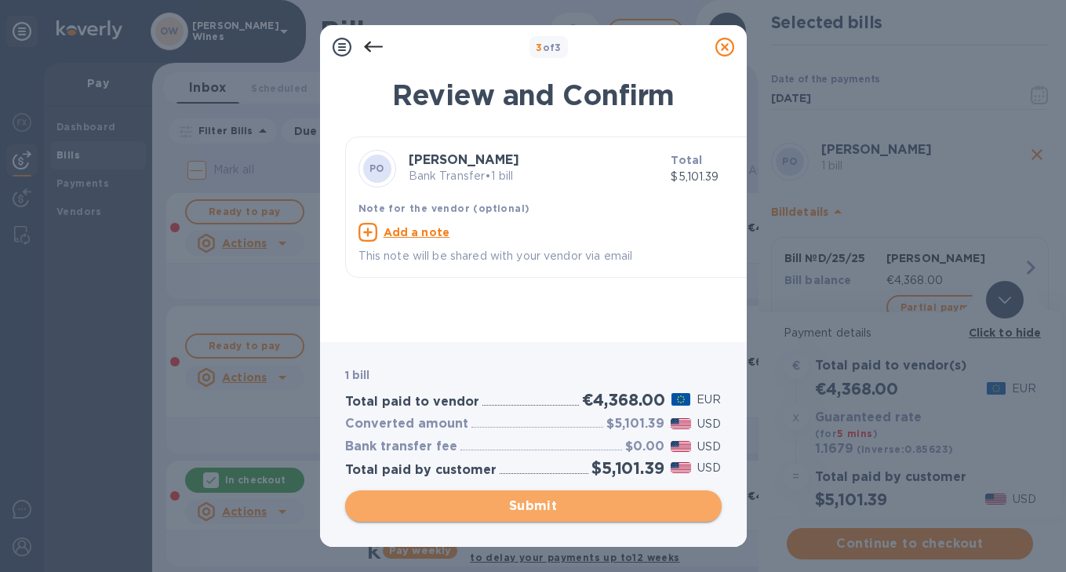
click at [559, 505] on span "Submit" at bounding box center [533, 505] width 351 height 19
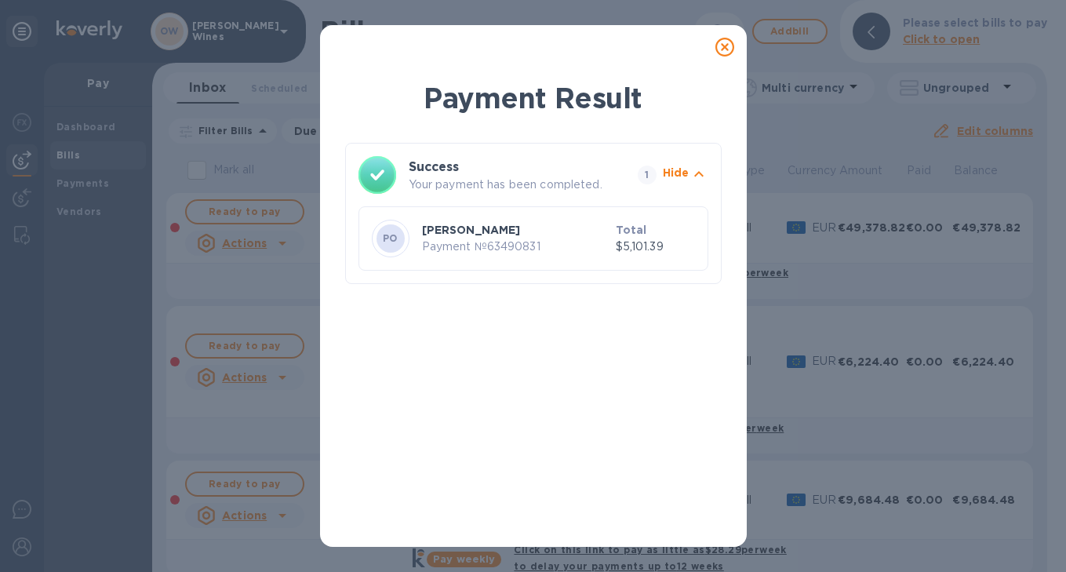
click at [724, 45] on icon at bounding box center [724, 47] width 19 height 19
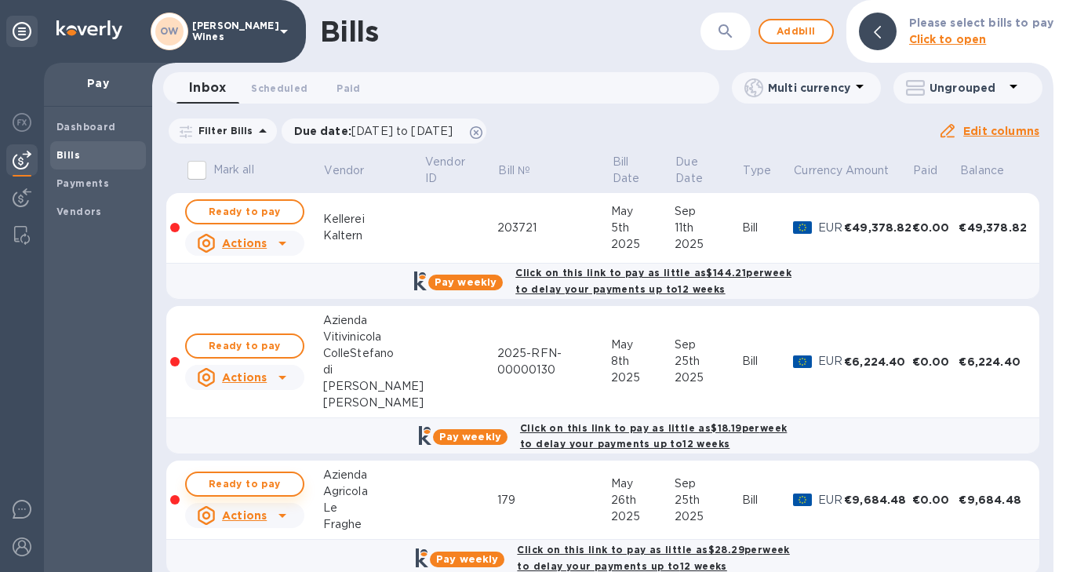
click at [246, 482] on span "Ready to pay" at bounding box center [244, 484] width 91 height 19
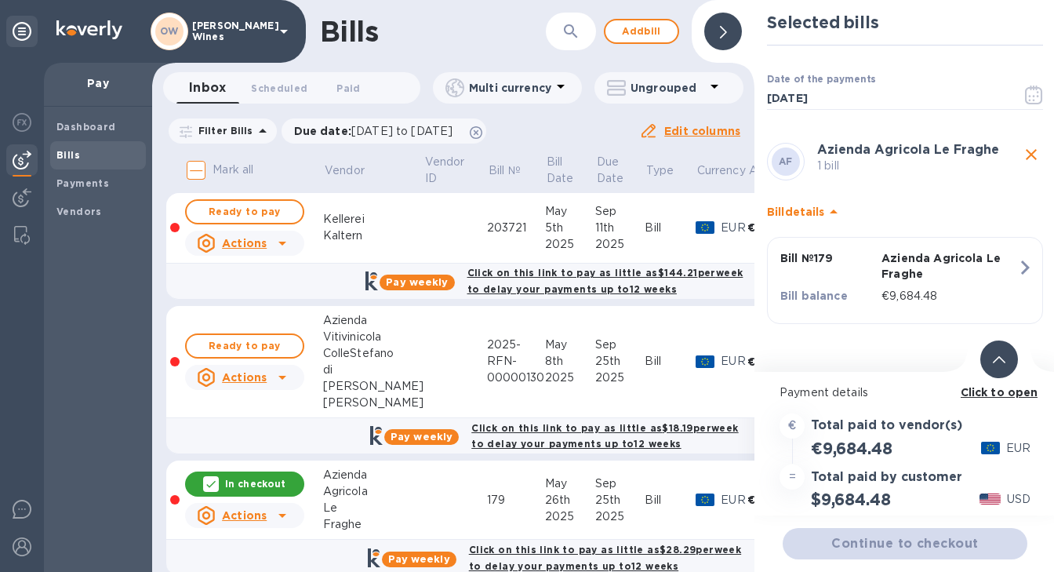
click at [981, 390] on b "Click to open" at bounding box center [1000, 392] width 78 height 13
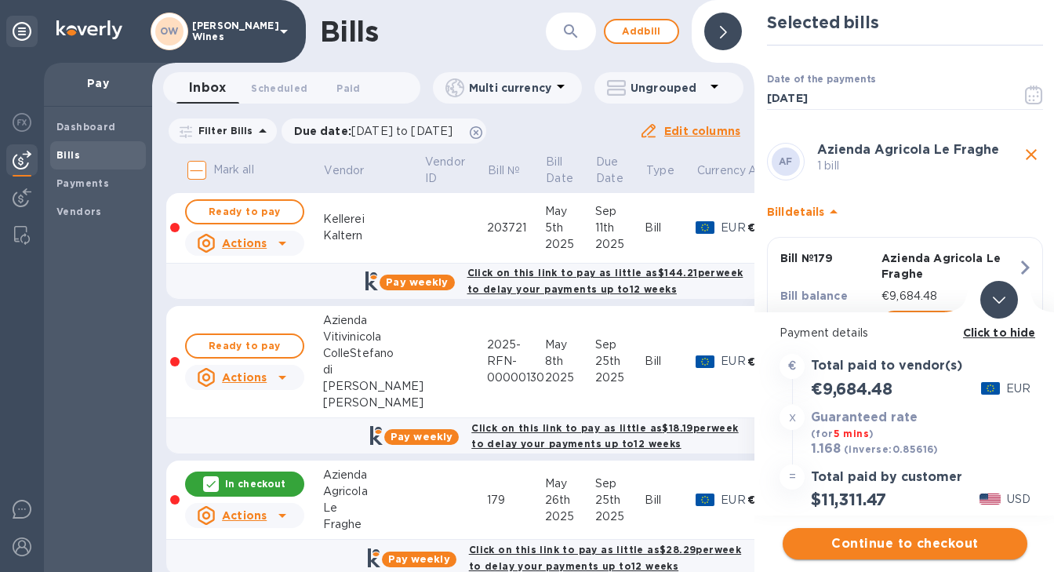
click at [857, 538] on span "Continue to checkout" at bounding box center [905, 543] width 220 height 19
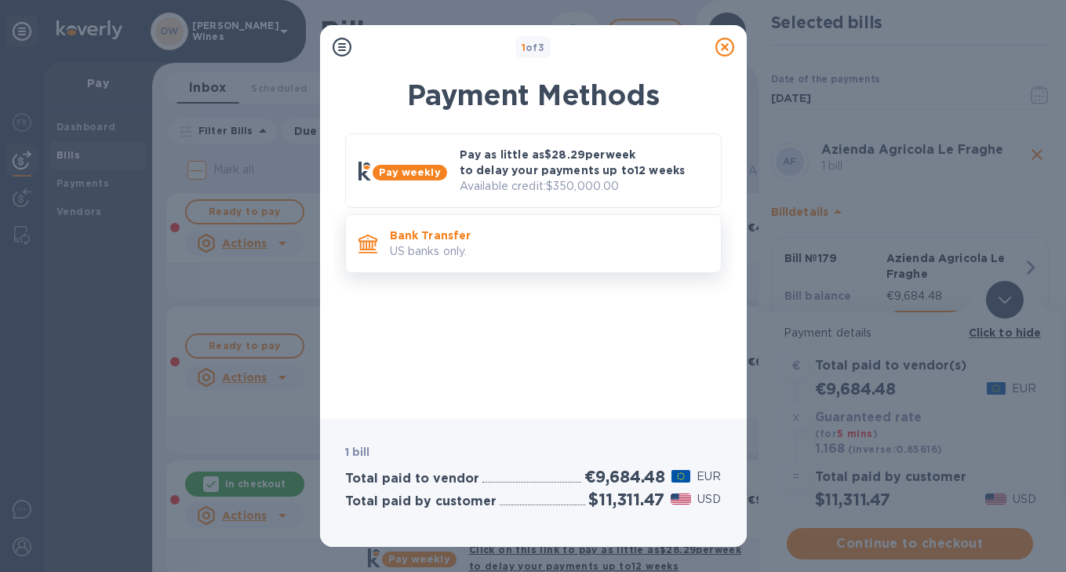
click at [543, 260] on div "Bank Transfer US banks only." at bounding box center [549, 243] width 331 height 45
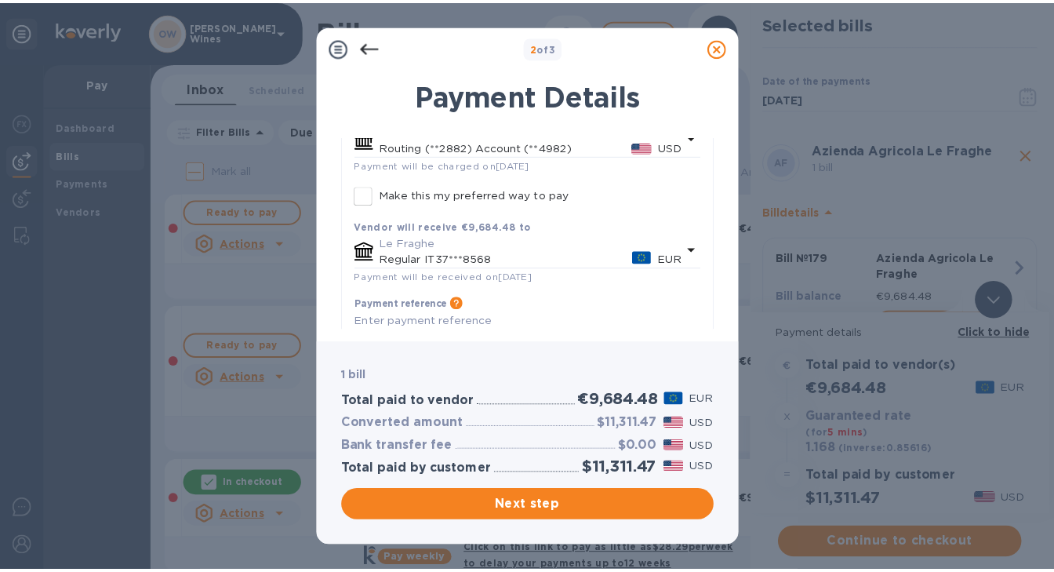
scroll to position [190, 0]
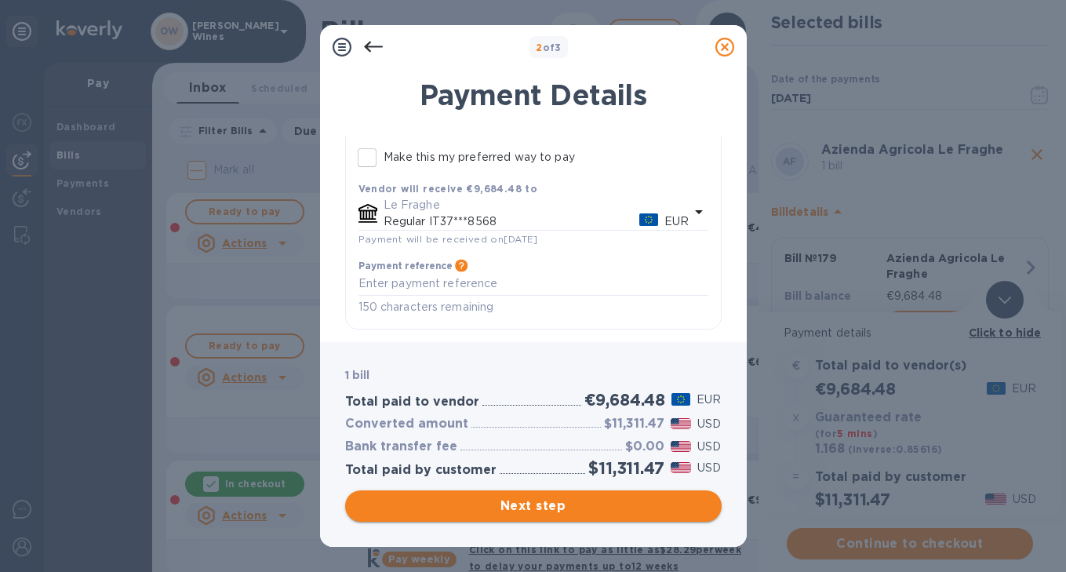
click at [603, 507] on span "Next step" at bounding box center [533, 505] width 351 height 19
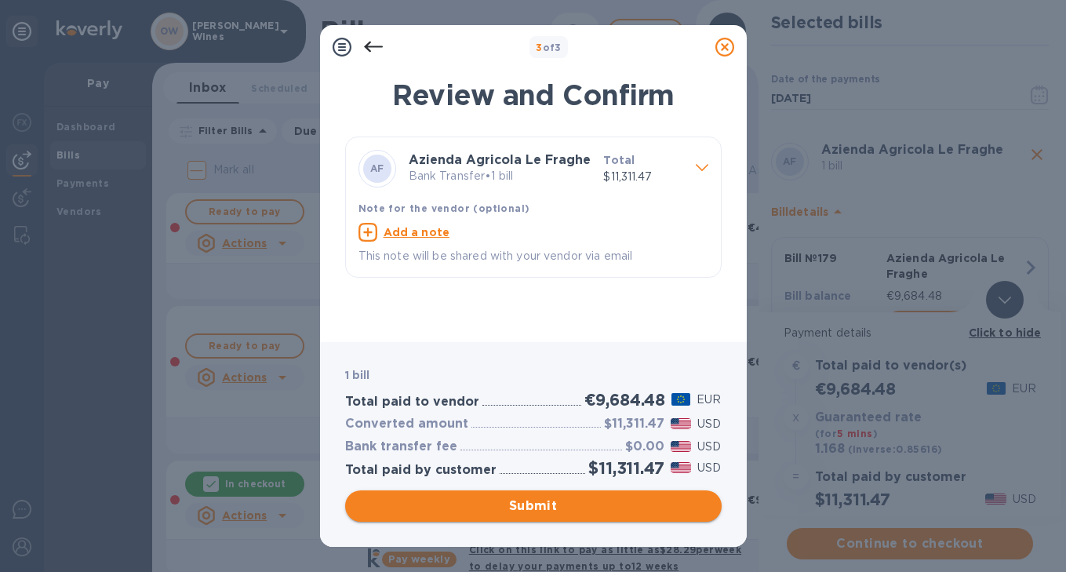
click at [603, 507] on span "Submit" at bounding box center [533, 505] width 351 height 19
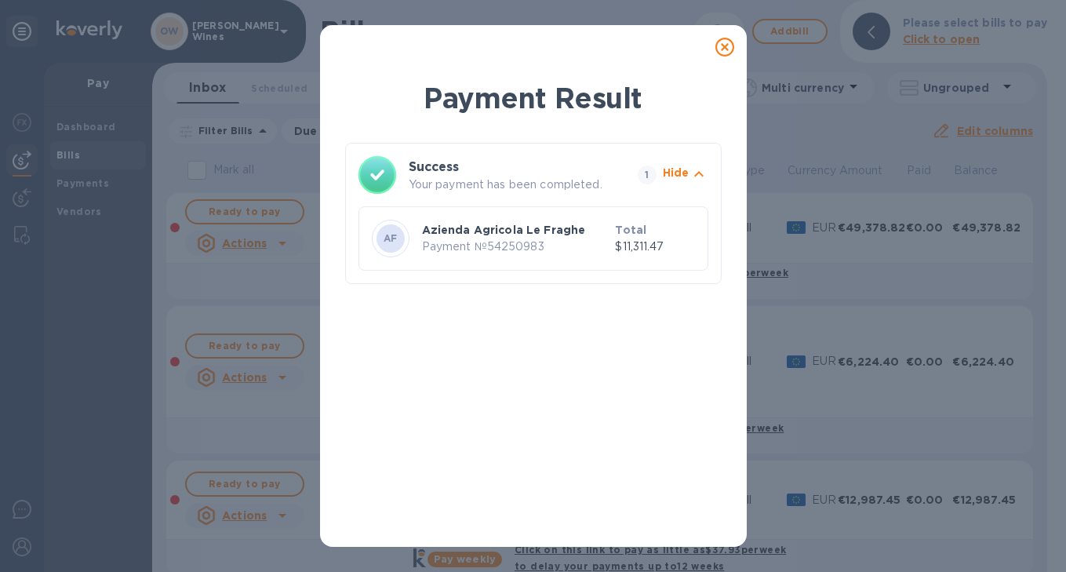
click at [725, 48] on icon at bounding box center [724, 47] width 19 height 19
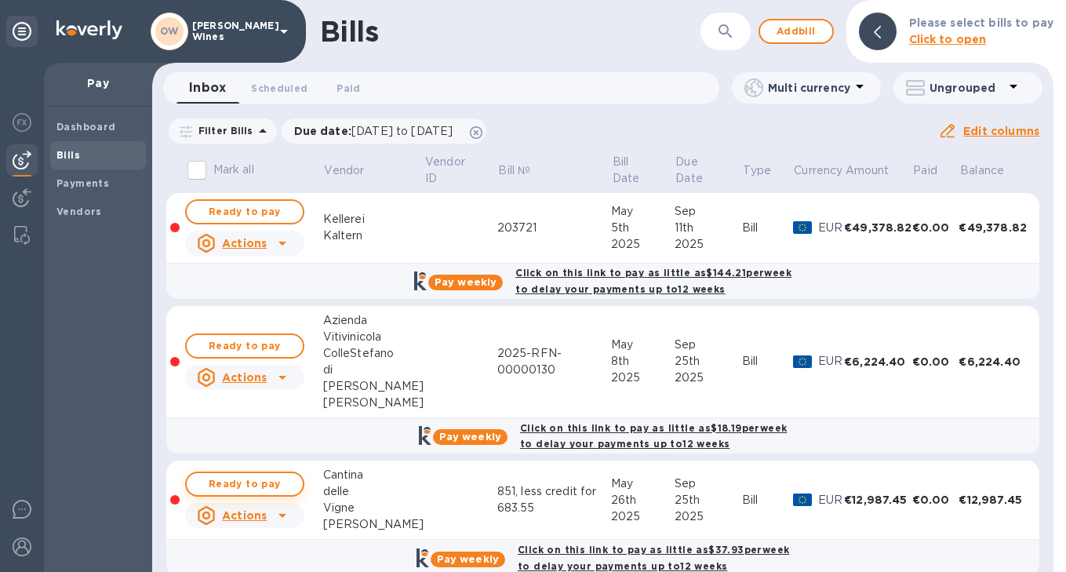
click at [262, 483] on span "Ready to pay" at bounding box center [244, 484] width 91 height 19
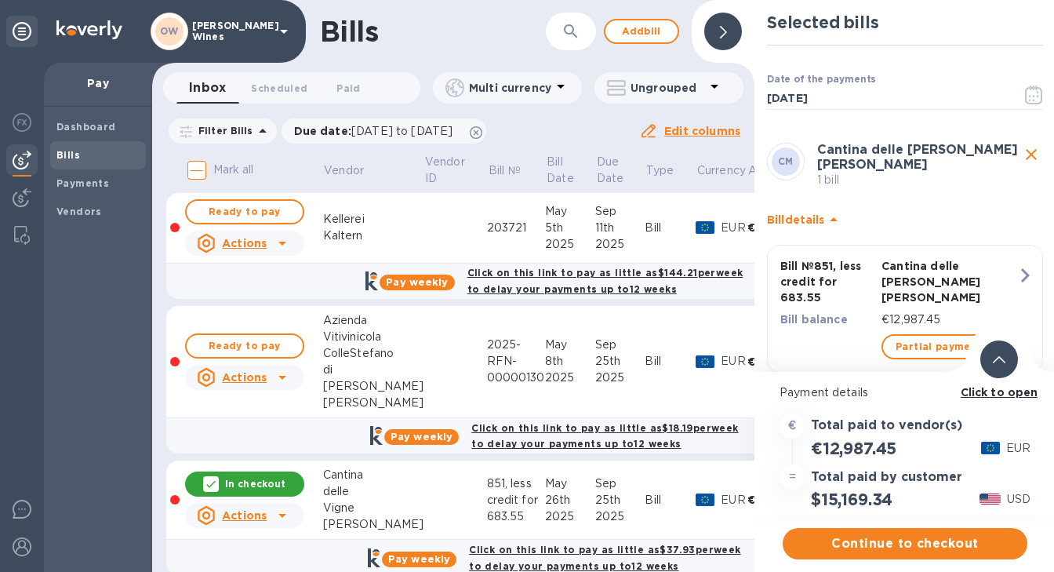
click at [970, 391] on b "Click to open" at bounding box center [1000, 392] width 78 height 13
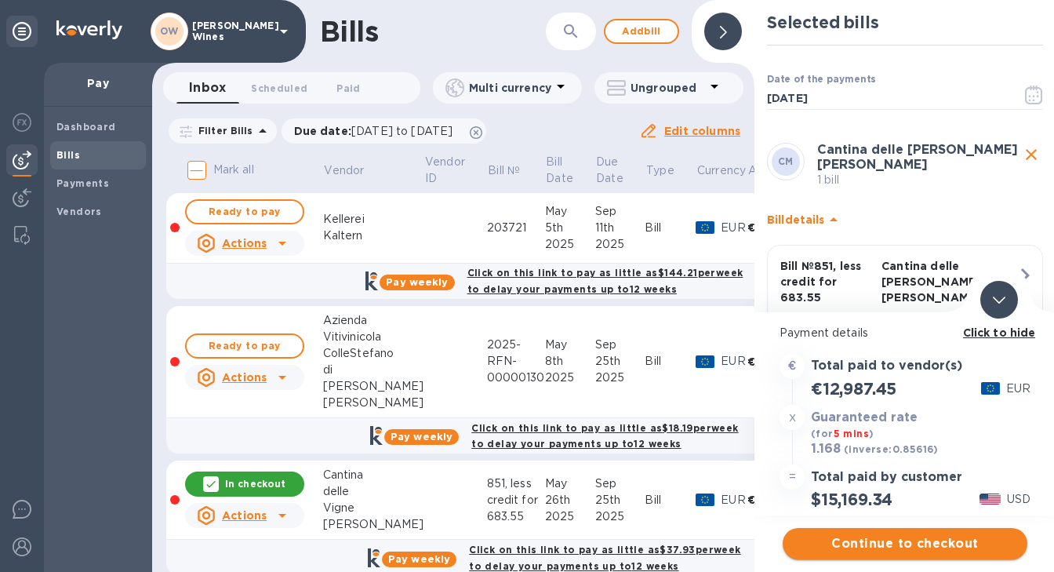
click at [904, 544] on span "Continue to checkout" at bounding box center [905, 543] width 220 height 19
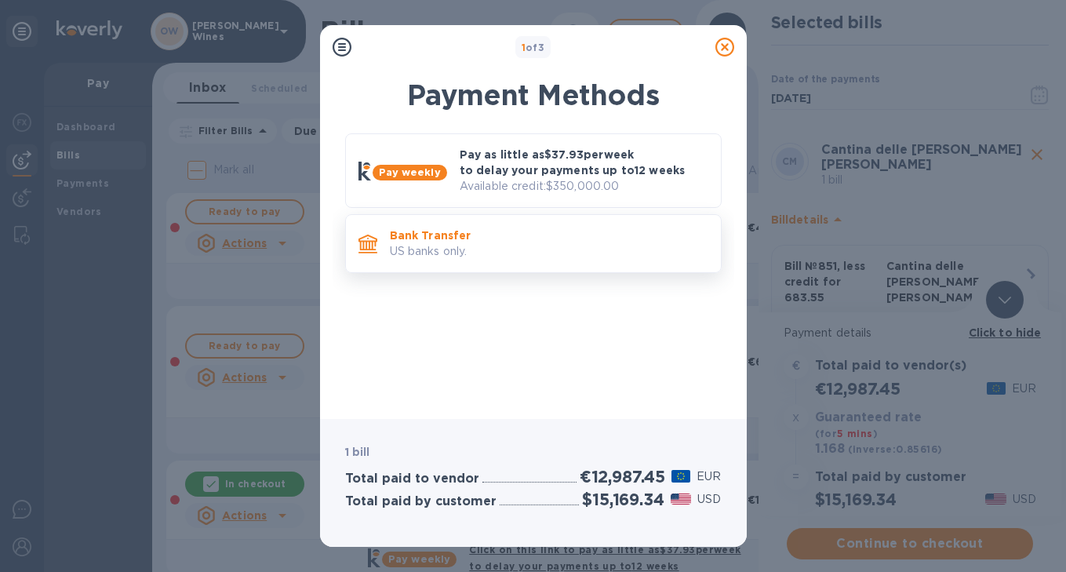
click at [512, 247] on p "US banks only." at bounding box center [549, 251] width 318 height 16
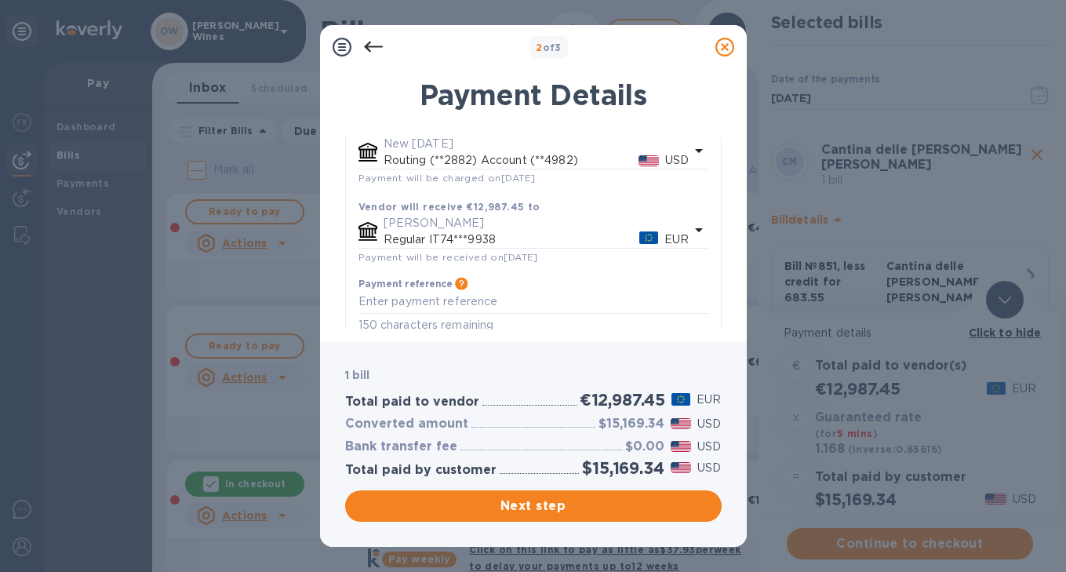
scroll to position [135, 0]
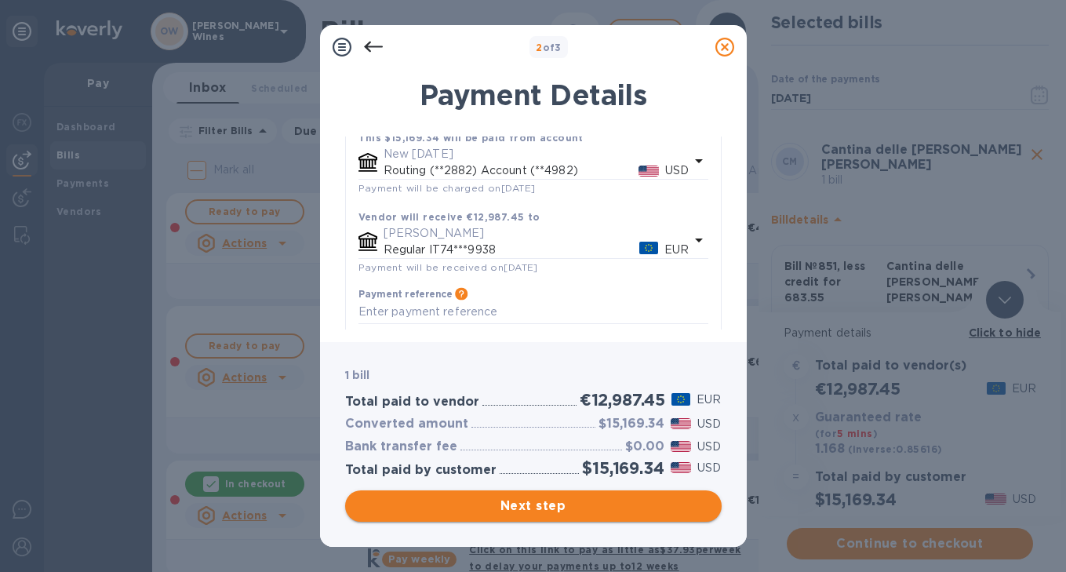
click at [613, 504] on span "Next step" at bounding box center [533, 505] width 351 height 19
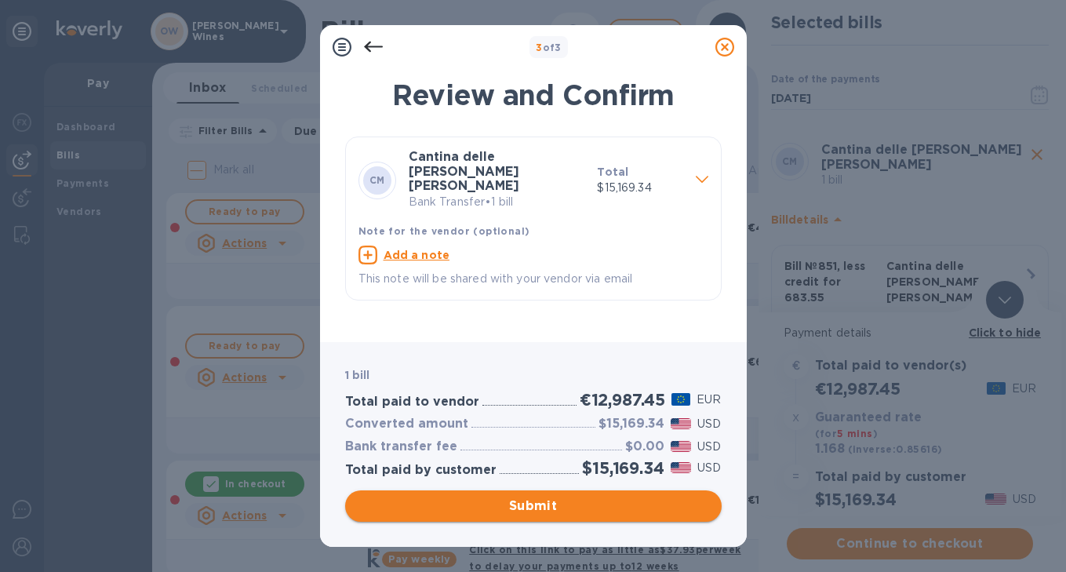
click at [601, 508] on span "Submit" at bounding box center [533, 505] width 351 height 19
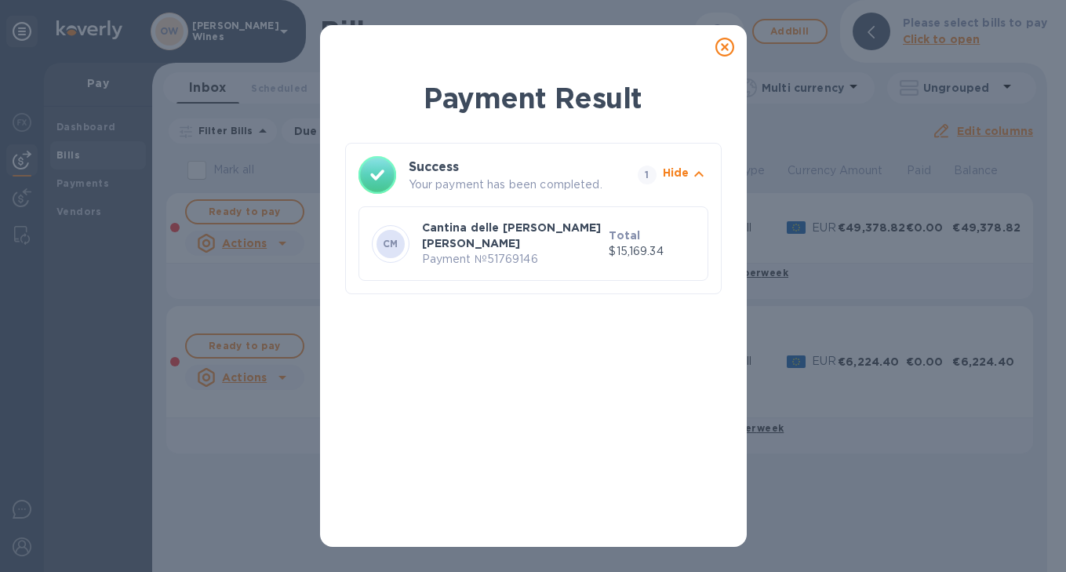
click at [722, 48] on icon at bounding box center [724, 47] width 19 height 19
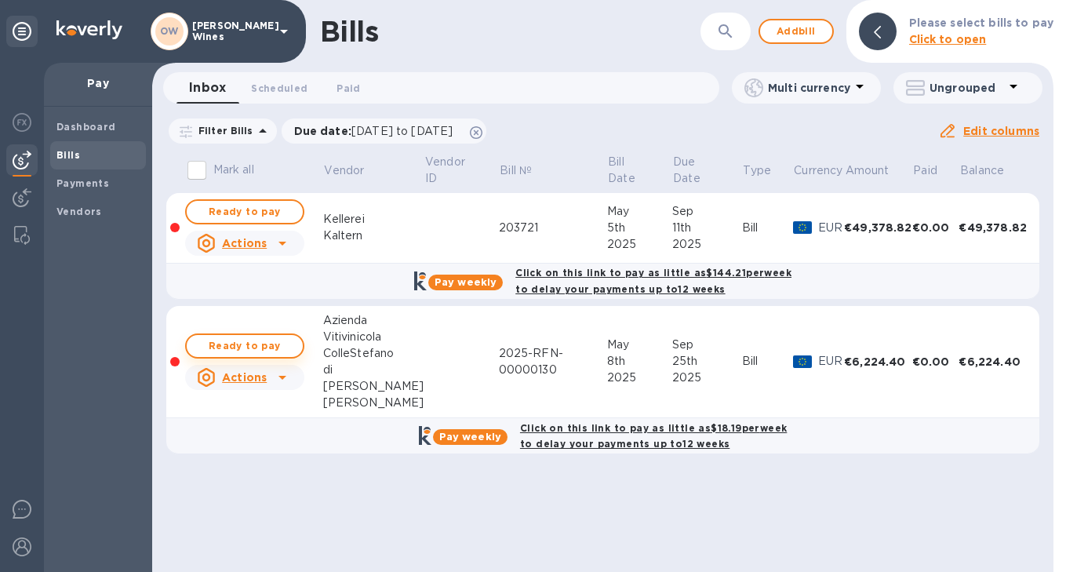
click at [235, 351] on span "Ready to pay" at bounding box center [244, 345] width 91 height 19
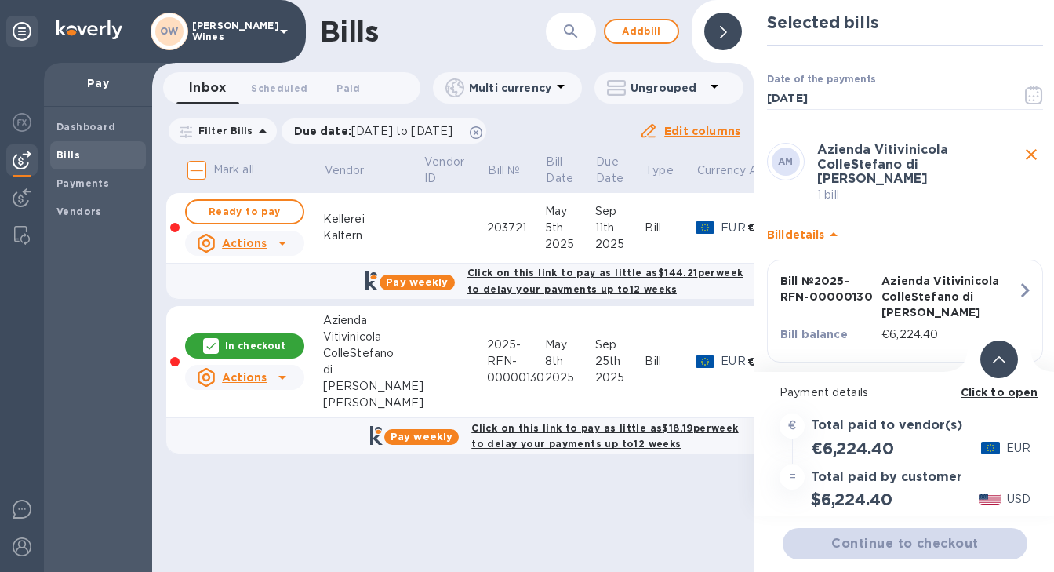
click at [987, 397] on b "Click to open" at bounding box center [1000, 392] width 78 height 13
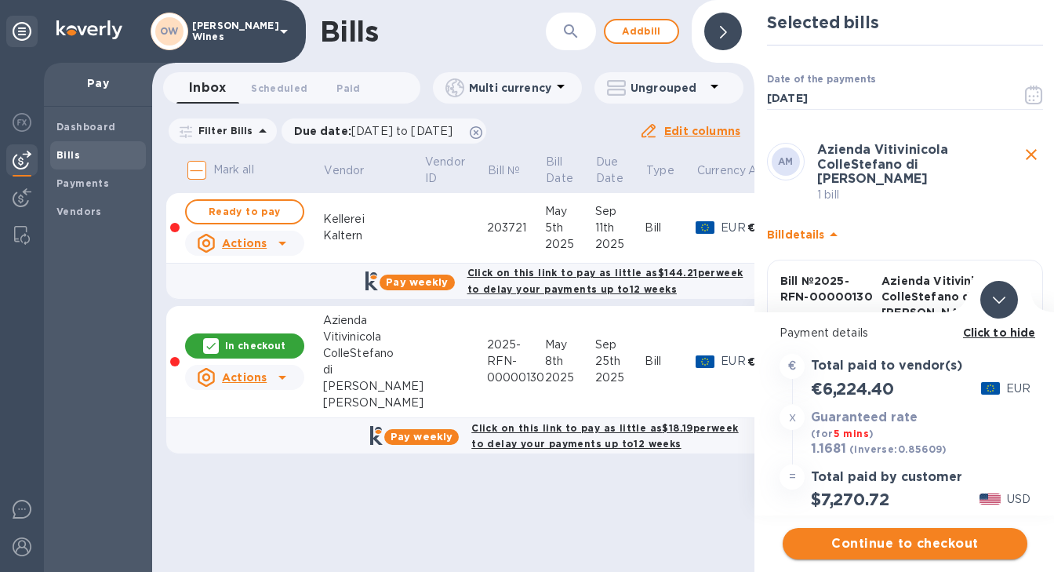
click at [883, 540] on span "Continue to checkout" at bounding box center [905, 543] width 220 height 19
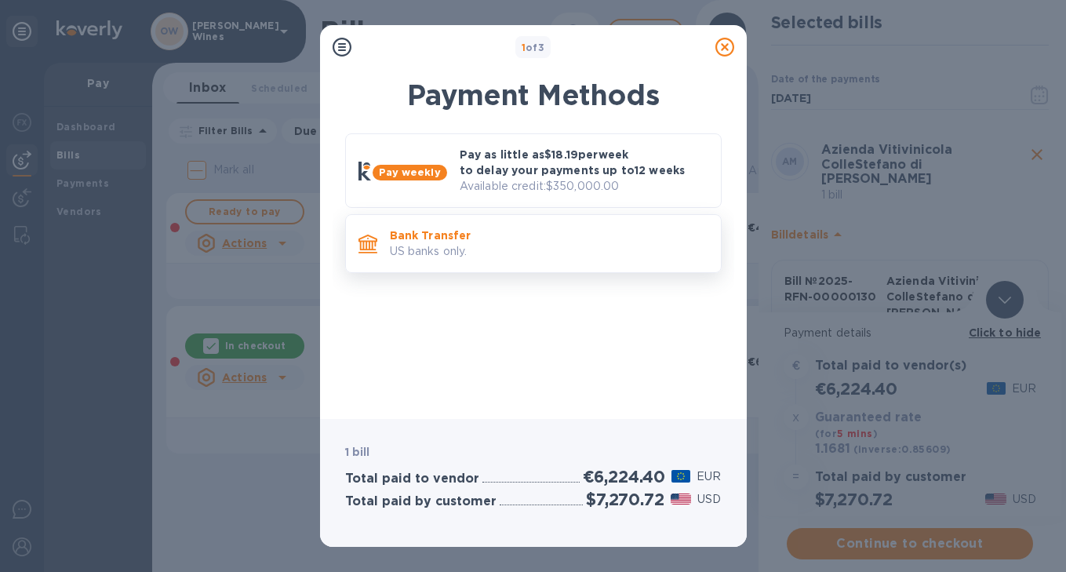
click at [587, 231] on p "Bank Transfer" at bounding box center [549, 235] width 318 height 16
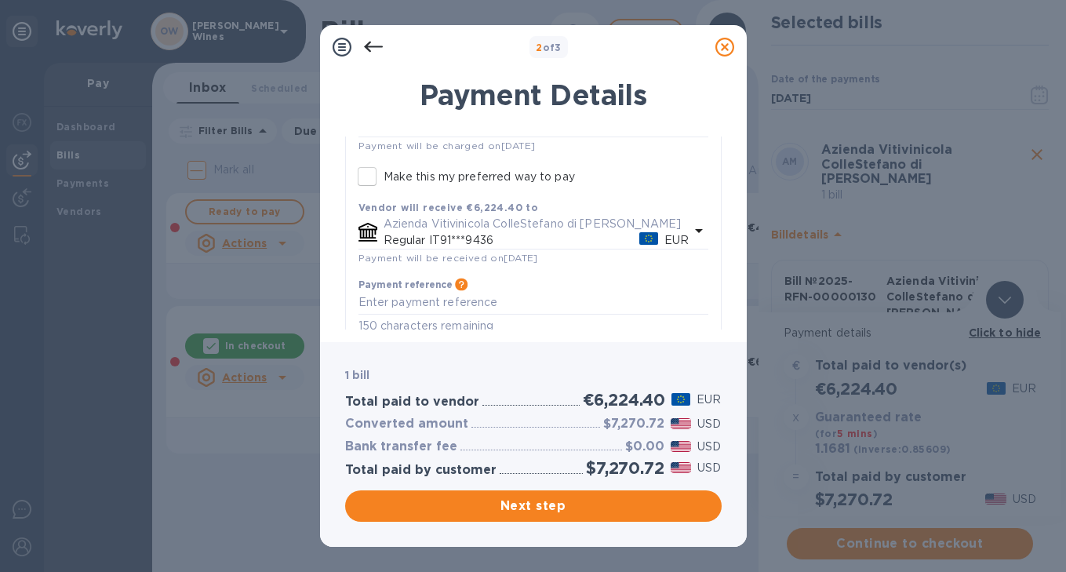
scroll to position [198, 0]
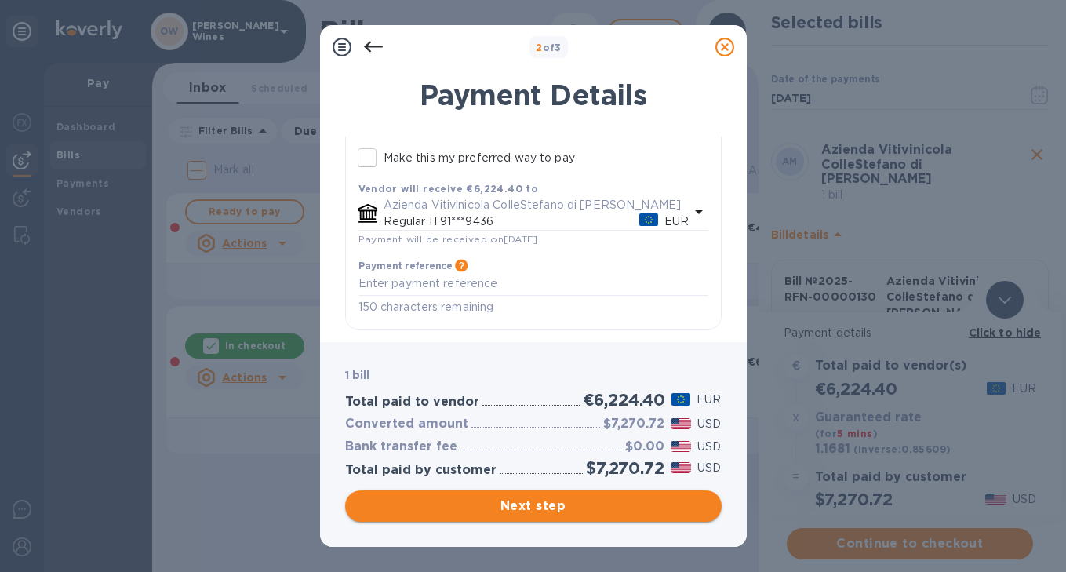
click at [578, 508] on span "Next step" at bounding box center [533, 505] width 351 height 19
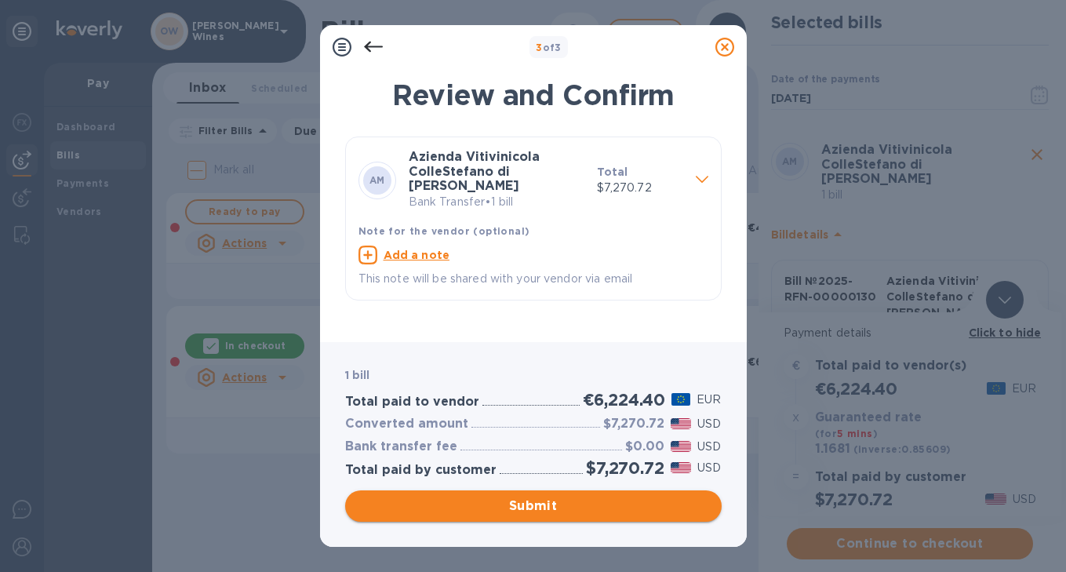
click at [578, 507] on span "Submit" at bounding box center [533, 505] width 351 height 19
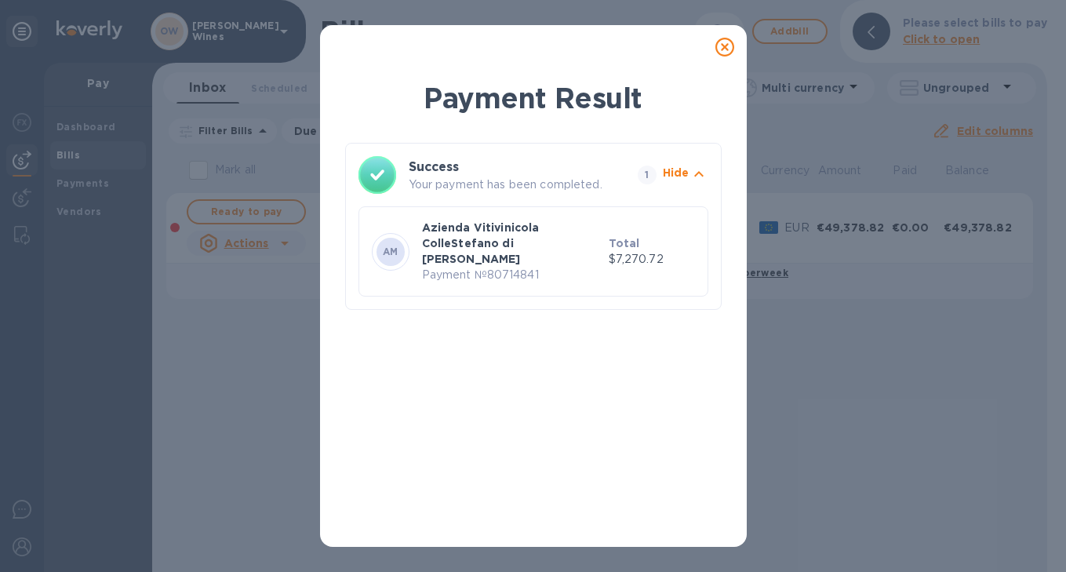
click at [725, 47] on icon at bounding box center [724, 47] width 19 height 19
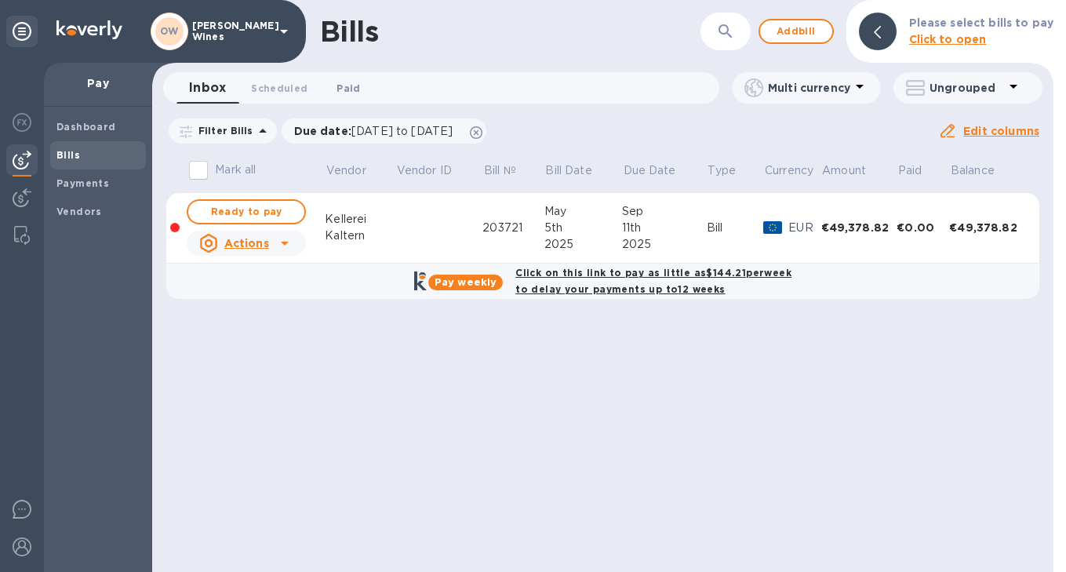
click at [349, 85] on span "Paid 0" at bounding box center [348, 88] width 24 height 16
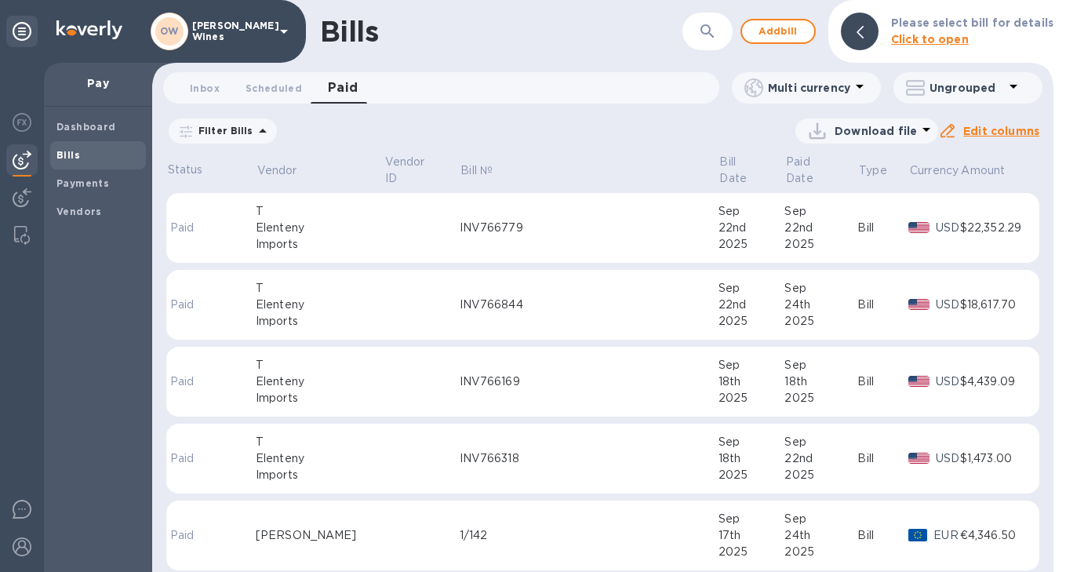
click at [858, 85] on icon at bounding box center [860, 87] width 8 height 4
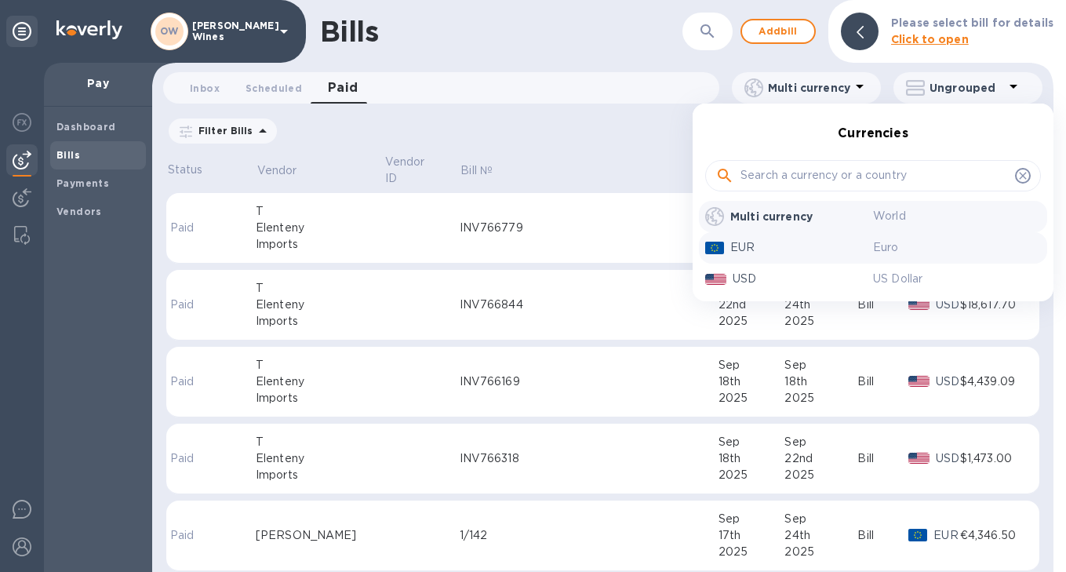
click at [767, 249] on p "EUR" at bounding box center [801, 247] width 143 height 16
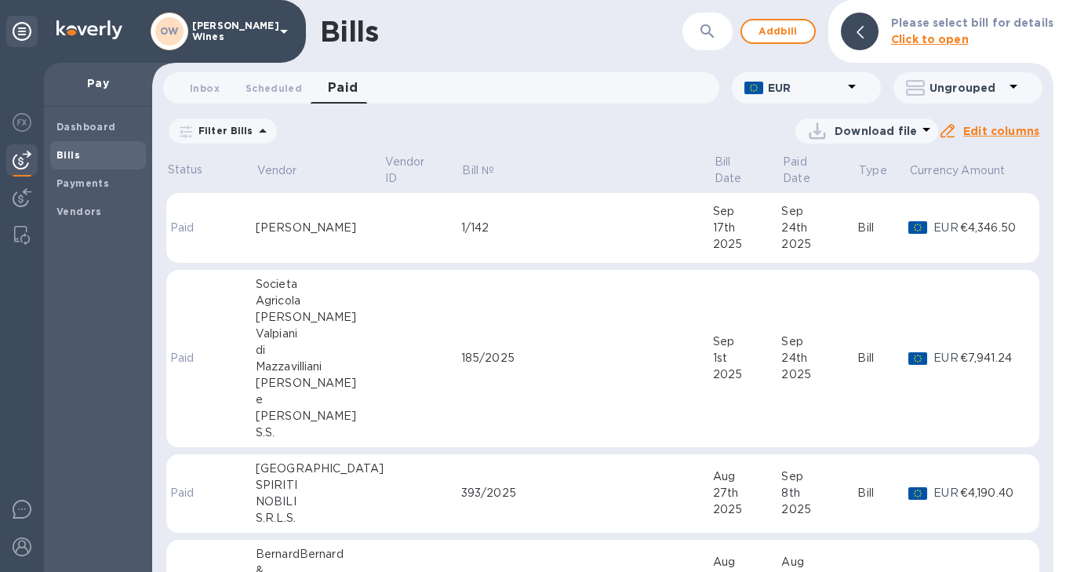
click at [0, 0] on p "Paid date : 08/25/2025 to 09/25/2025" at bounding box center [0, 0] width 0 height 0
click at [0, 0] on icon "button" at bounding box center [0, 0] width 0 height 0
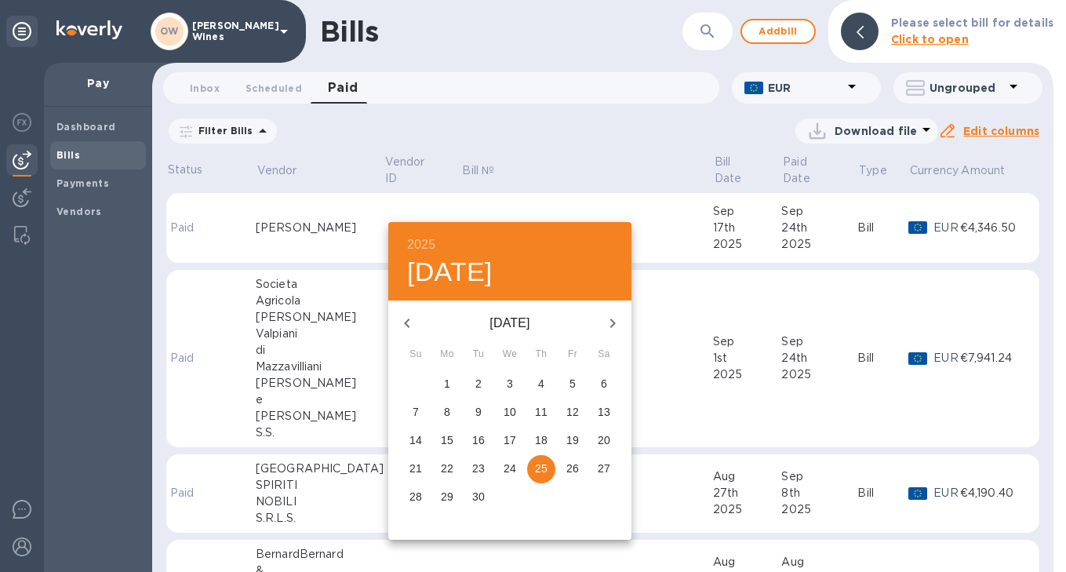
click at [573, 473] on p "26" at bounding box center [572, 468] width 13 height 16
type input "09/26/2025"
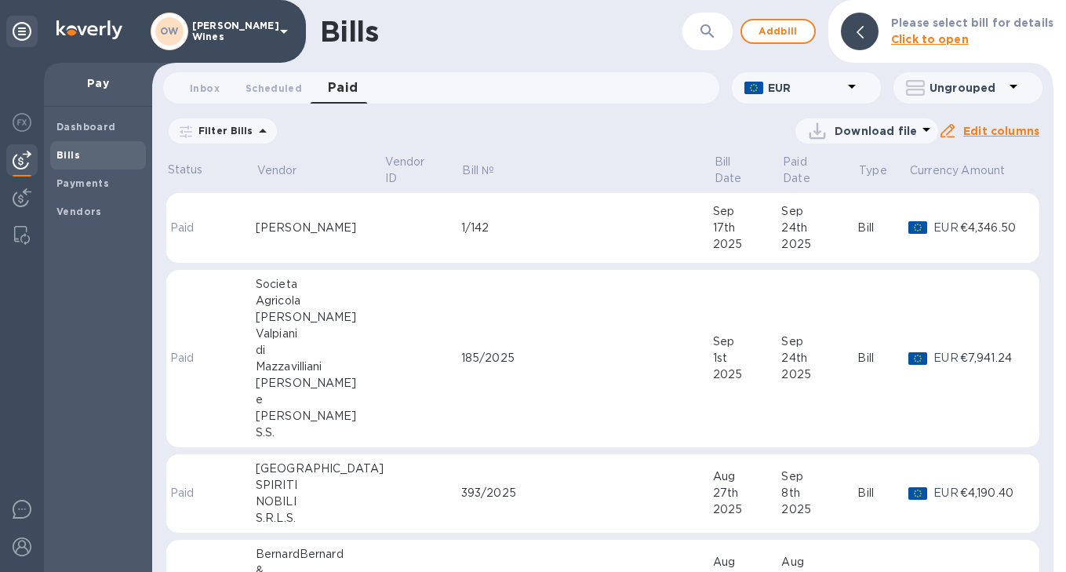
click at [0, 0] on u "Apply" at bounding box center [0, 0] width 0 height 0
